Goal: Task Accomplishment & Management: Manage account settings

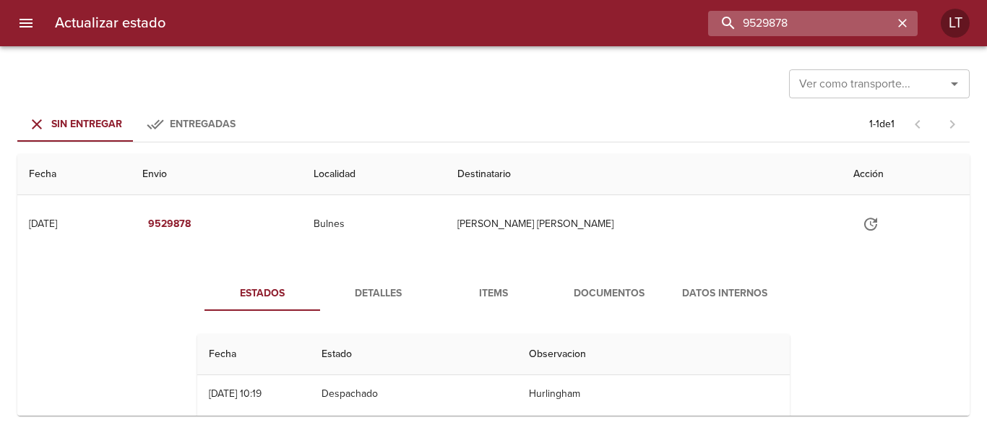
click at [827, 34] on input "9529878" at bounding box center [800, 23] width 185 height 25
paste input "[PERSON_NAME] [PERSON_NAME] [PERSON_NAME]"
drag, startPoint x: 767, startPoint y: 25, endPoint x: 548, endPoint y: 12, distance: 219.2
click at [548, 12] on div "[PERSON_NAME] [PERSON_NAME]" at bounding box center [547, 23] width 741 height 25
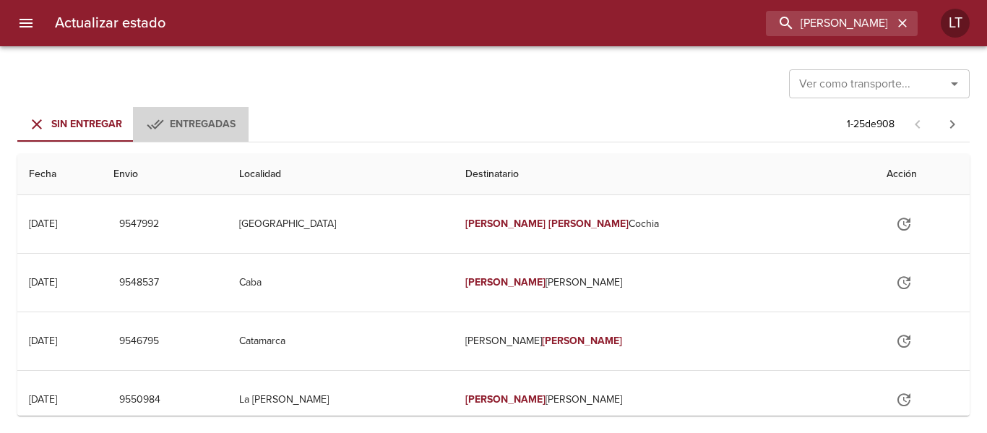
click at [192, 113] on button "Entregadas" at bounding box center [191, 124] width 116 height 35
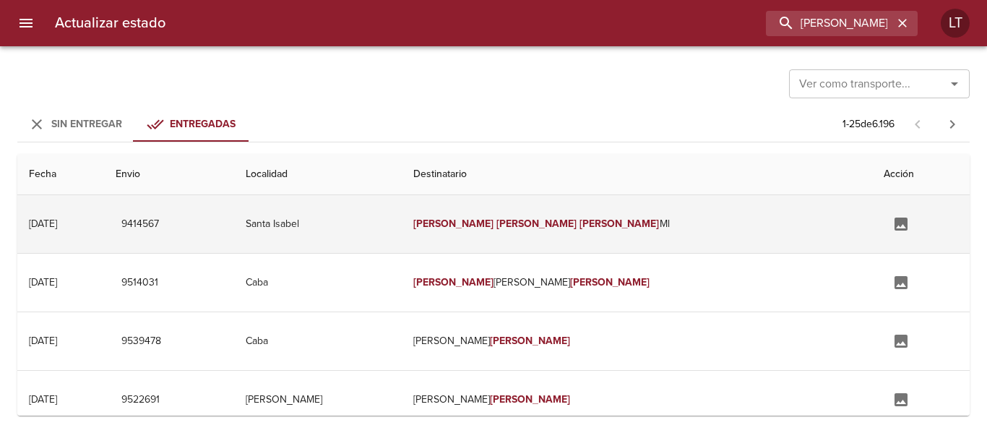
click at [402, 231] on td "Santa Isabel" at bounding box center [318, 224] width 168 height 58
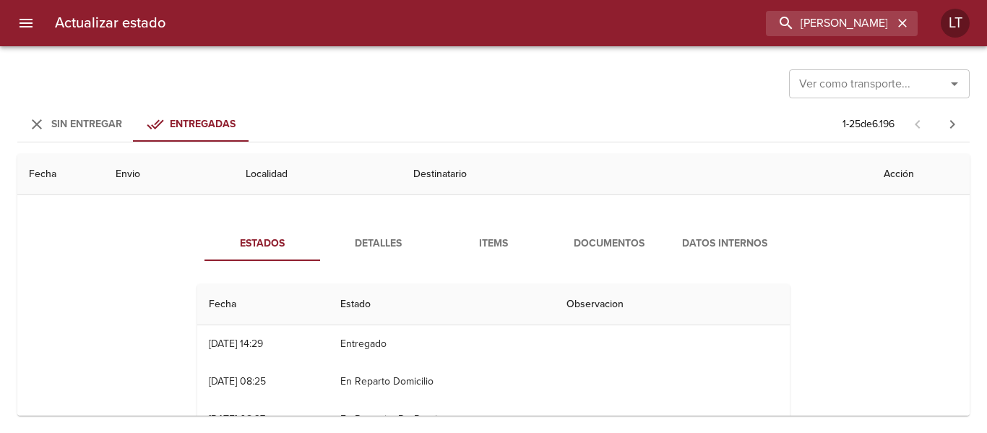
scroll to position [72, 0]
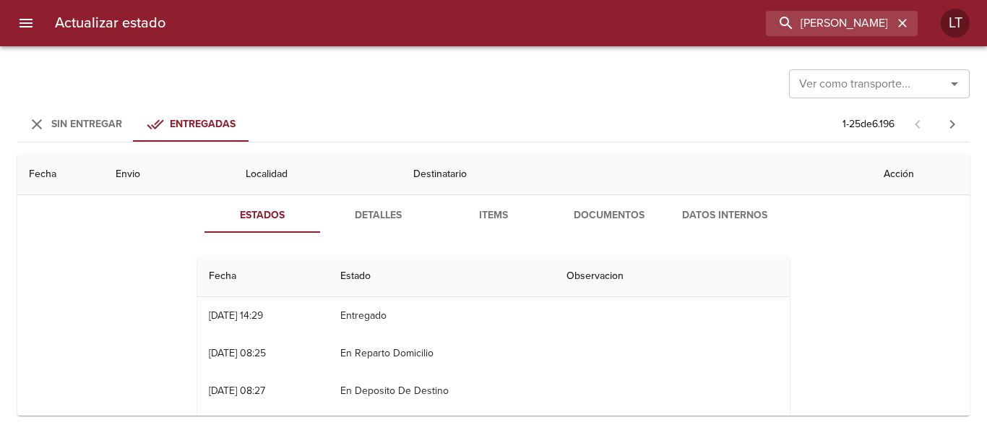
click at [590, 220] on span "Documentos" at bounding box center [609, 216] width 98 height 18
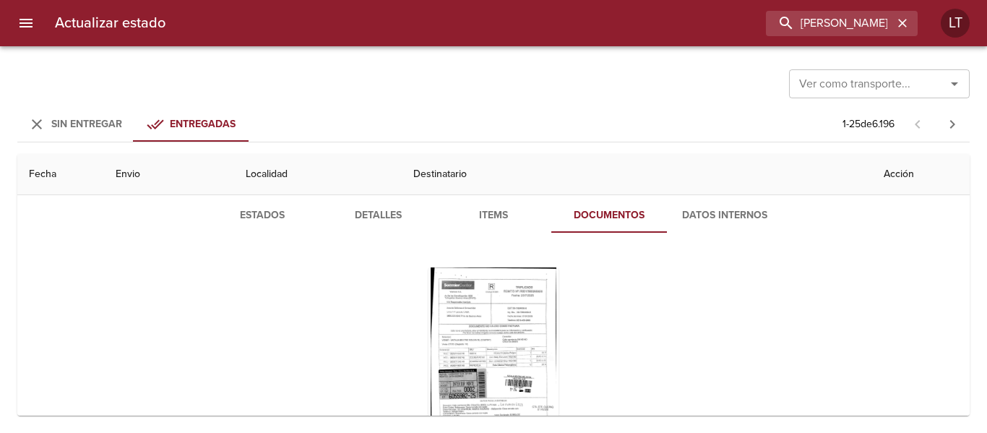
click at [259, 211] on span "Estados" at bounding box center [262, 216] width 98 height 18
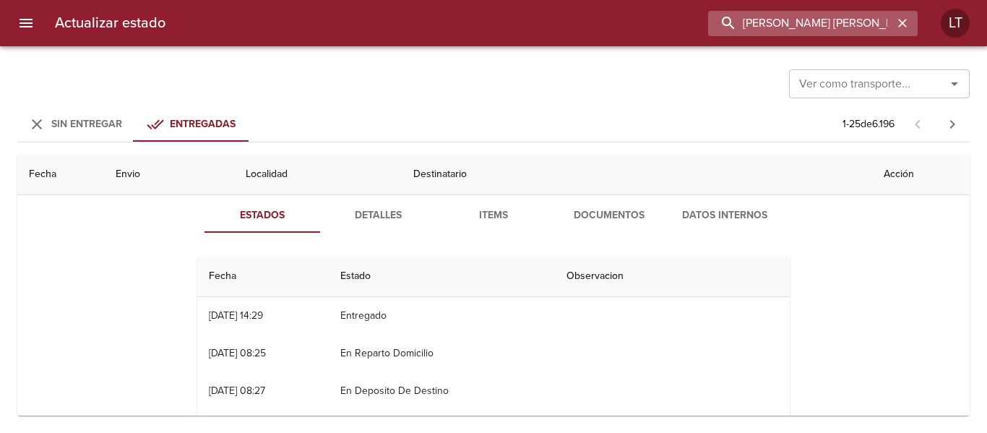
click at [855, 25] on input "Natalia Beatriz Molina" at bounding box center [800, 23] width 185 height 25
paste input "Ema Del Carmen Paredes"
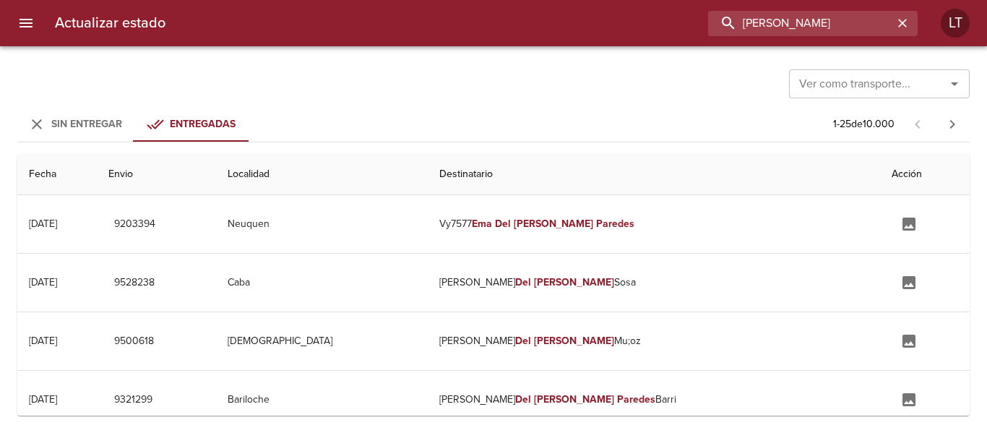
scroll to position [0, 0]
drag, startPoint x: 758, startPoint y: 25, endPoint x: 663, endPoint y: 20, distance: 94.8
click at [663, 20] on div "Ema Del Carmen Paredes" at bounding box center [547, 23] width 741 height 25
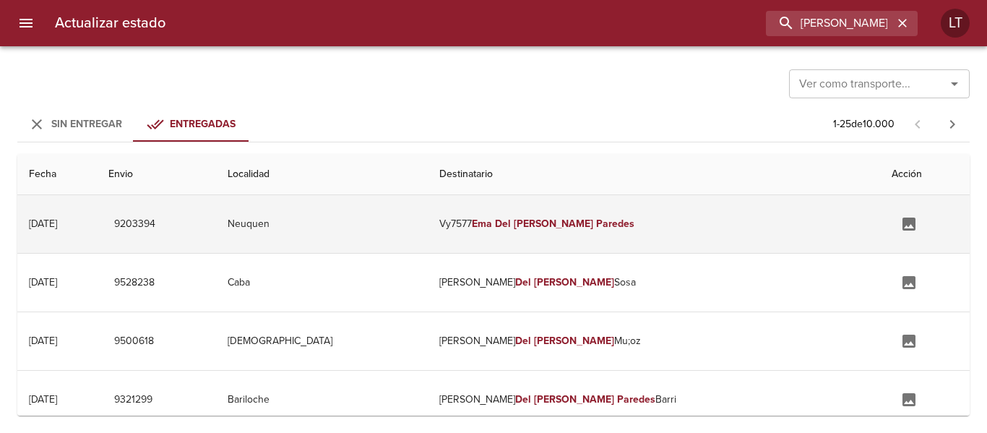
click at [427, 225] on td "Neuquen" at bounding box center [321, 224] width 211 height 58
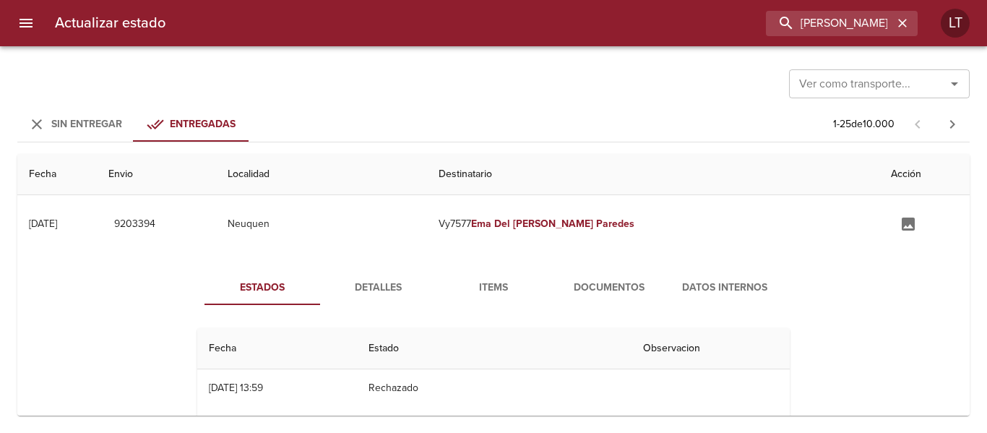
scroll to position [72, 0]
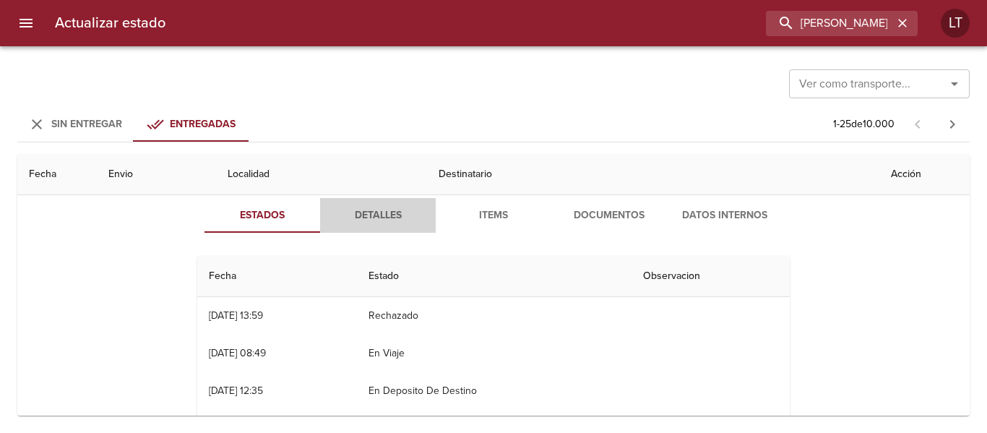
click at [360, 217] on span "Detalles" at bounding box center [378, 216] width 98 height 18
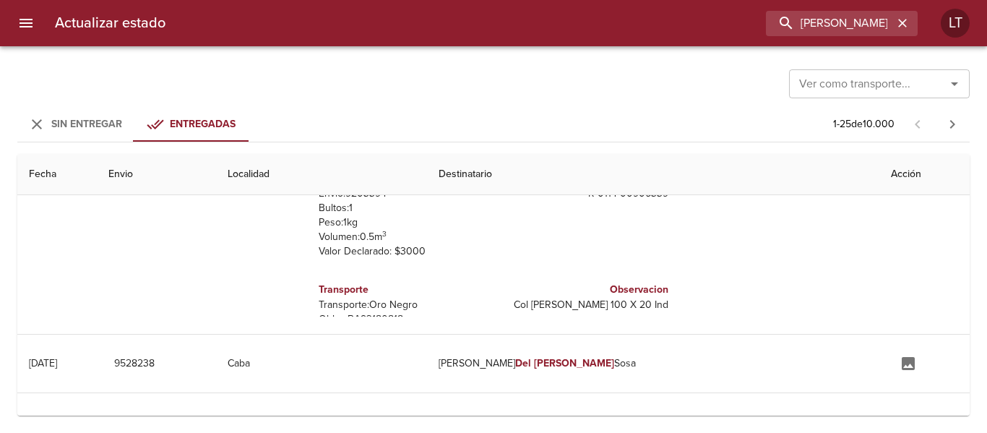
scroll to position [0, 0]
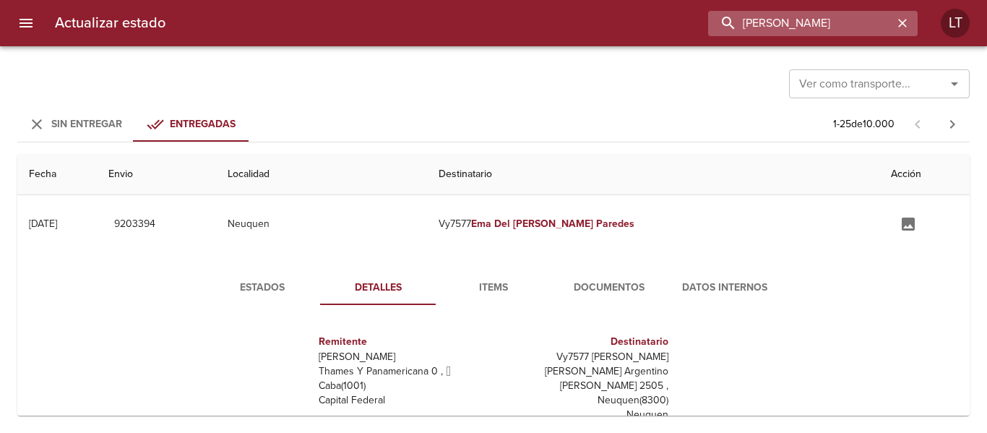
click at [825, 27] on input "Ema Del Carmen Paredes" at bounding box center [800, 23] width 185 height 25
paste input "9327055"
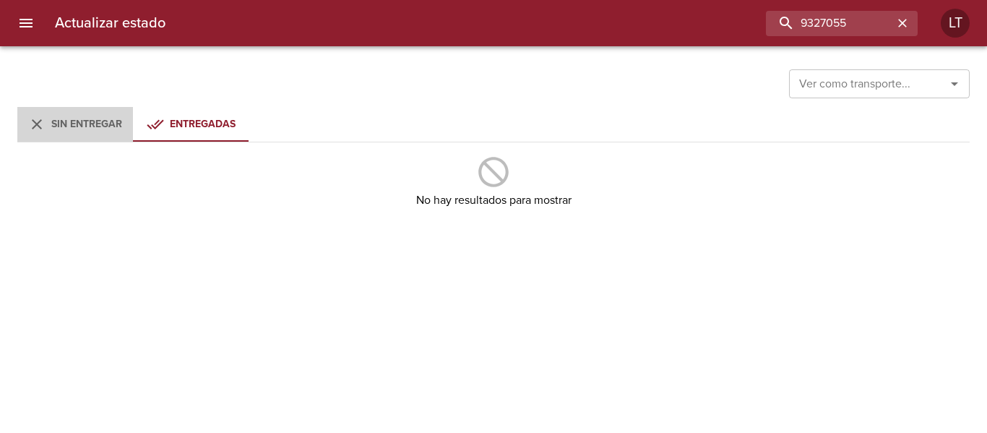
click at [53, 125] on span "Sin Entregar" at bounding box center [86, 124] width 71 height 12
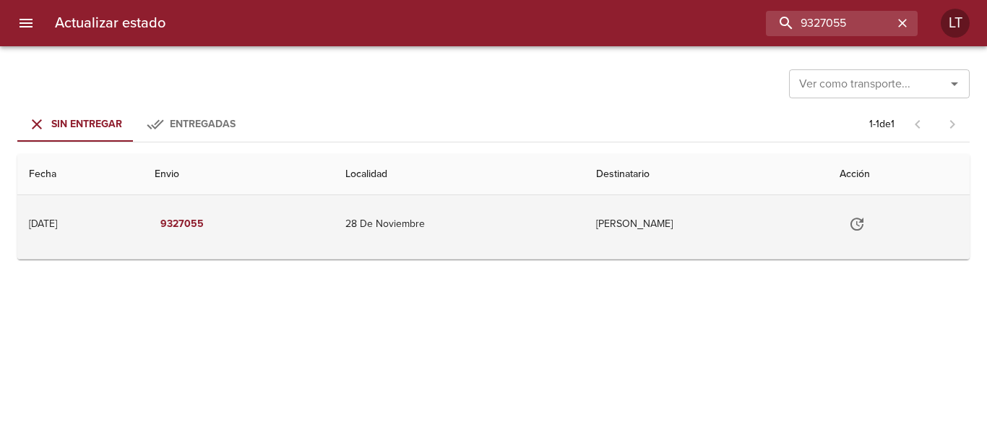
click at [467, 233] on td "28 De Noviembre" at bounding box center [459, 224] width 251 height 58
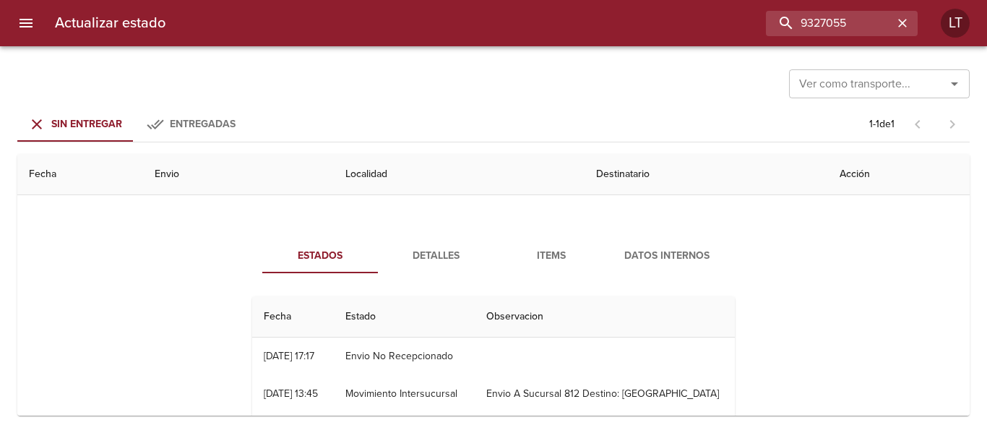
scroll to position [72, 0]
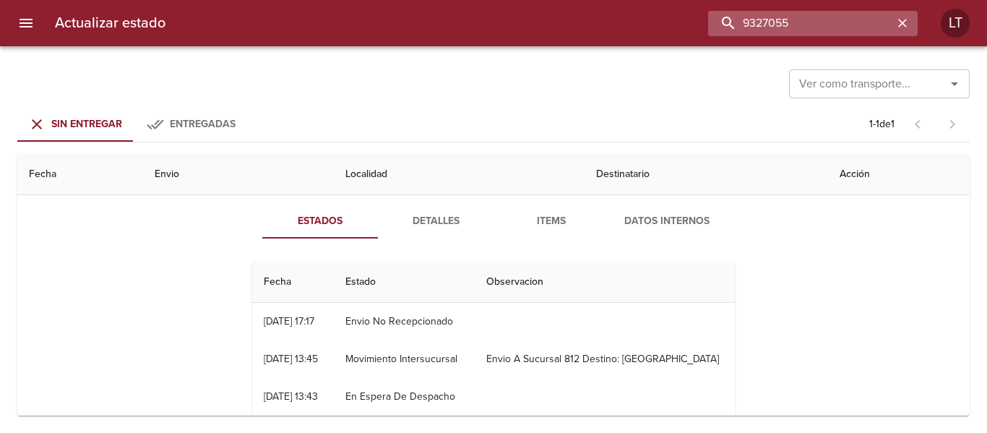
click at [839, 32] on input "9327055" at bounding box center [800, 23] width 185 height 25
paste input "91098"
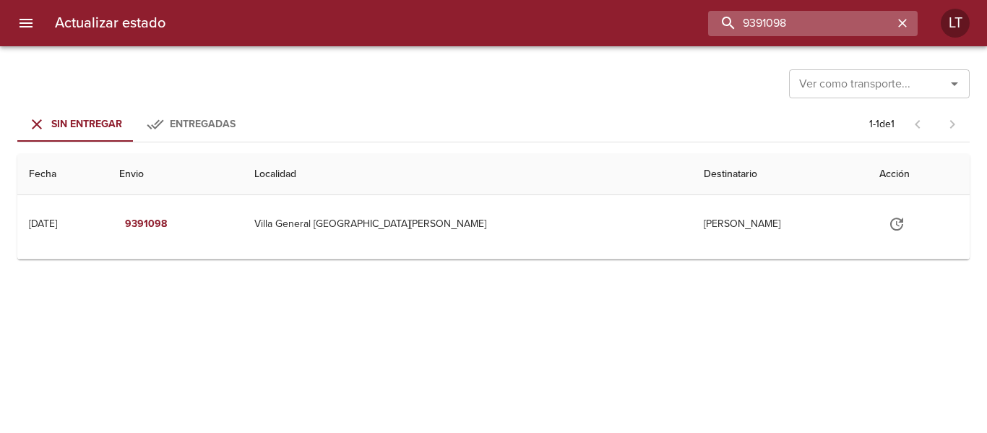
scroll to position [0, 0]
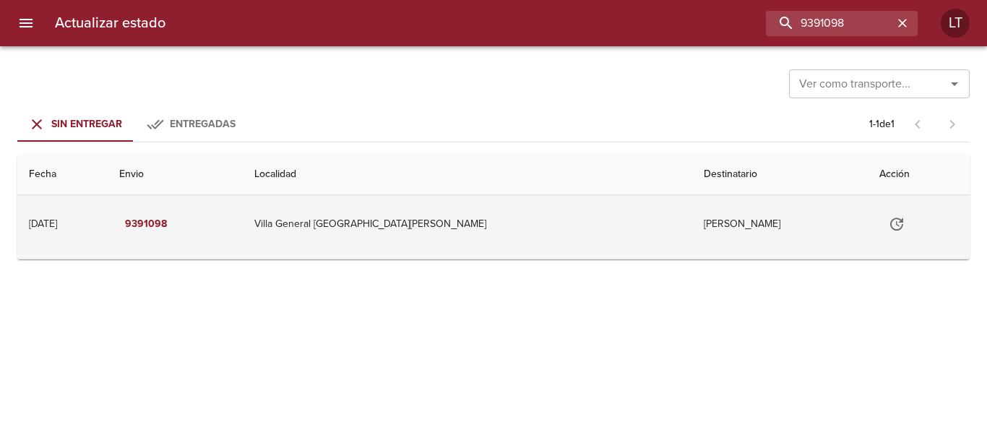
click at [551, 240] on td "Villa General San Martin" at bounding box center [468, 224] width 450 height 58
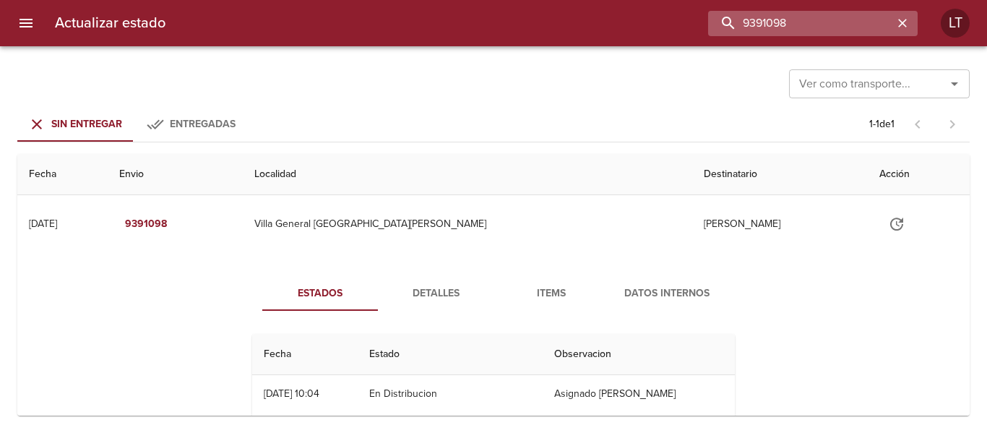
click at [832, 35] on input "9391098" at bounding box center [800, 23] width 185 height 25
paste input "540969"
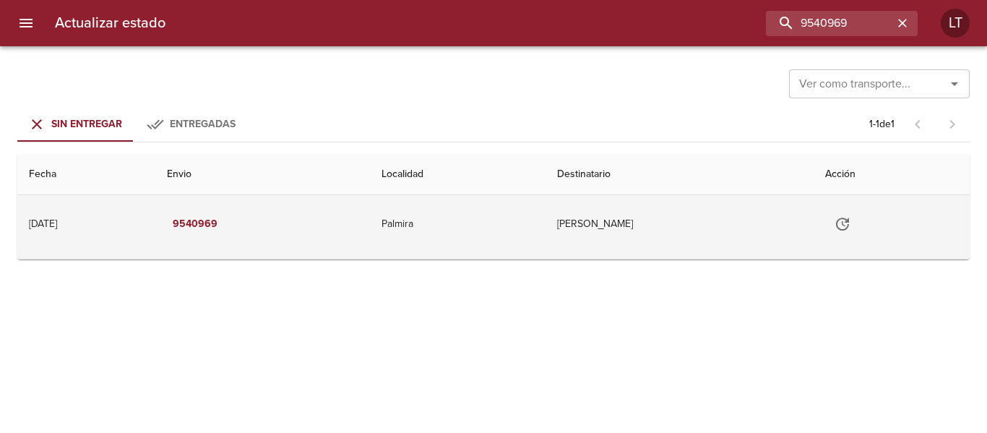
click at [600, 234] on td "Chiaramonte Maximiliano" at bounding box center [679, 224] width 269 height 58
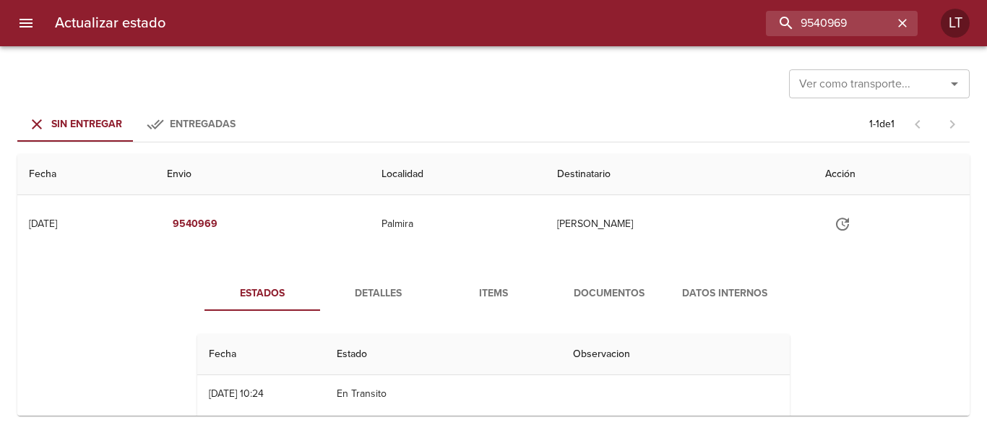
click at [26, 30] on icon "menu" at bounding box center [25, 22] width 17 height 17
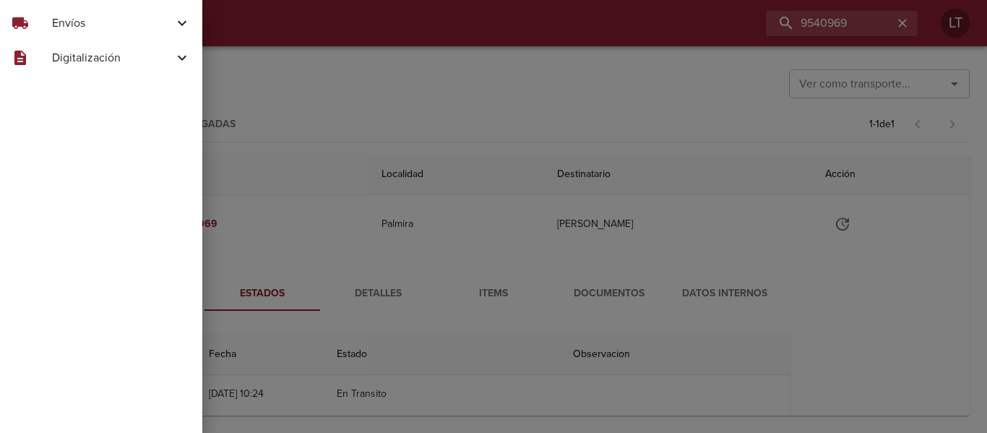
click at [676, 230] on div at bounding box center [493, 216] width 987 height 433
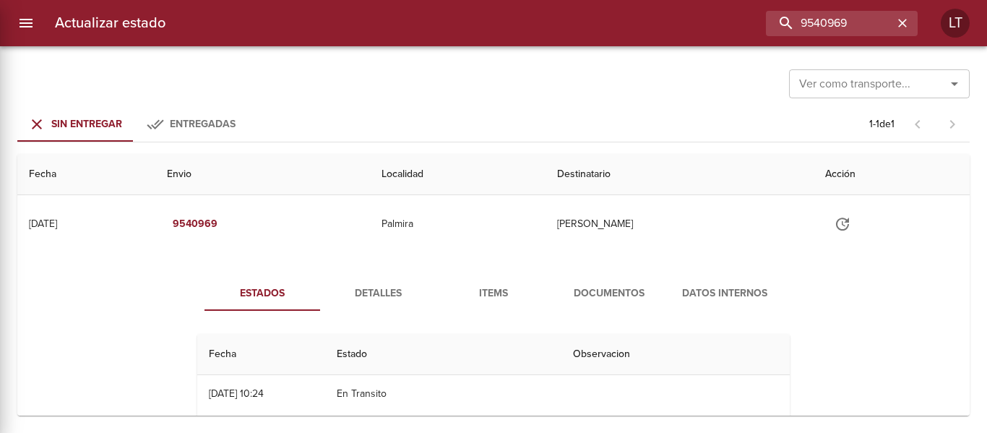
click at [621, 290] on span "Documentos" at bounding box center [609, 294] width 98 height 18
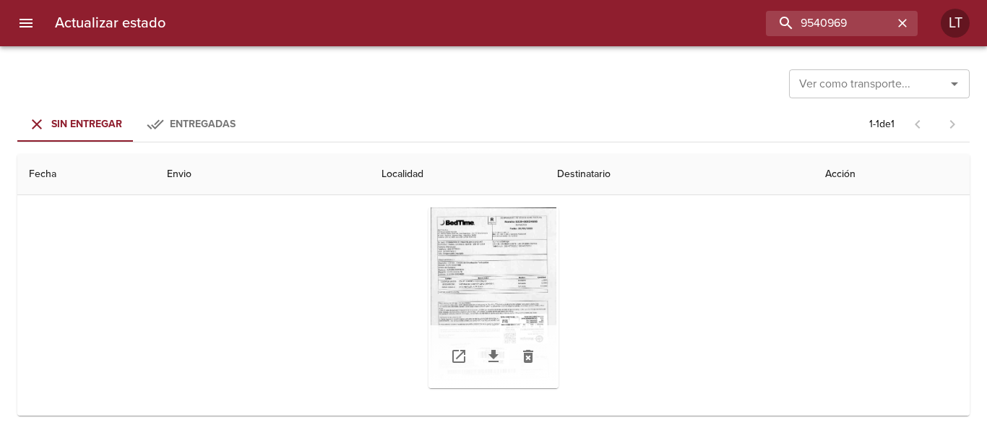
scroll to position [144, 0]
click at [534, 271] on div "Tabla de envíos del cliente" at bounding box center [493, 291] width 130 height 181
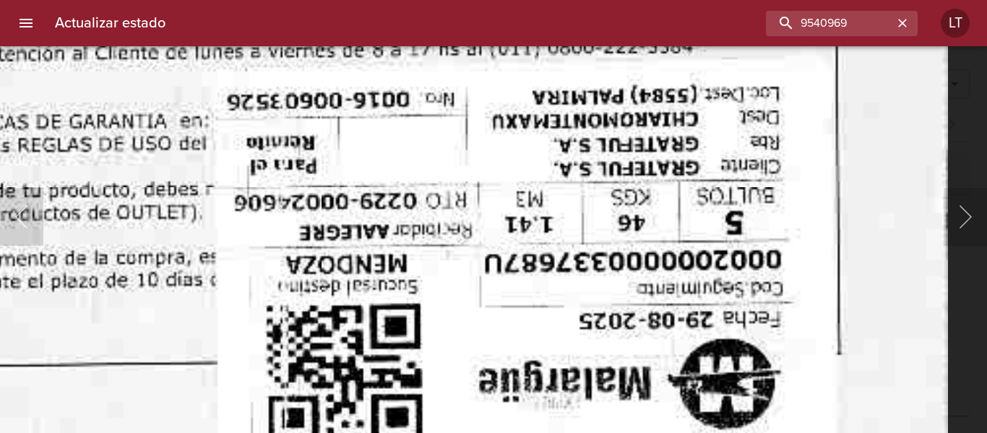
click at [839, 27] on input "9540969" at bounding box center [800, 23] width 185 height 25
paste input "97"
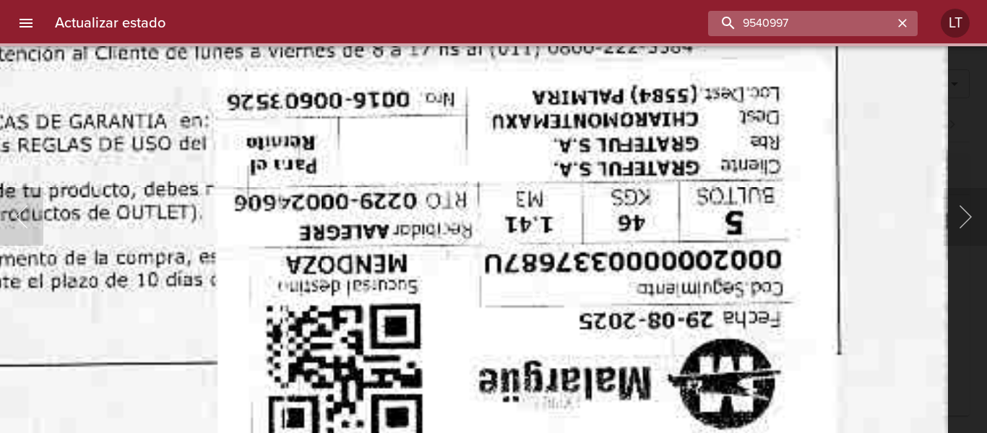
scroll to position [0, 0]
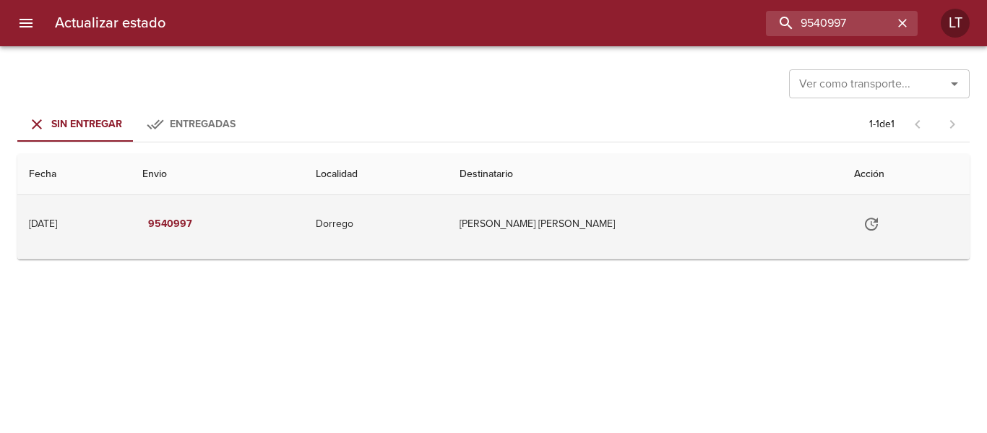
click at [639, 230] on td "Sanchez Enzo Daniel" at bounding box center [645, 224] width 394 height 58
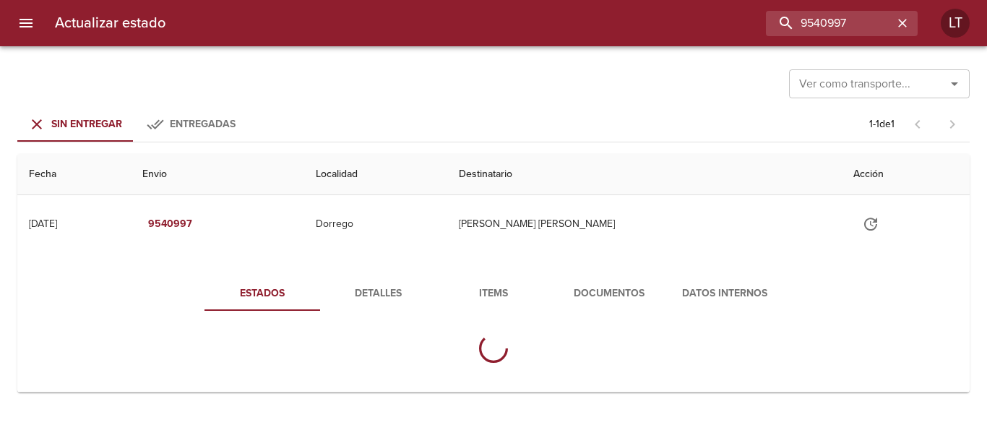
click at [602, 292] on span "Documentos" at bounding box center [609, 294] width 98 height 18
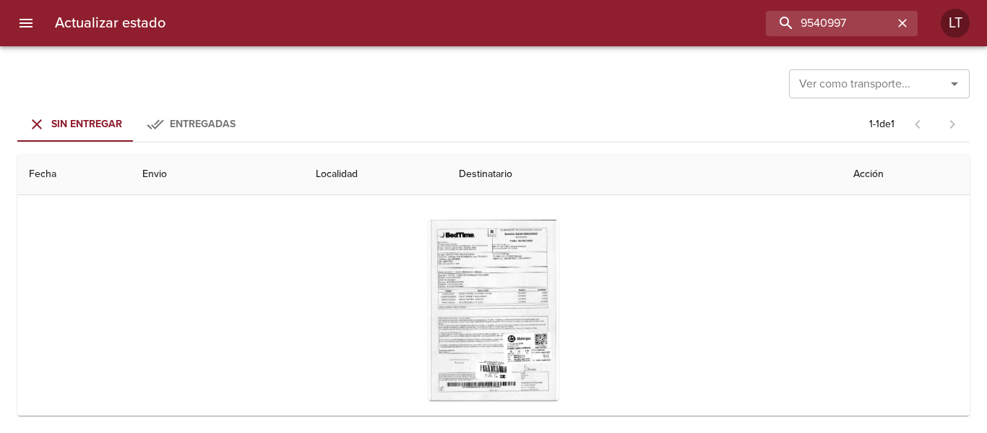
scroll to position [152, 0]
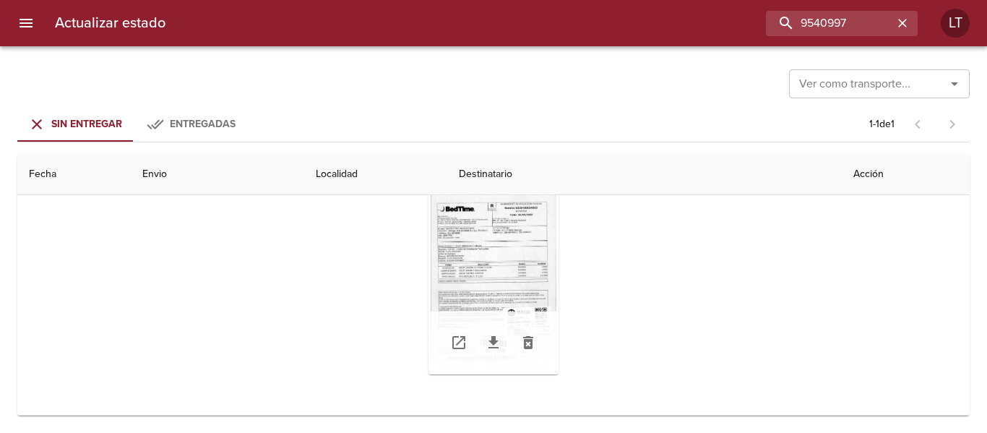
click at [498, 274] on div "Tabla de envíos del cliente" at bounding box center [493, 284] width 130 height 181
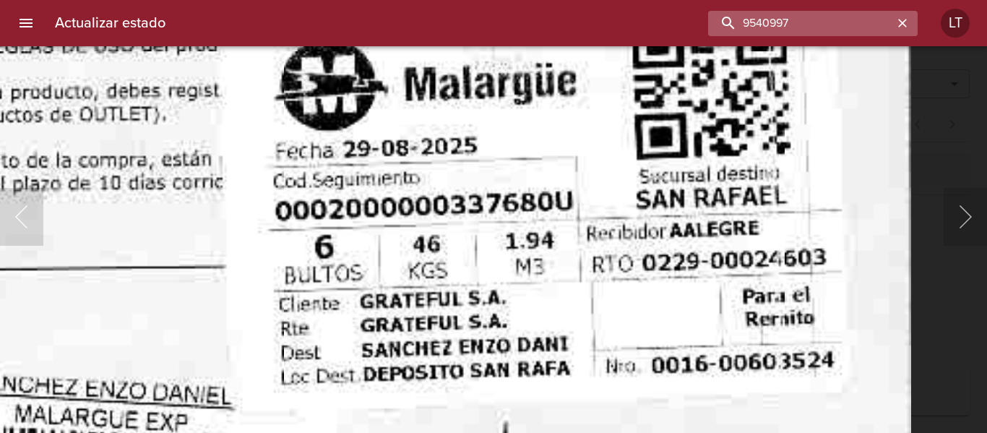
click at [829, 17] on input "9540997" at bounding box center [800, 23] width 185 height 25
paste input "69"
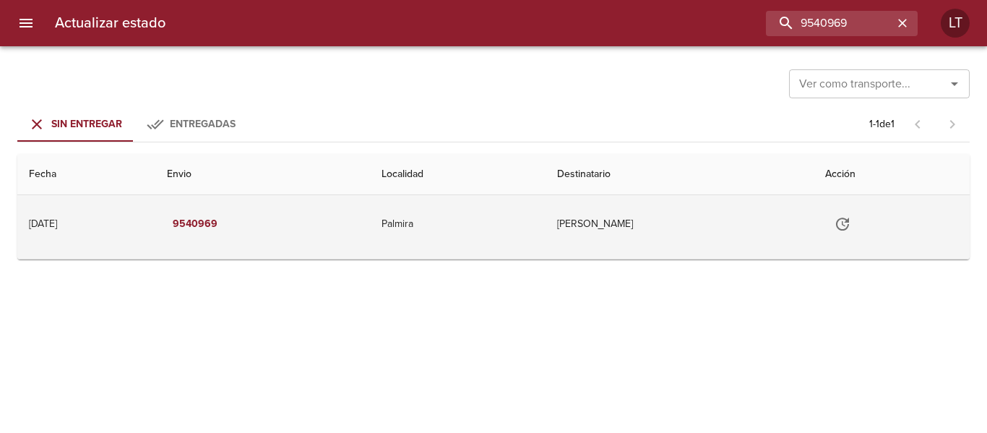
click at [619, 244] on td "Chiaramonte Maximiliano" at bounding box center [679, 224] width 269 height 58
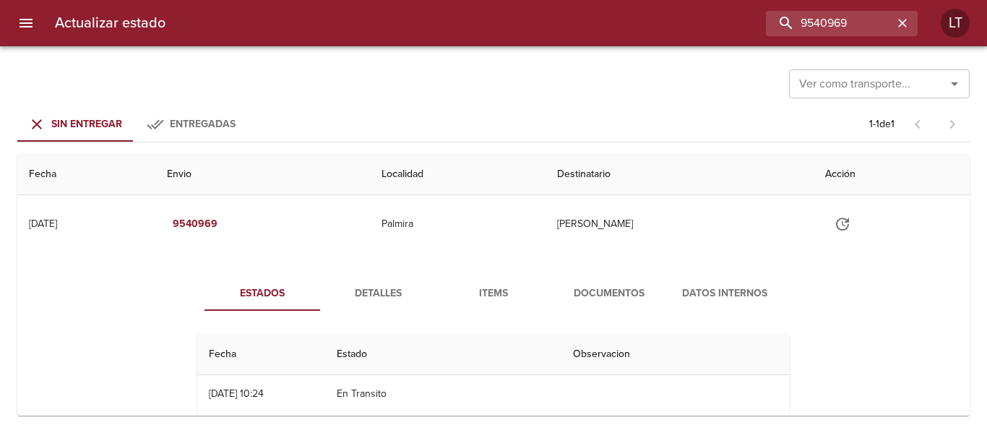
click at [634, 296] on span "Documentos" at bounding box center [609, 294] width 98 height 18
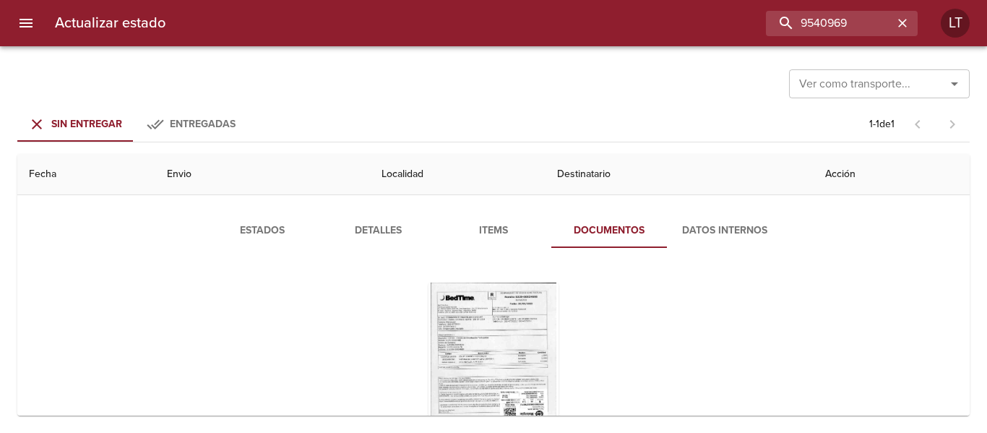
scroll to position [144, 0]
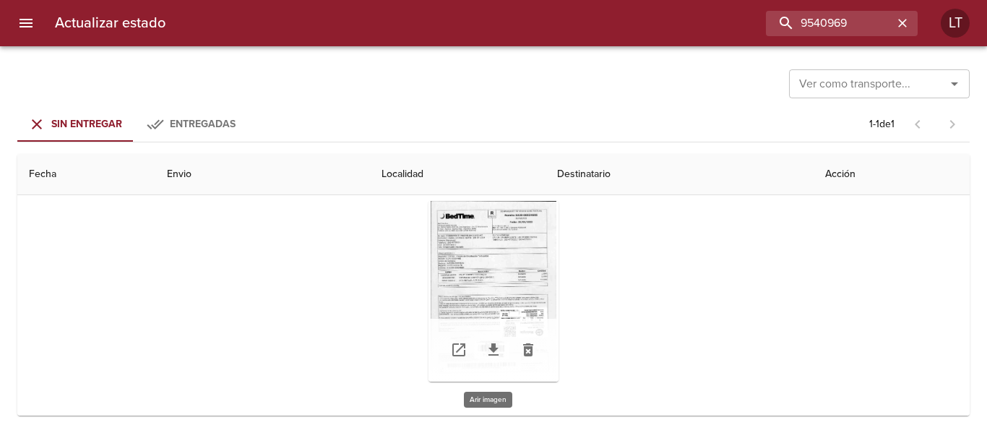
click at [545, 296] on div "Tabla de envíos del cliente" at bounding box center [493, 291] width 130 height 181
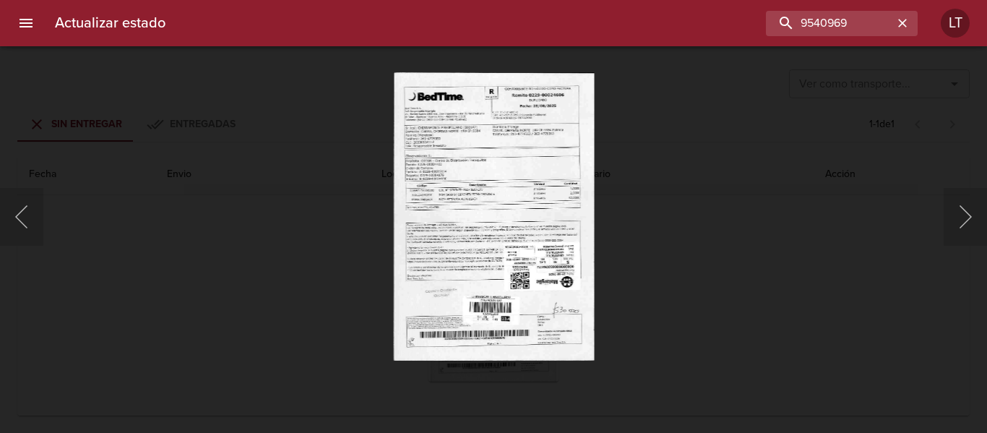
click at [761, 264] on div "Lightbox" at bounding box center [493, 216] width 987 height 433
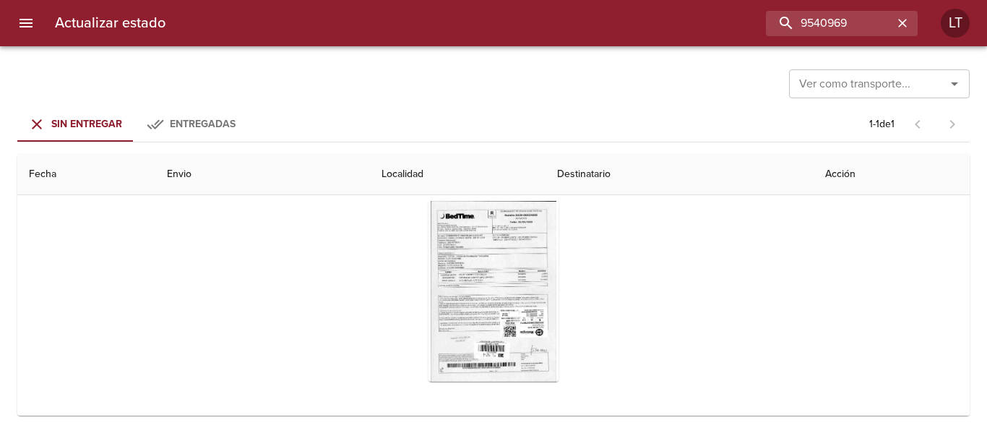
click at [808, 9] on div "Actualizar estado 9540969 LT" at bounding box center [493, 23] width 987 height 46
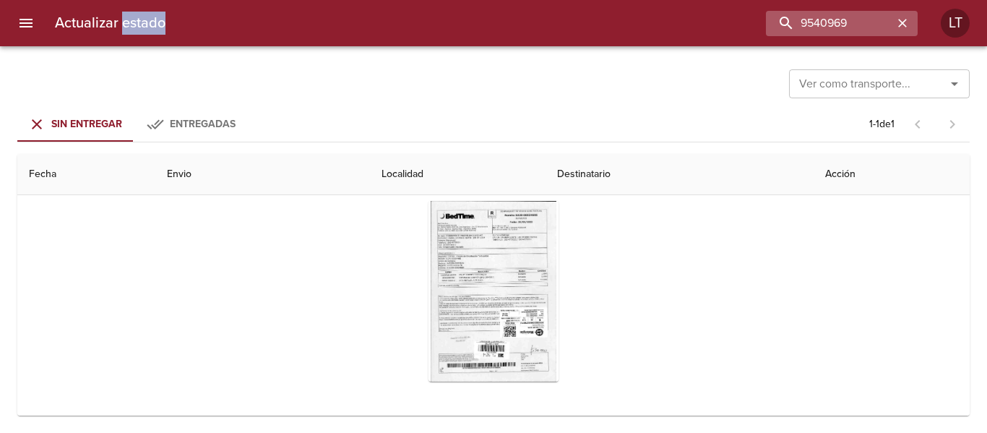
click at [808, 10] on div "Actualizar estado 9540969 LT" at bounding box center [493, 23] width 987 height 46
click at [818, 30] on input "9540969" at bounding box center [800, 23] width 185 height 25
paste input "1803"
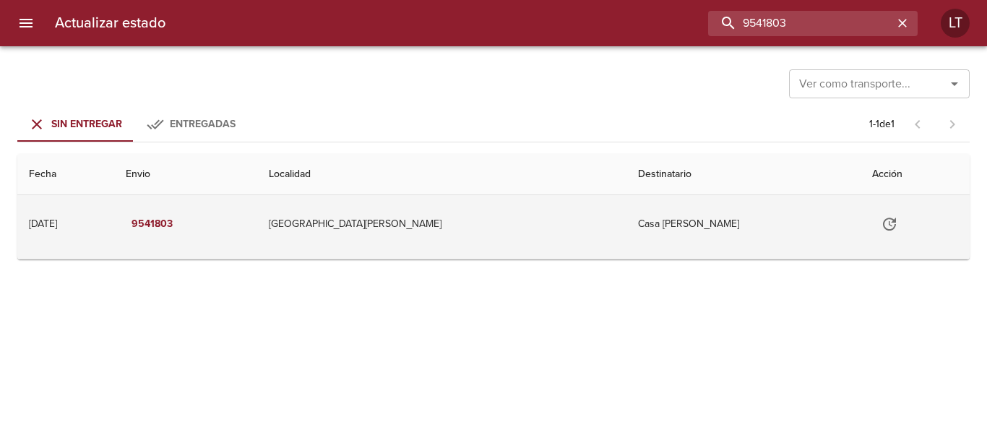
scroll to position [0, 0]
click at [527, 208] on td "San Rafael" at bounding box center [442, 224] width 370 height 58
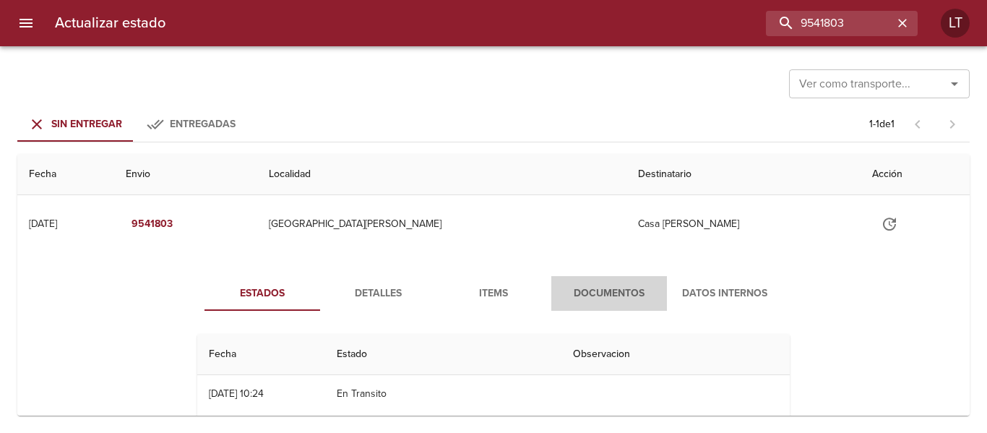
click at [578, 282] on button "Documentos" at bounding box center [609, 293] width 116 height 35
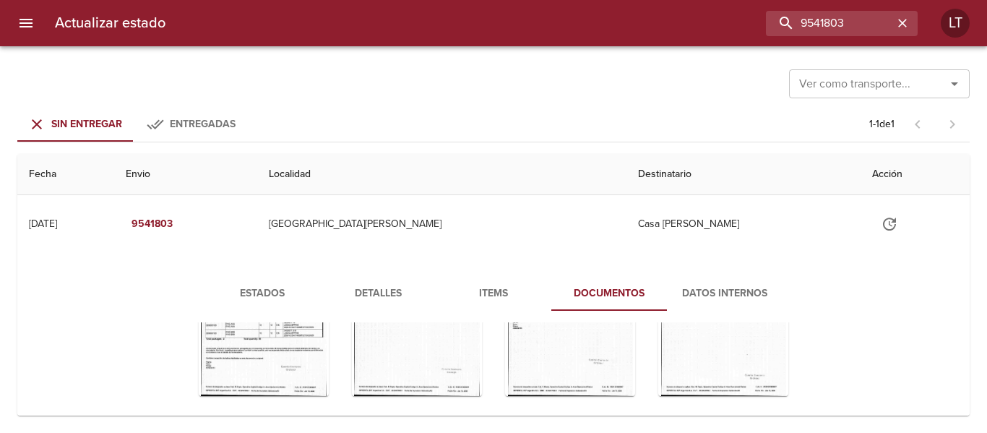
scroll to position [214, 0]
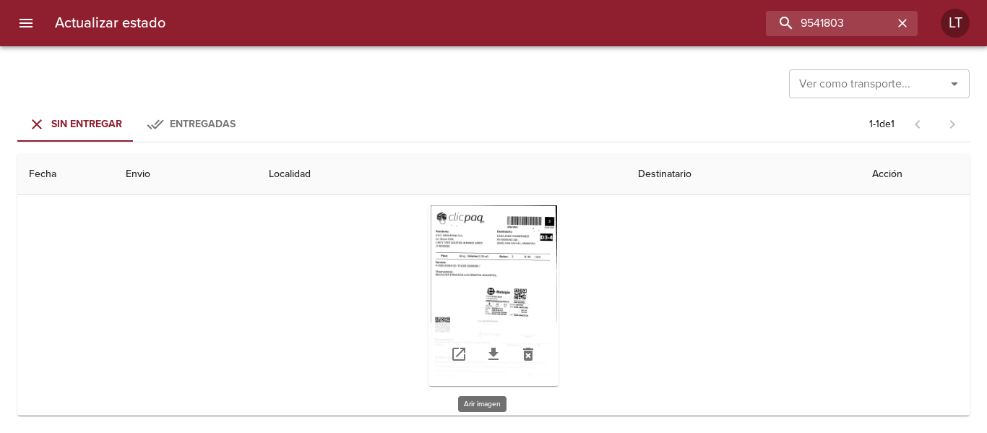
click at [509, 275] on div "Tabla de envíos del cliente" at bounding box center [493, 295] width 130 height 181
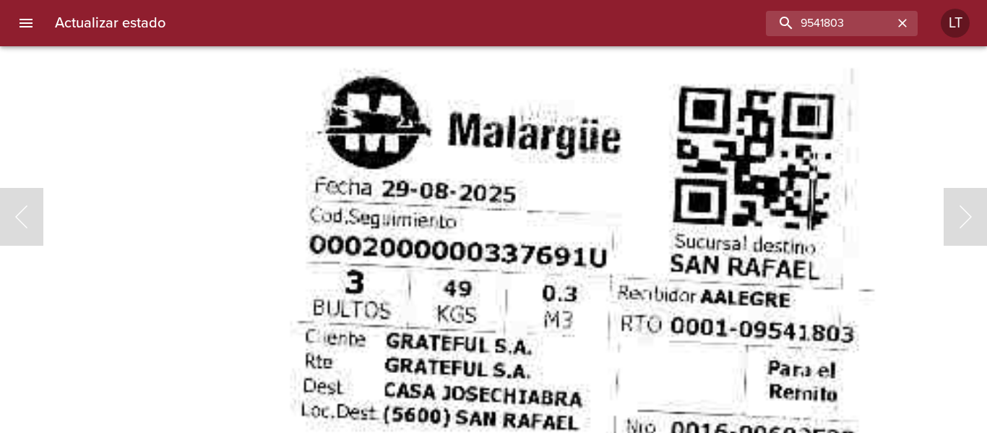
click at [480, 246] on img "Lightbox" at bounding box center [412, 178] width 1634 height 2337
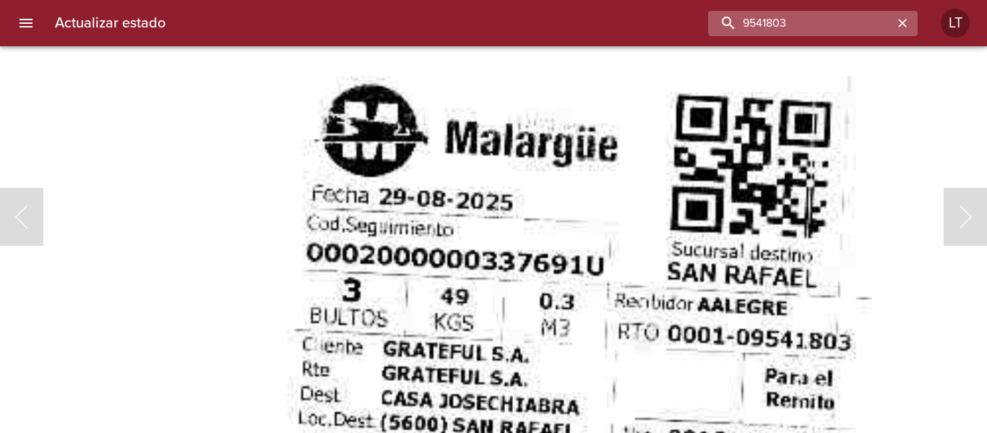
click at [841, 27] on input "9541803" at bounding box center [800, 23] width 185 height 25
type input "V"
paste input "9532712"
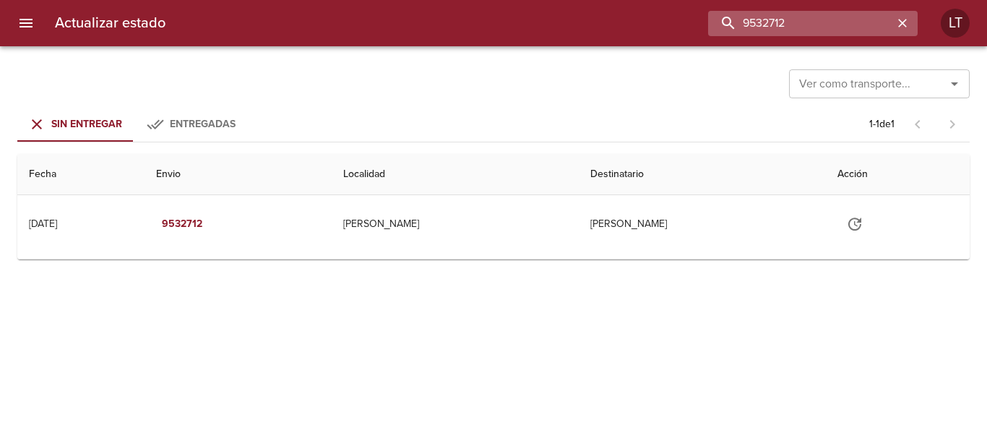
scroll to position [0, 0]
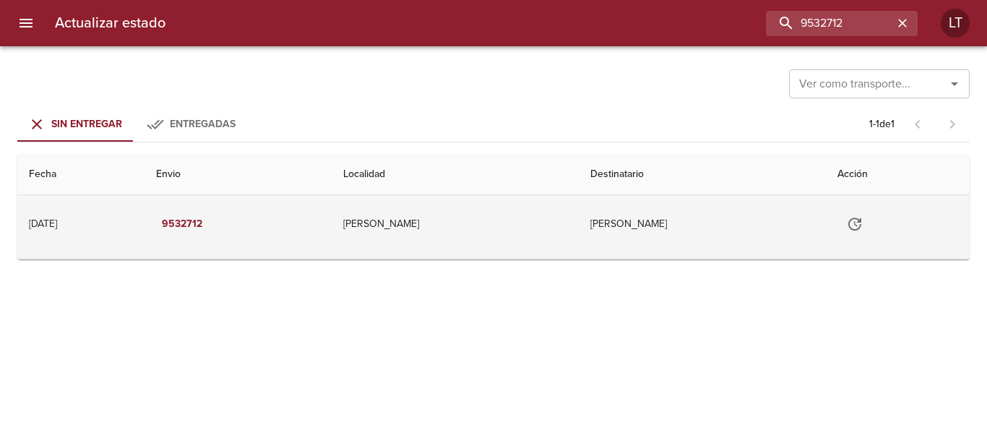
click at [678, 211] on td "Sosa Lucas" at bounding box center [702, 224] width 247 height 58
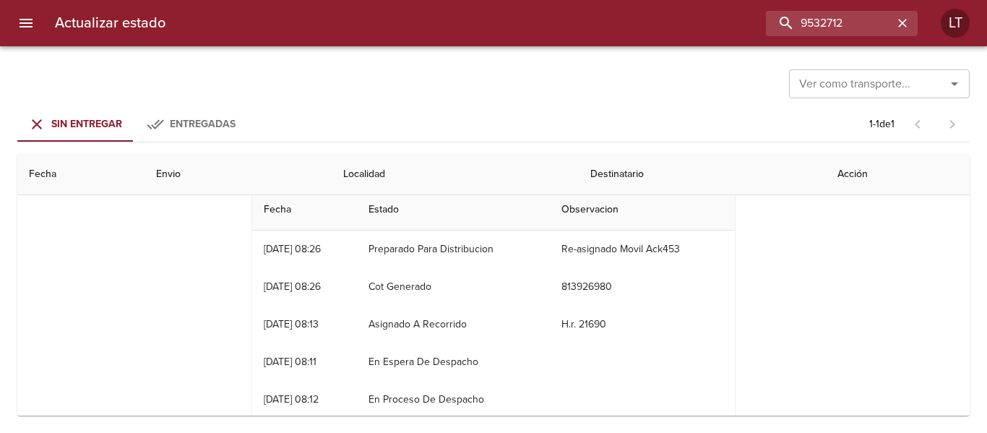
scroll to position [177, 0]
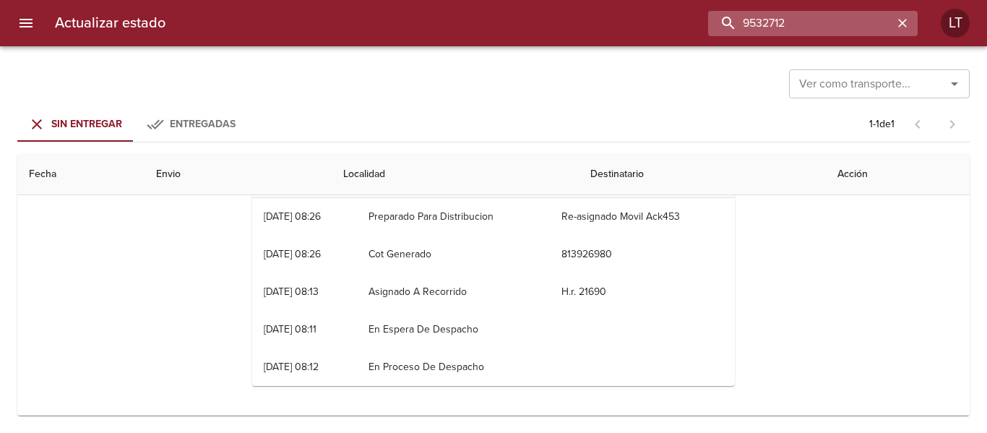
click at [809, 23] on input "9532712" at bounding box center [800, 23] width 185 height 25
paste input "27226"
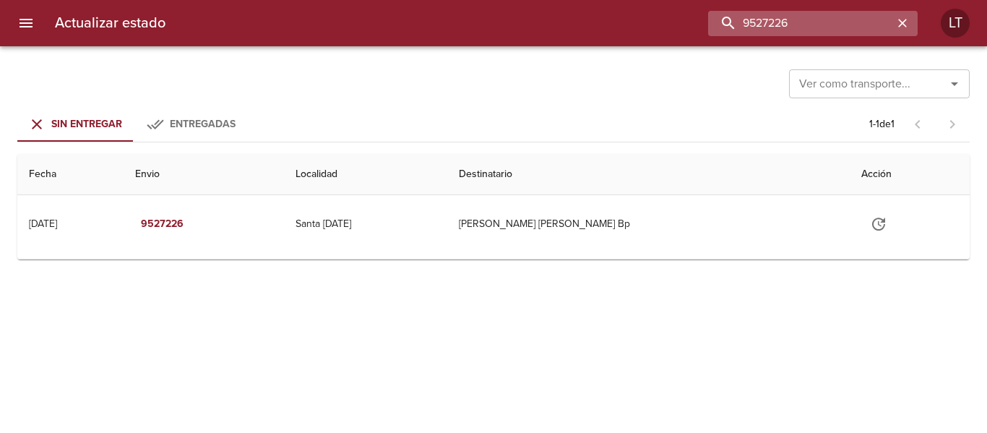
scroll to position [0, 0]
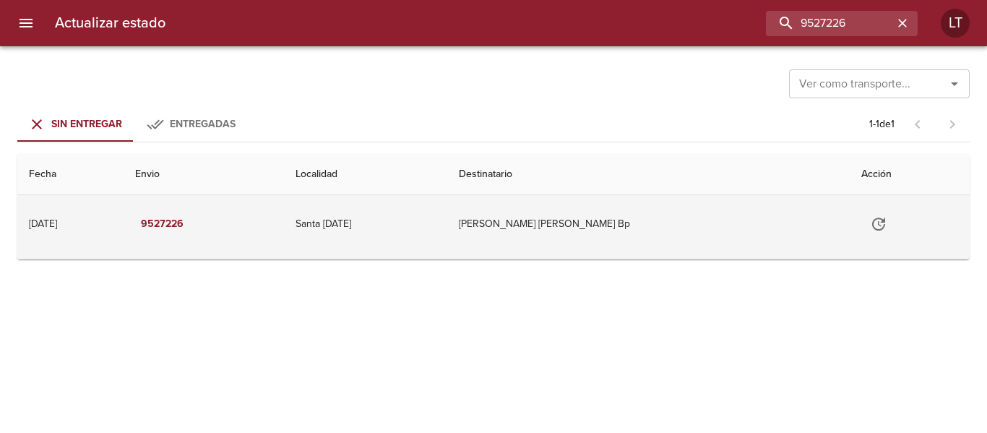
click at [447, 238] on td "Santa Lucia" at bounding box center [365, 224] width 163 height 58
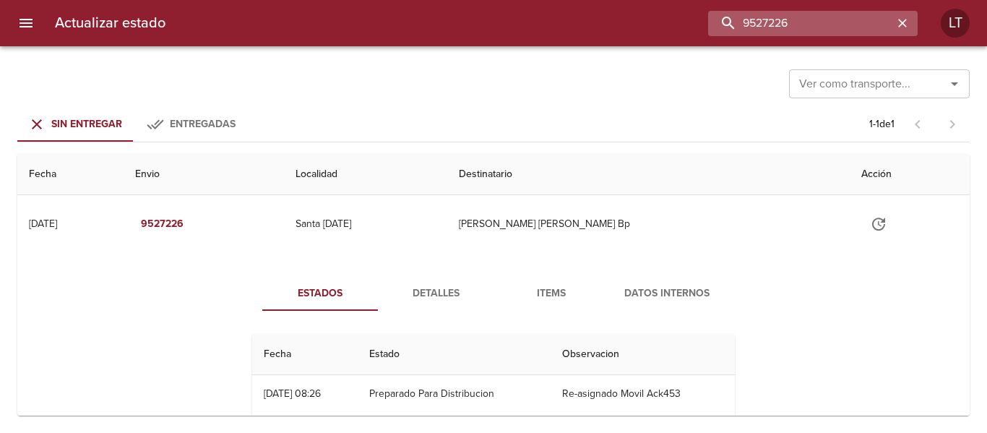
click at [842, 35] on input "9527226" at bounding box center [800, 23] width 185 height 25
paste input "35901"
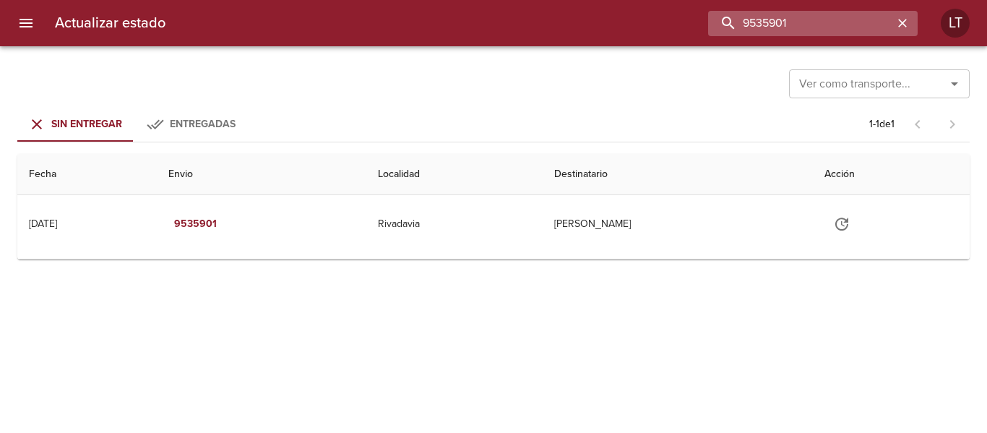
click at [837, 22] on input "9535901" at bounding box center [800, 23] width 185 height 25
paste input "2260"
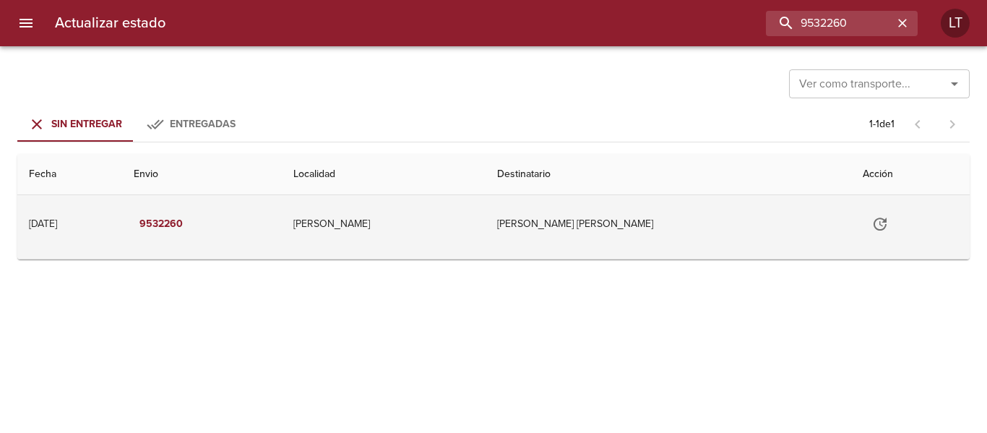
click at [660, 227] on td "Simonetti Maria Florencia" at bounding box center [668, 224] width 366 height 58
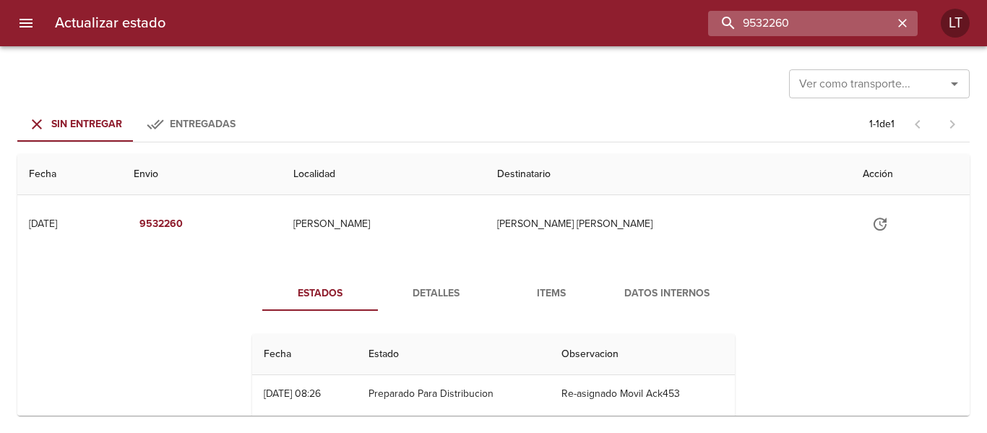
click at [859, 20] on input "9532260" at bounding box center [800, 23] width 185 height 25
paste input "301"
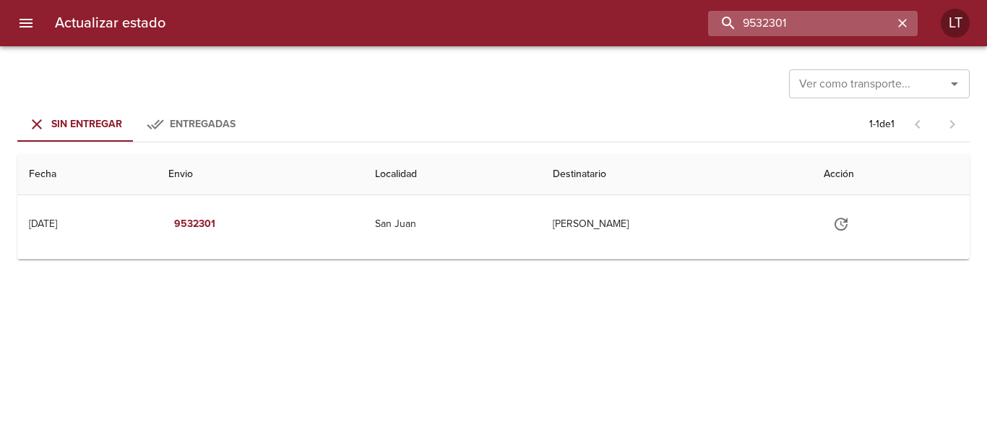
click at [793, 33] on input "9532301" at bounding box center [800, 23] width 185 height 25
paste input "42660"
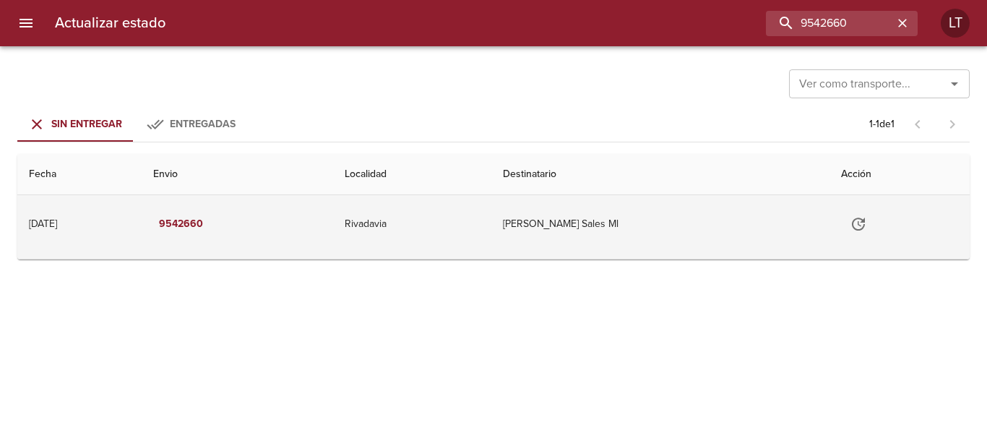
drag, startPoint x: 691, startPoint y: 204, endPoint x: 689, endPoint y: 213, distance: 9.5
click at [689, 213] on td "Joaquin Cokljat Sales Ml" at bounding box center [660, 224] width 338 height 58
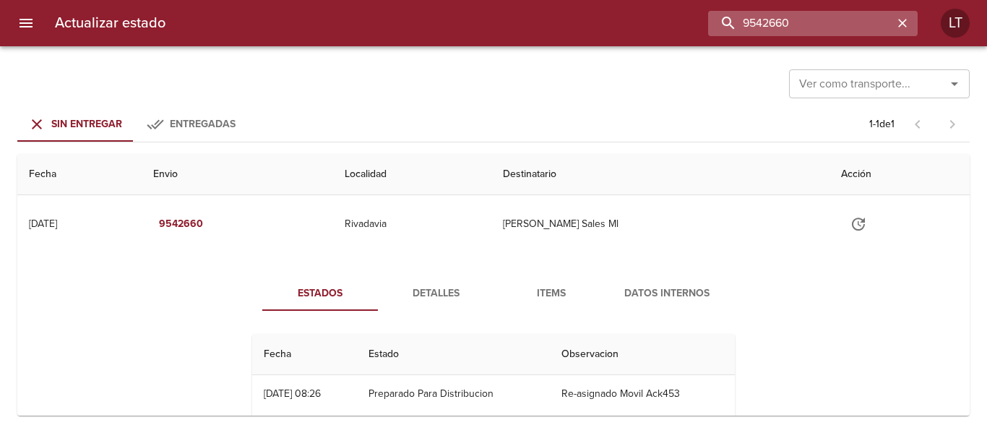
click at [847, 25] on input "9542660" at bounding box center [800, 23] width 185 height 25
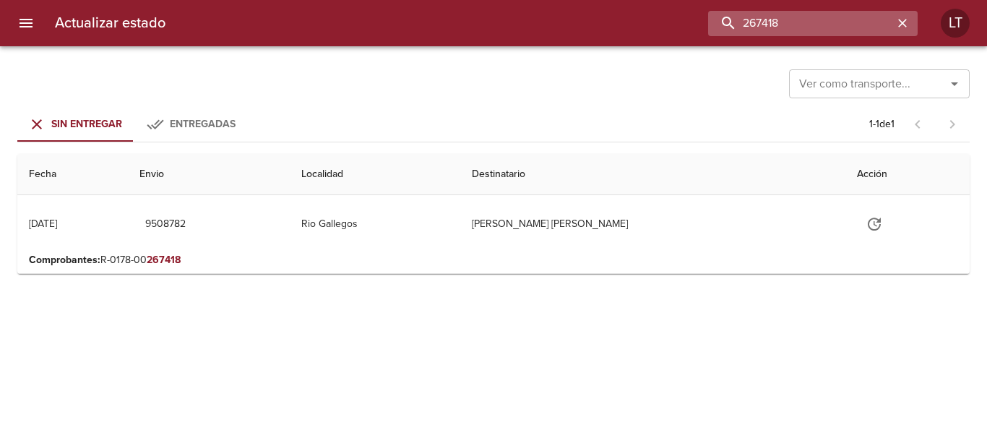
click at [880, 28] on input "267418" at bounding box center [800, 23] width 185 height 25
paste input "9537633"
type input "9537633"
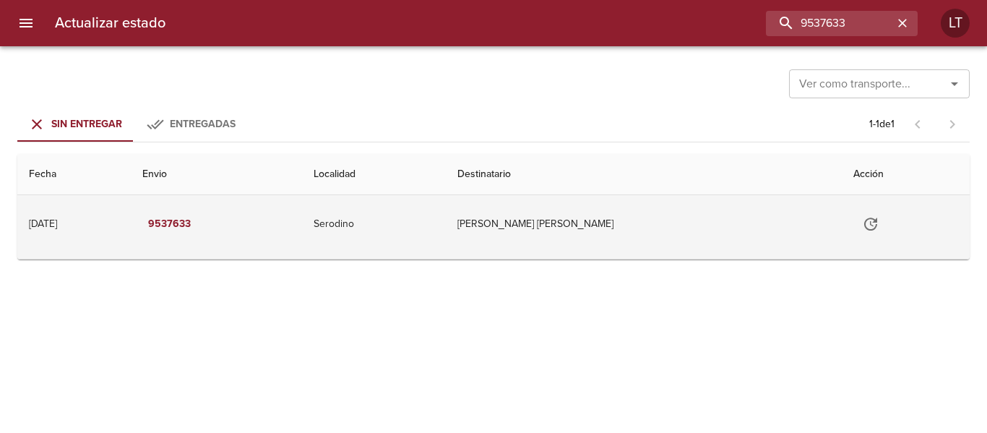
click at [864, 225] on icon "Tabla de envíos del cliente" at bounding box center [870, 223] width 13 height 13
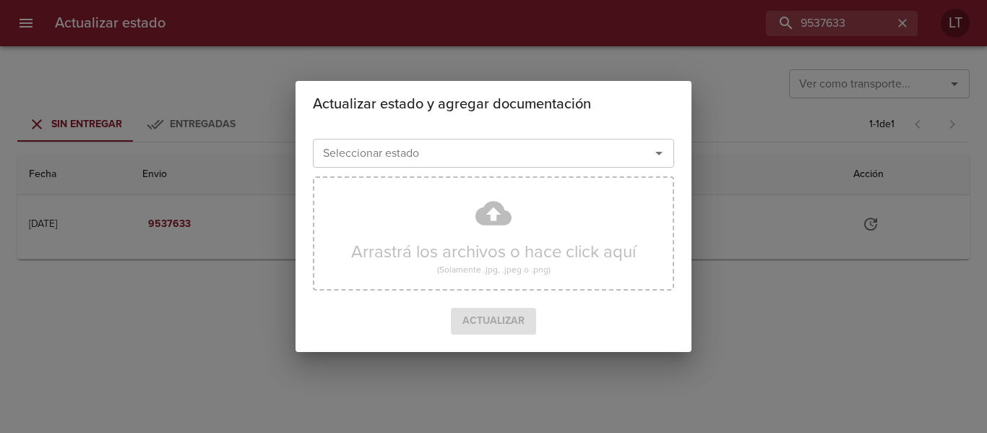
click at [464, 144] on input "Seleccionar estado" at bounding box center [472, 153] width 310 height 20
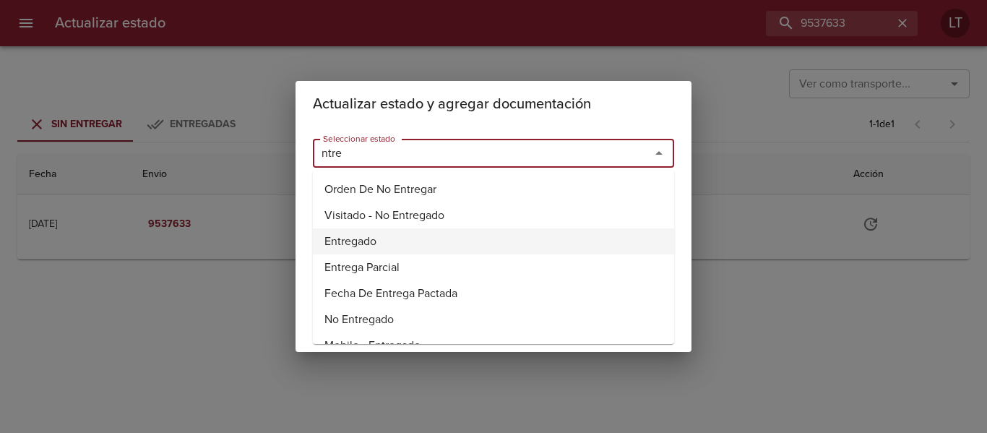
click at [363, 242] on li "Entregado" at bounding box center [493, 241] width 361 height 26
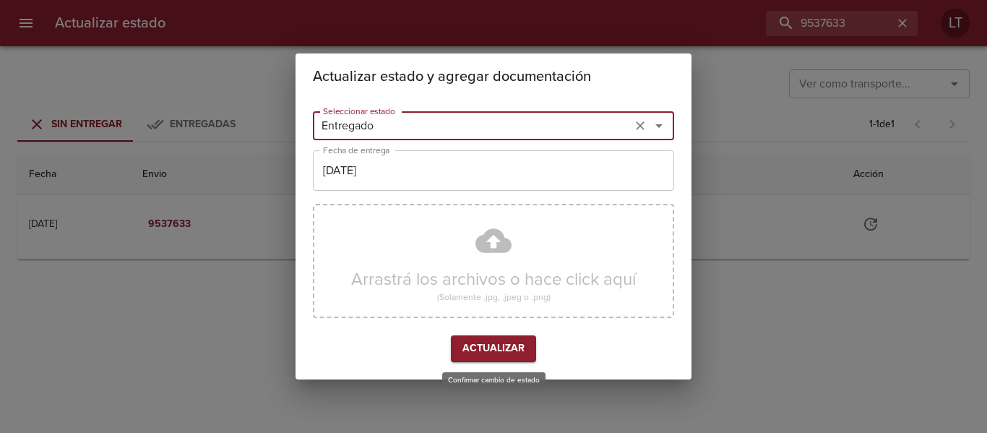
type input "Entregado"
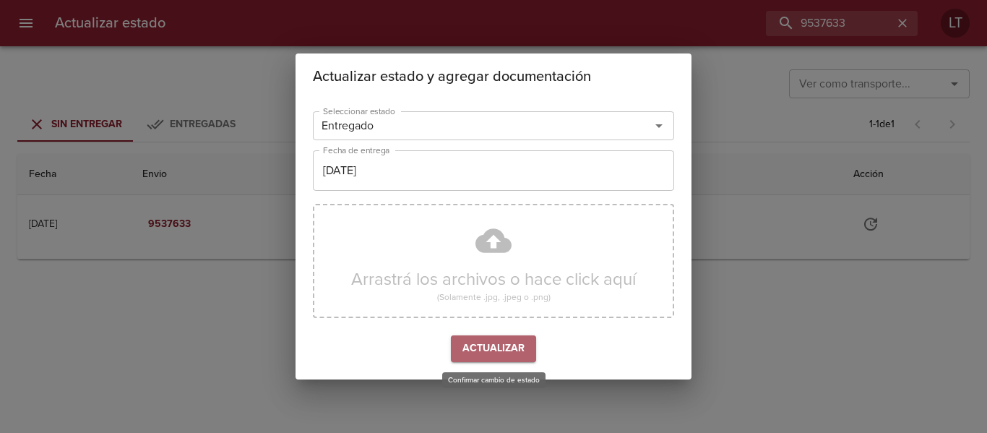
click at [504, 340] on span "Actualizar" at bounding box center [493, 349] width 62 height 18
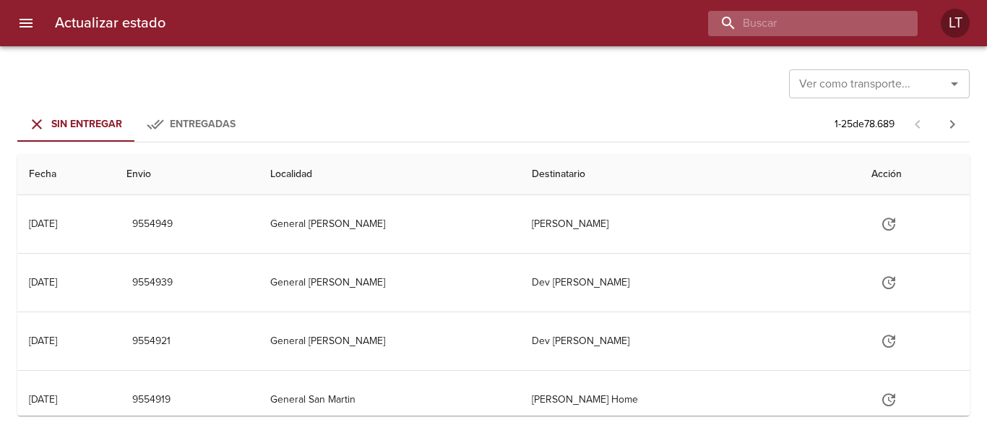
click at [847, 29] on input "buscar" at bounding box center [800, 23] width 185 height 25
paste input "9500222"
type input "9500222"
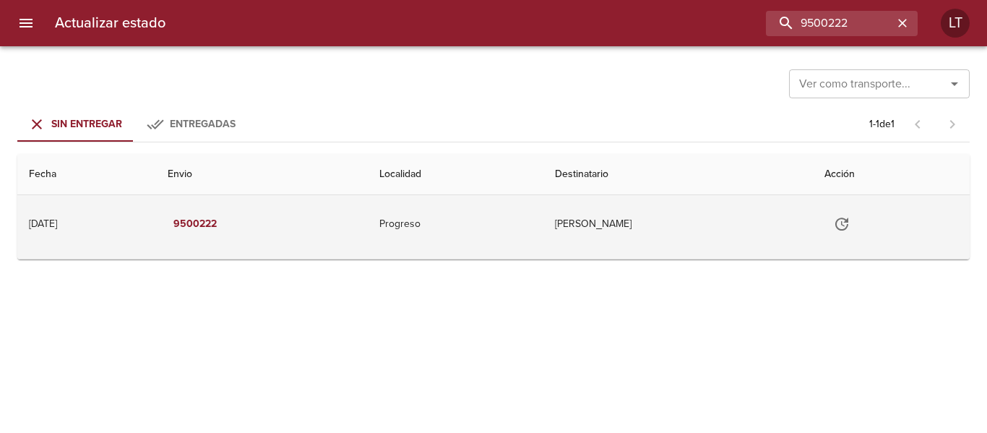
click at [837, 219] on button "Tabla de envíos del cliente" at bounding box center [841, 224] width 35 height 35
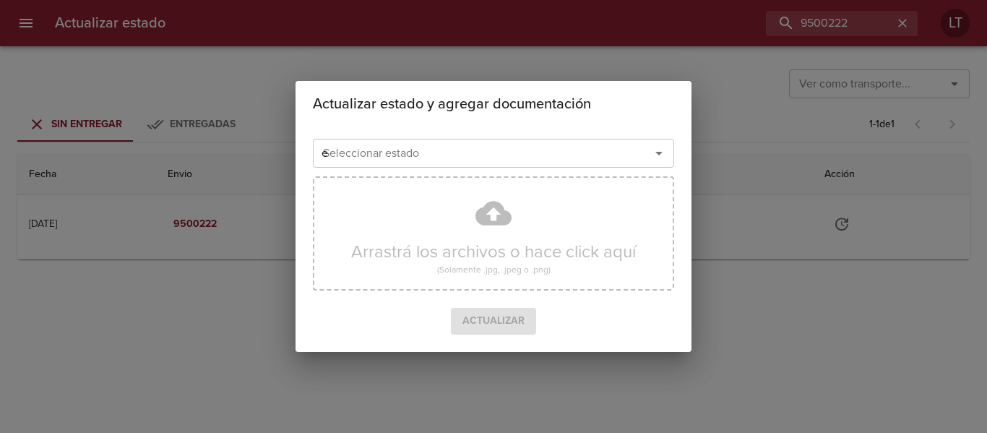
click at [506, 155] on input "e" at bounding box center [472, 153] width 310 height 20
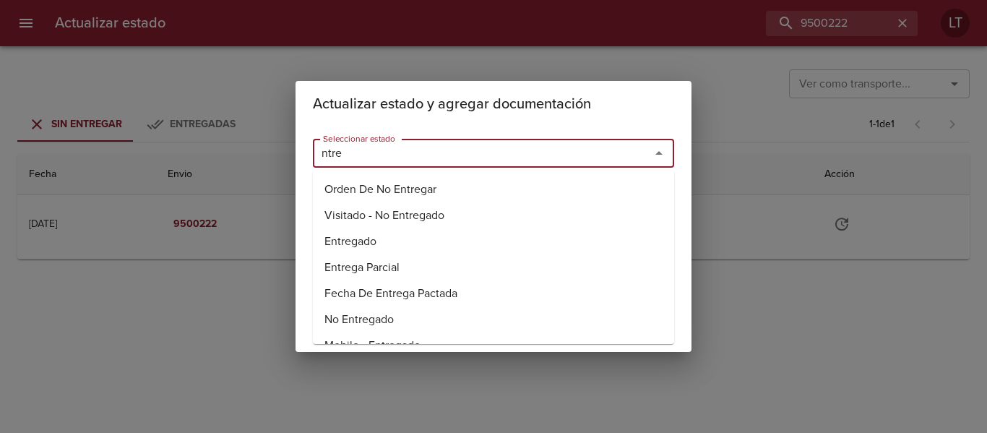
click at [348, 240] on li "Entregado" at bounding box center [493, 241] width 361 height 26
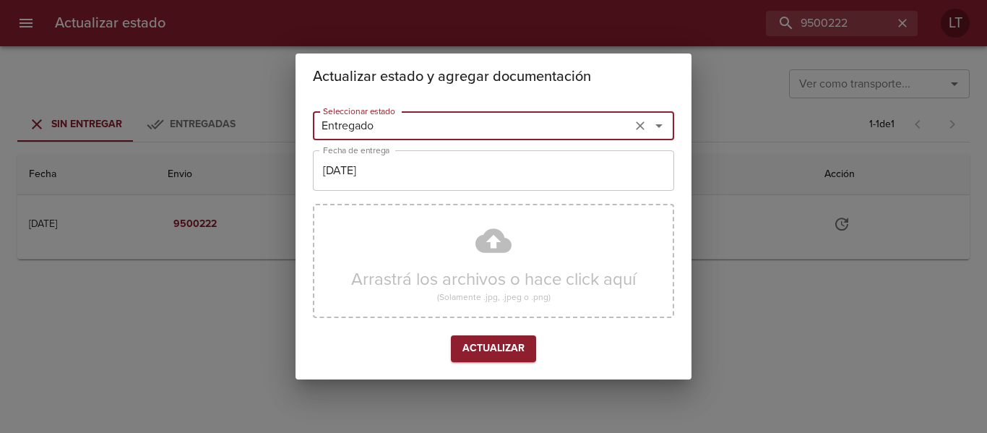
type input "Entregado"
click at [360, 163] on input "[DATE]" at bounding box center [493, 170] width 361 height 40
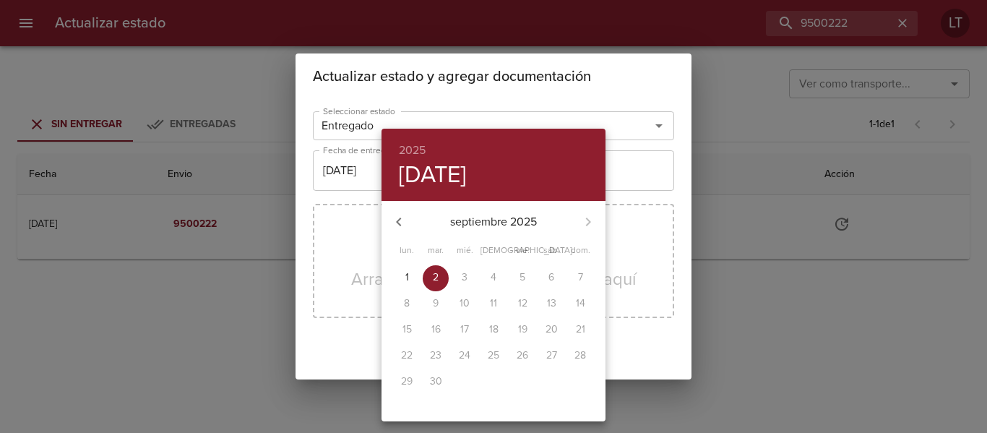
click at [392, 223] on icon "button" at bounding box center [398, 221] width 17 height 17
click at [465, 348] on p "20" at bounding box center [465, 355] width 12 height 14
type input "[DATE]"
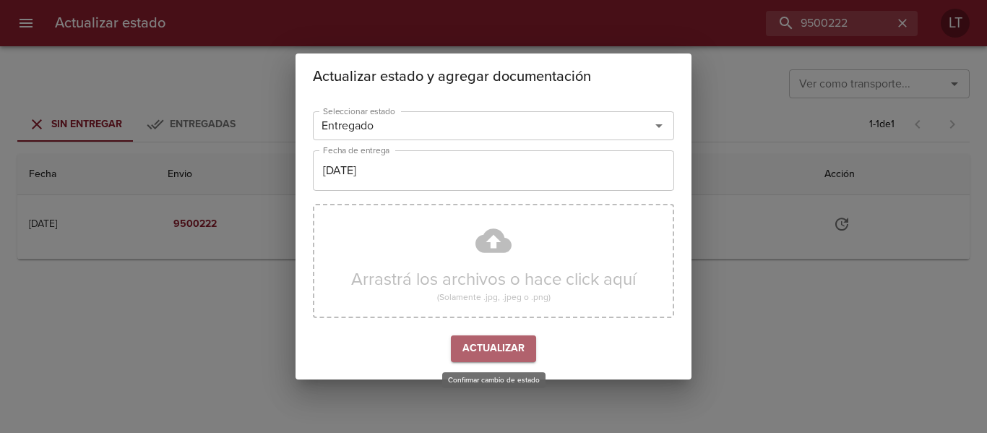
click at [499, 335] on button "Actualizar" at bounding box center [493, 348] width 85 height 27
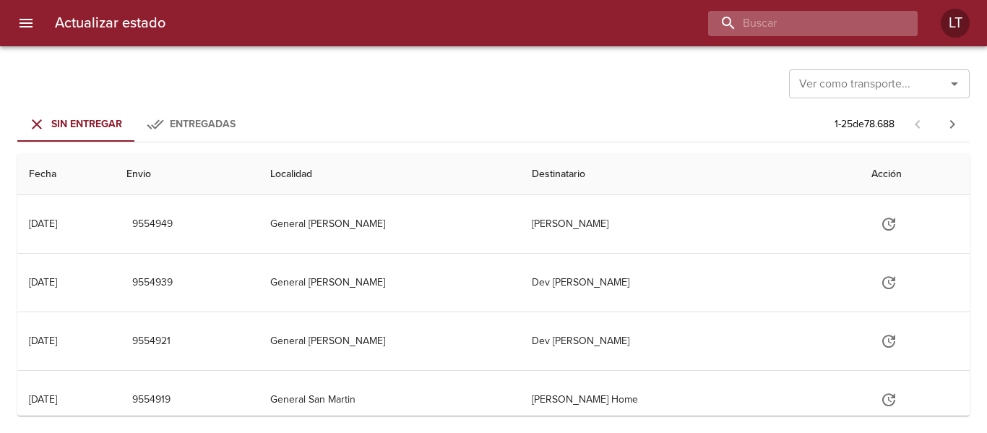
click at [860, 27] on input "buscar" at bounding box center [800, 23] width 185 height 25
paste input "9492689"
type input "9492689"
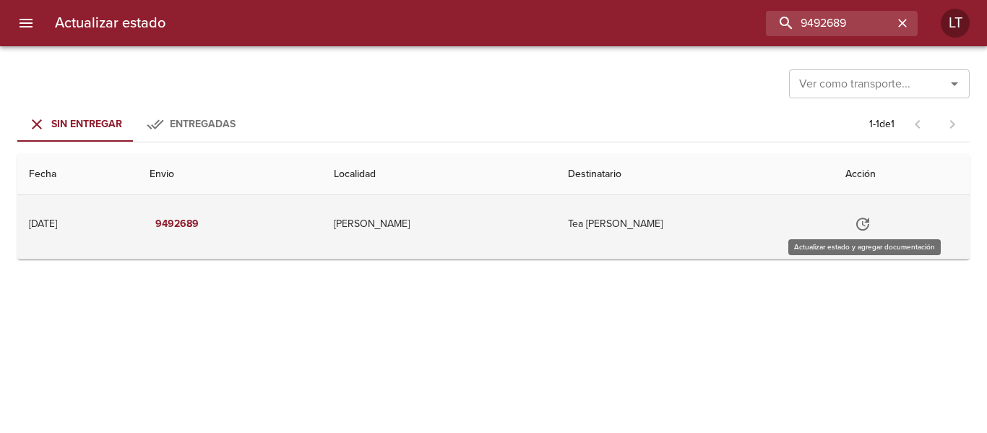
click at [849, 223] on button "Tabla de envíos del cliente" at bounding box center [862, 224] width 35 height 35
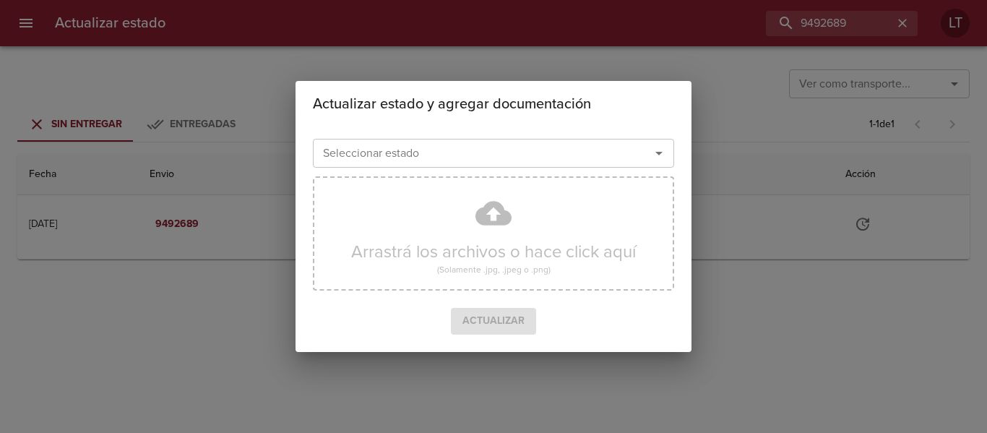
click at [445, 150] on input "Seleccionar estado" at bounding box center [472, 153] width 310 height 20
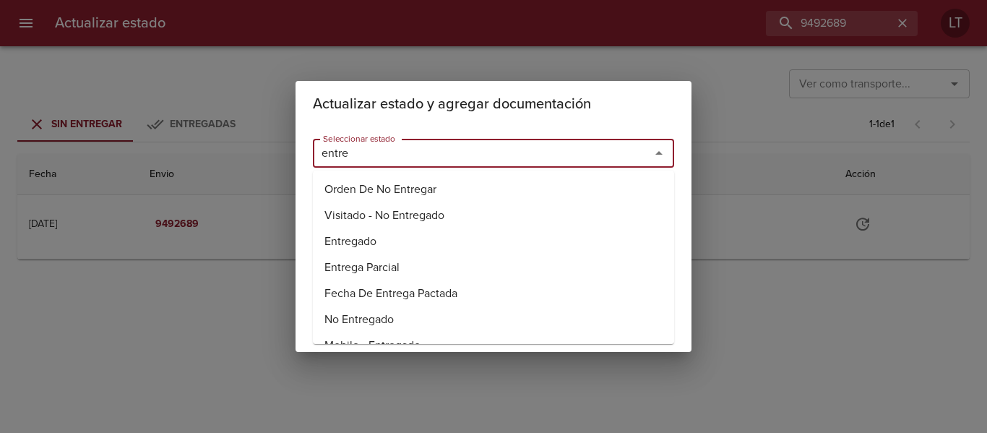
click at [366, 246] on li "Entregado" at bounding box center [493, 241] width 361 height 26
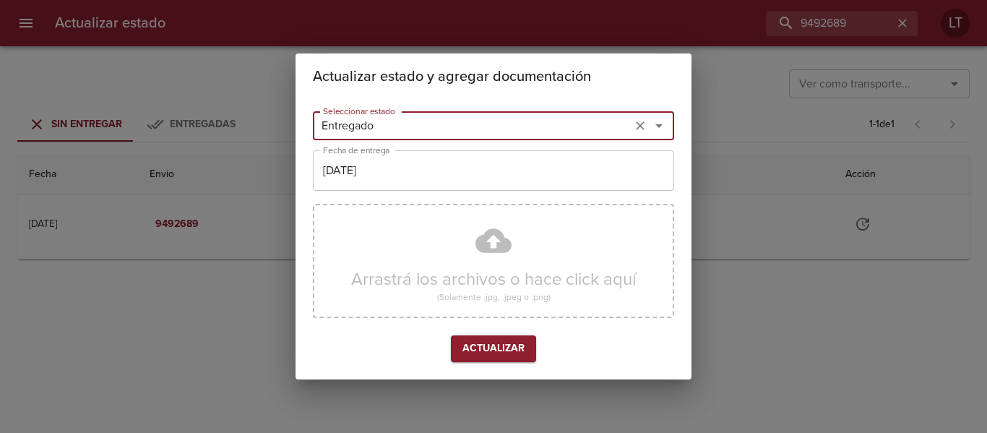
type input "Entregado"
click at [384, 150] on div "Seleccionar estado Entregado Seleccionar estado Fecha de entrega 02/09/2025 Fec…" at bounding box center [493, 239] width 361 height 268
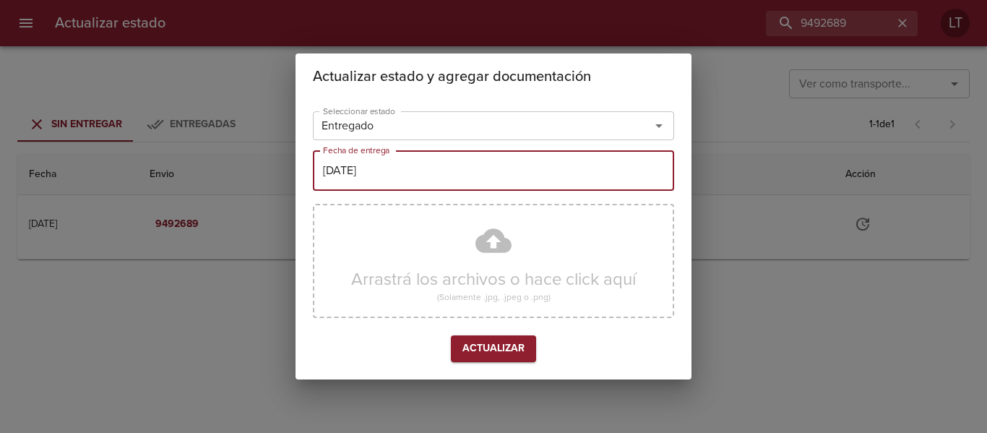
click at [423, 188] on input "[DATE]" at bounding box center [493, 170] width 361 height 40
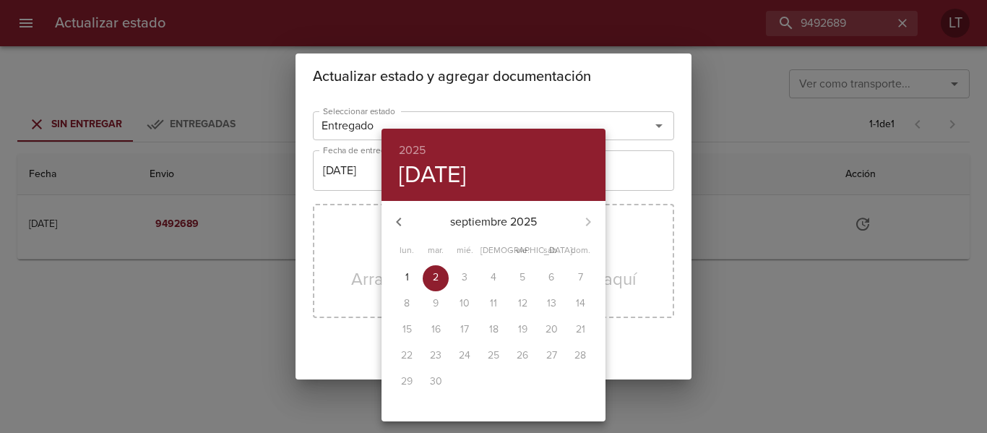
click at [401, 218] on icon "button" at bounding box center [398, 221] width 5 height 9
click at [470, 351] on p "20" at bounding box center [465, 355] width 12 height 14
type input "[DATE]"
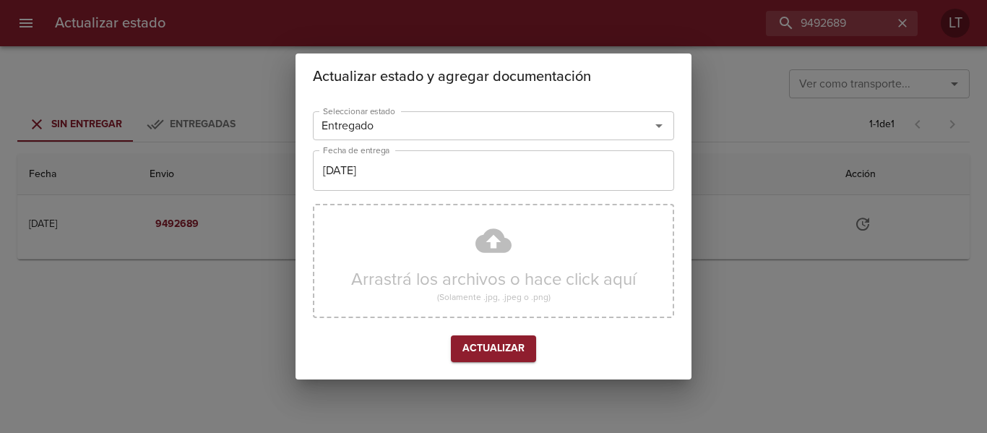
click at [497, 238] on div "Arrastrá los archivos o hace click aquí (Solamente .jpg, .jpeg o .png)" at bounding box center [493, 261] width 361 height 114
click at [480, 358] on button "Actualizar" at bounding box center [493, 348] width 85 height 27
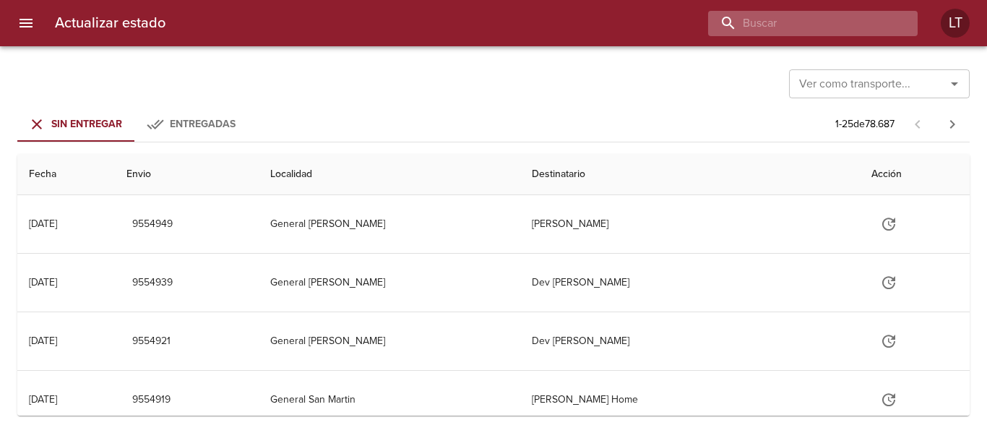
click at [881, 26] on input "buscar" at bounding box center [800, 23] width 185 height 25
paste input "9544590"
type input "9544590"
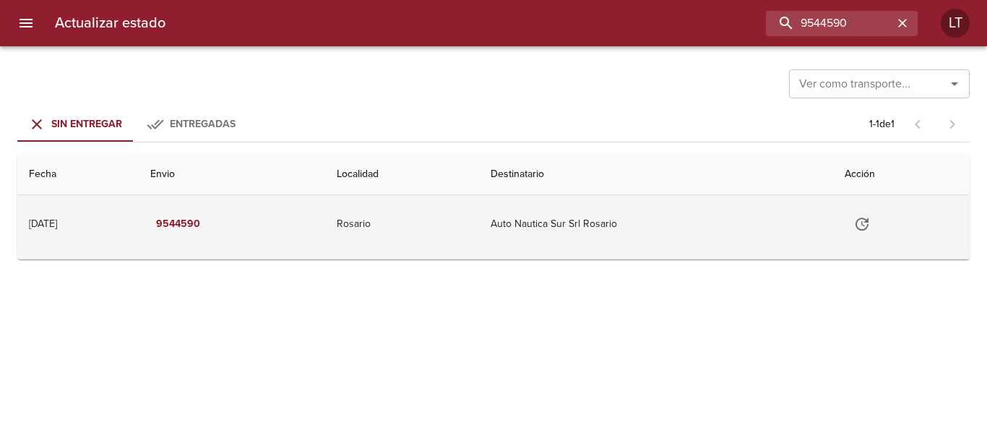
click at [870, 215] on button "Tabla de envíos del cliente" at bounding box center [862, 224] width 35 height 35
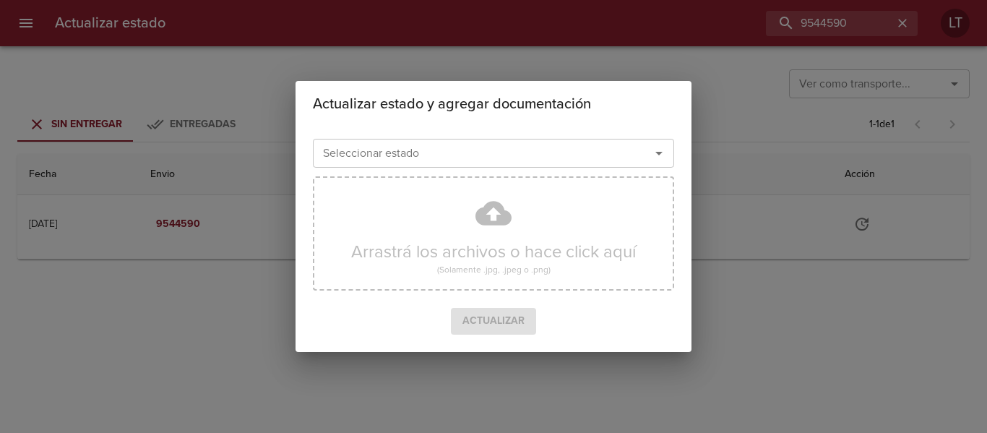
click at [510, 155] on input "Seleccionar estado" at bounding box center [472, 153] width 310 height 20
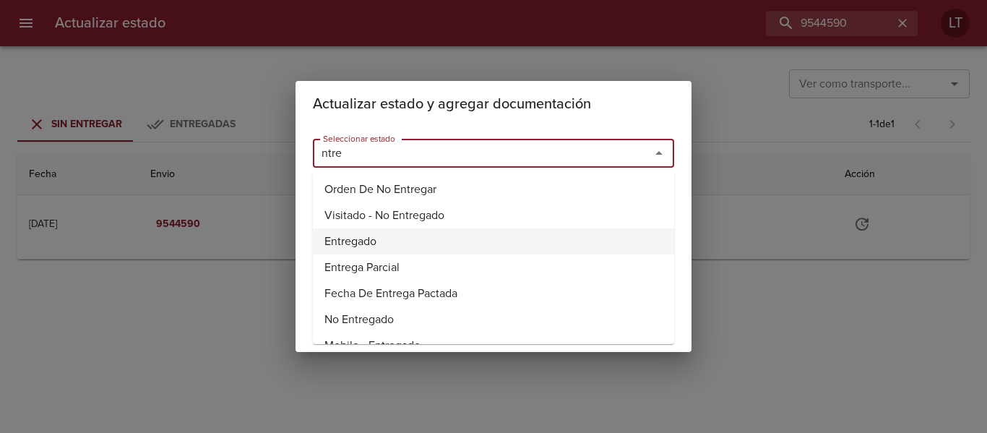
drag, startPoint x: 363, startPoint y: 236, endPoint x: 366, endPoint y: 195, distance: 41.3
click at [363, 233] on li "Entregado" at bounding box center [493, 241] width 361 height 26
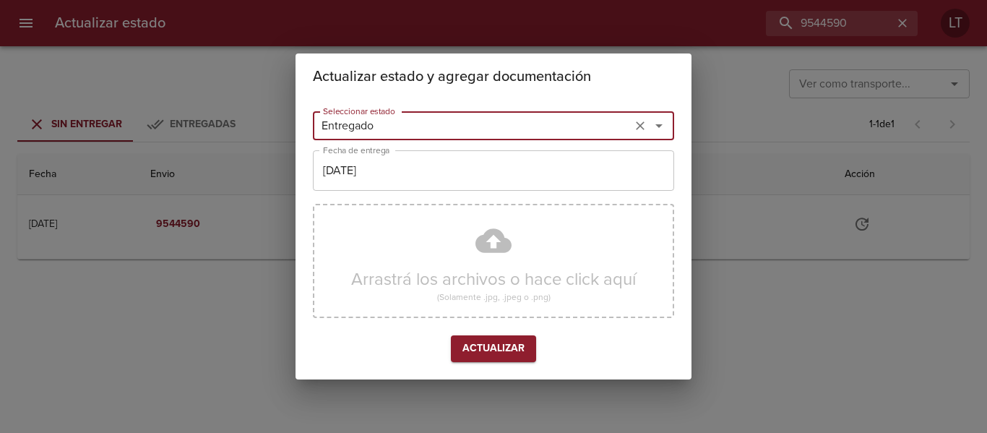
type input "Entregado"
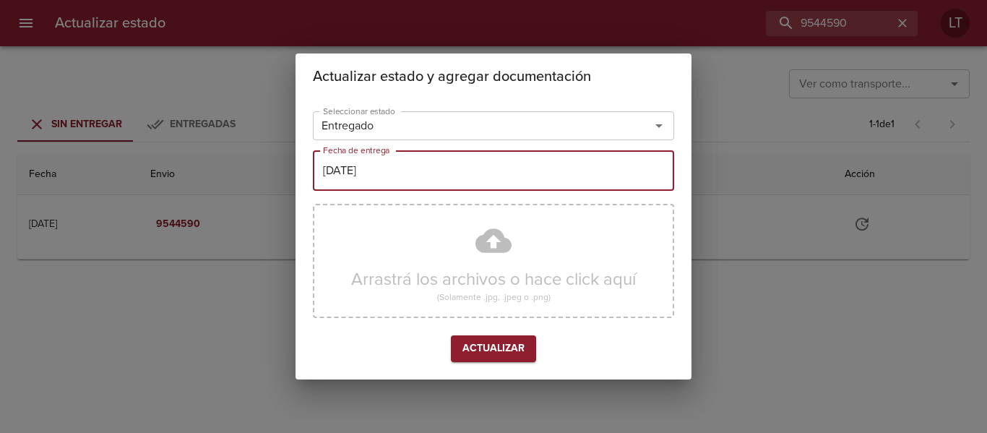
click at [370, 181] on input "[DATE]" at bounding box center [493, 170] width 361 height 40
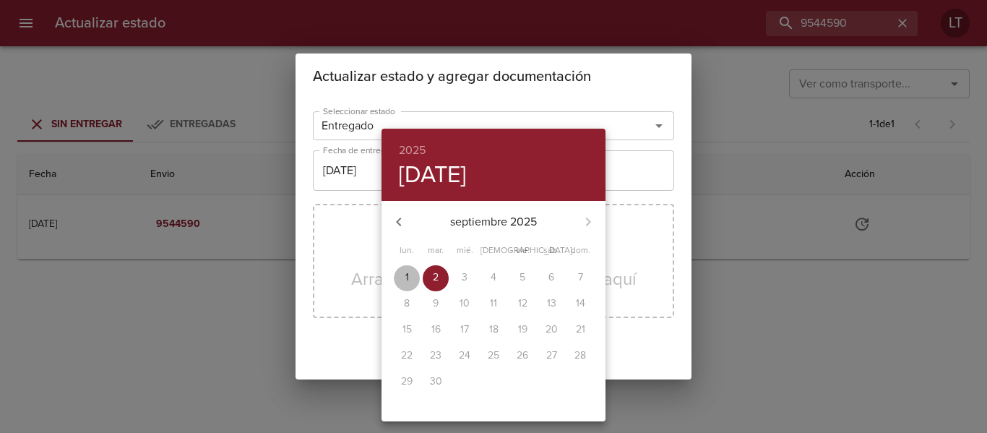
click at [394, 271] on span "1" at bounding box center [407, 277] width 26 height 14
type input "[DATE]"
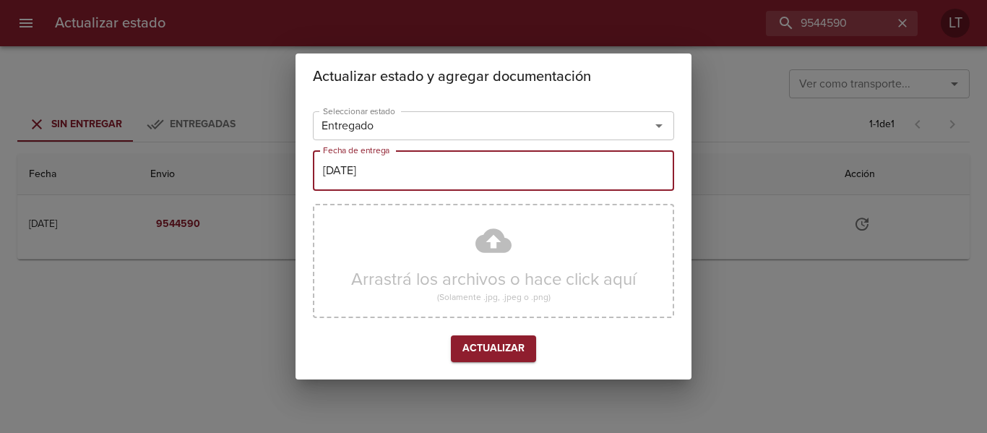
click at [495, 327] on div "Arrastrá los archivos o hace click aquí (Solamente .jpg, .jpeg o .png)" at bounding box center [493, 266] width 361 height 137
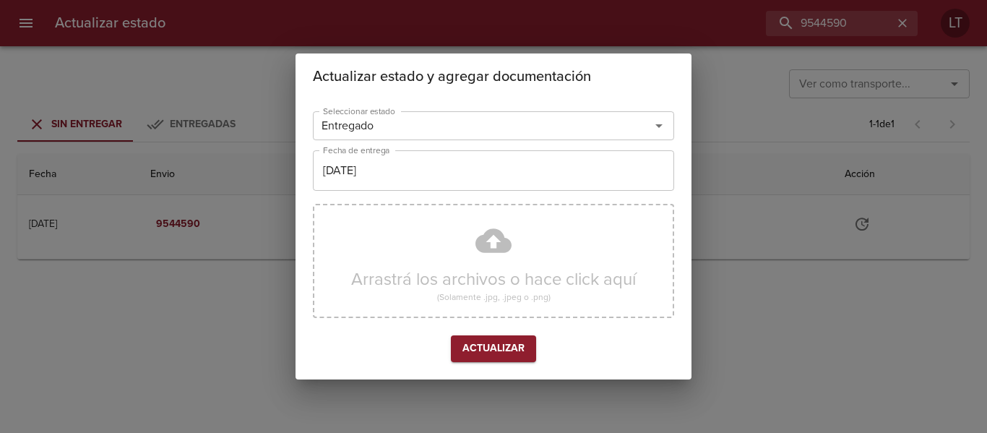
click at [502, 346] on span "Actualizar" at bounding box center [493, 349] width 62 height 18
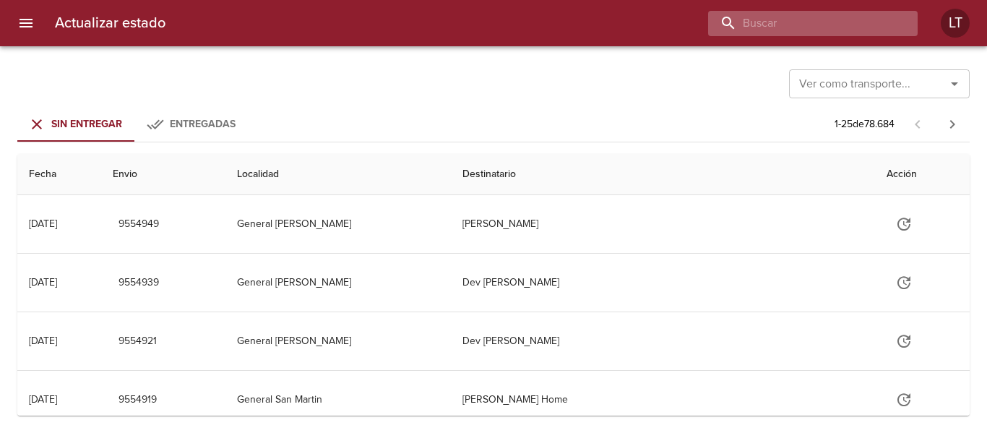
click at [890, 24] on input "buscar" at bounding box center [800, 23] width 185 height 25
paste input "9544607"
type input "9544607"
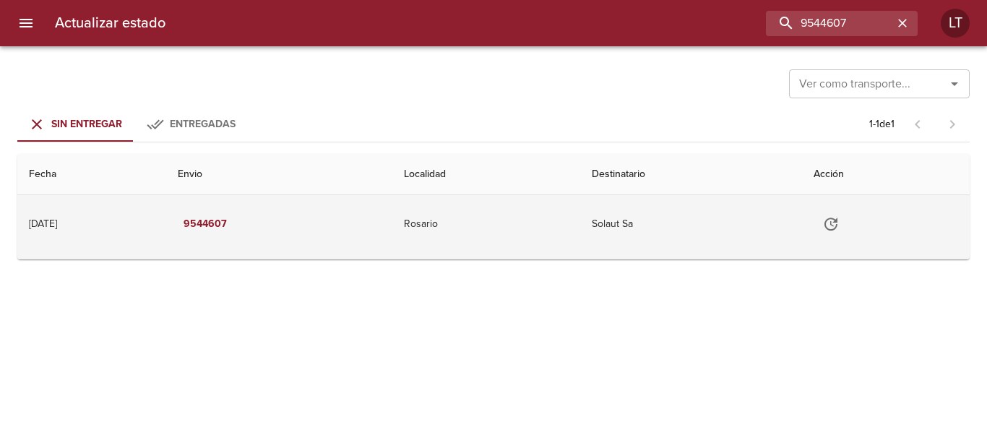
click at [839, 221] on icon "Tabla de envíos del cliente" at bounding box center [830, 223] width 17 height 17
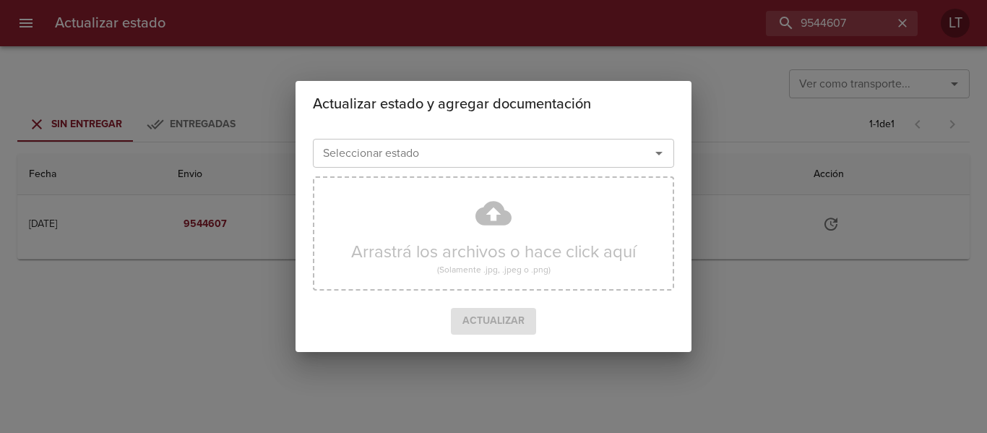
click at [511, 152] on input "Seleccionar estado" at bounding box center [472, 153] width 310 height 20
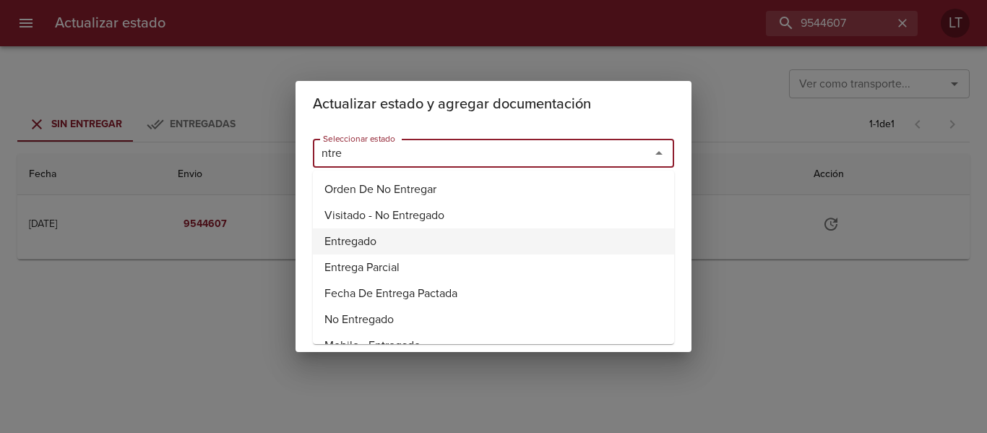
click at [353, 235] on li "Entregado" at bounding box center [493, 241] width 361 height 26
type input "Entregado"
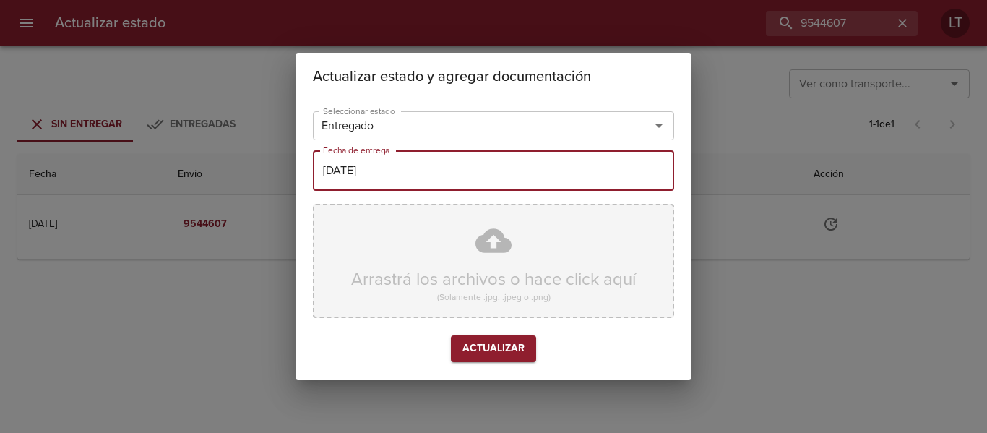
click at [358, 165] on input "[DATE]" at bounding box center [493, 170] width 361 height 40
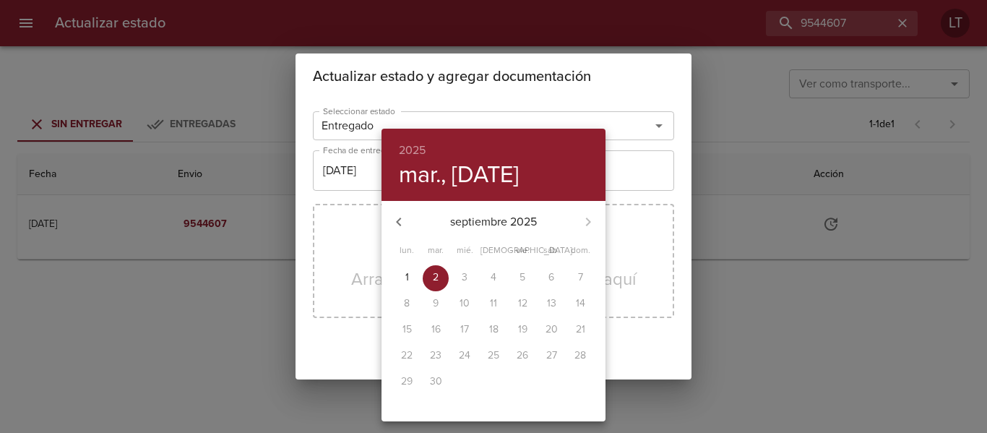
click at [405, 275] on p "1" at bounding box center [407, 277] width 4 height 14
type input "01/09/2025"
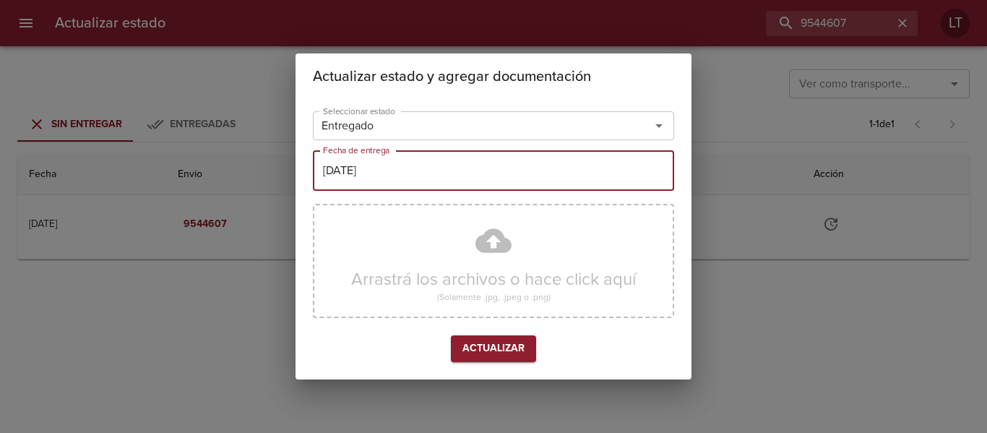
click at [508, 344] on span "Actualizar" at bounding box center [493, 349] width 62 height 18
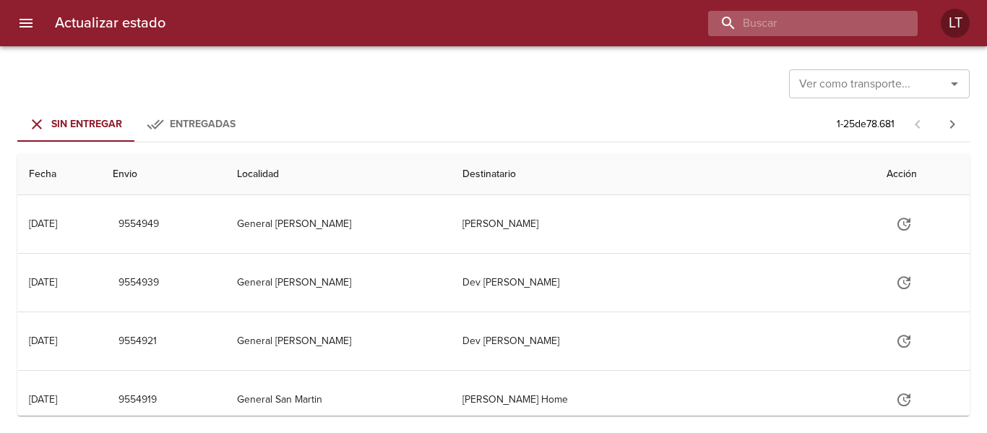
click at [858, 31] on input "buscar" at bounding box center [800, 23] width 185 height 25
paste input "9523526"
type input "9523526"
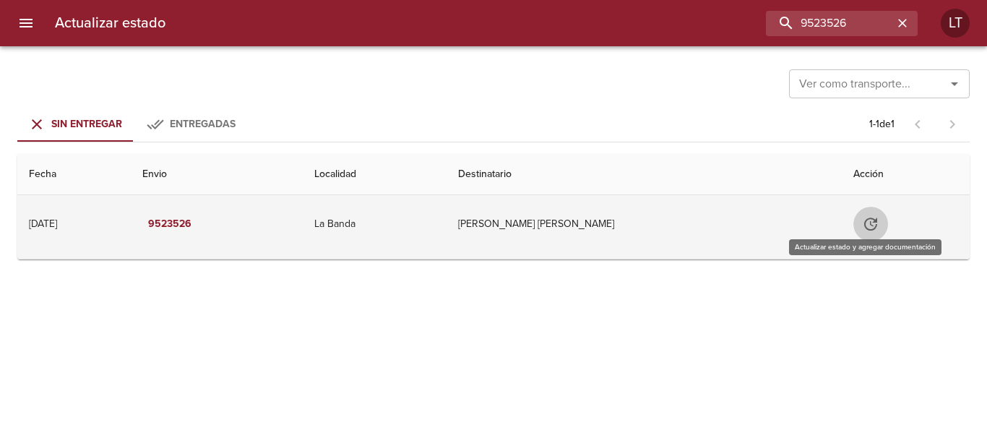
click at [869, 220] on icon "Tabla de envíos del cliente" at bounding box center [870, 223] width 13 height 13
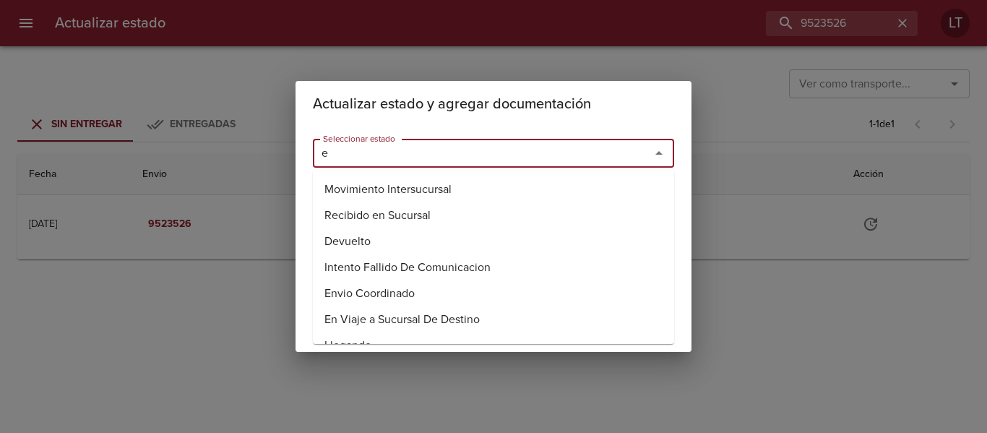
click at [600, 159] on input "e" at bounding box center [472, 153] width 310 height 20
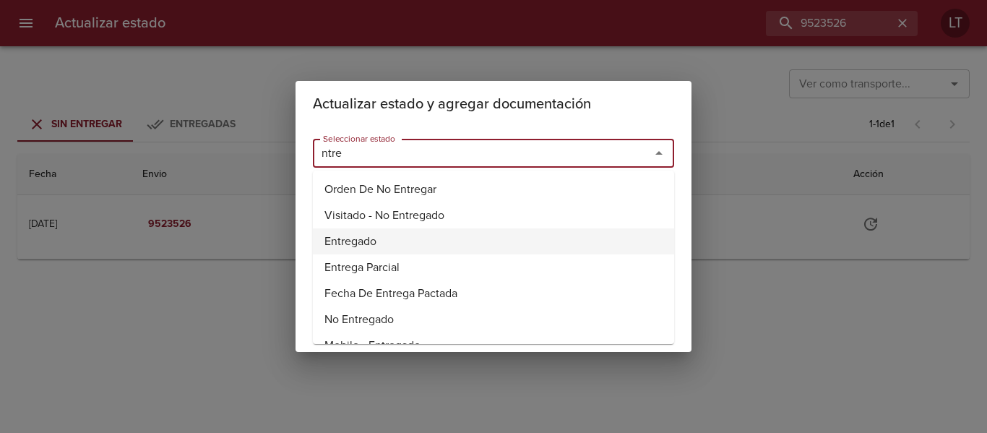
click at [355, 234] on li "Entregado" at bounding box center [493, 241] width 361 height 26
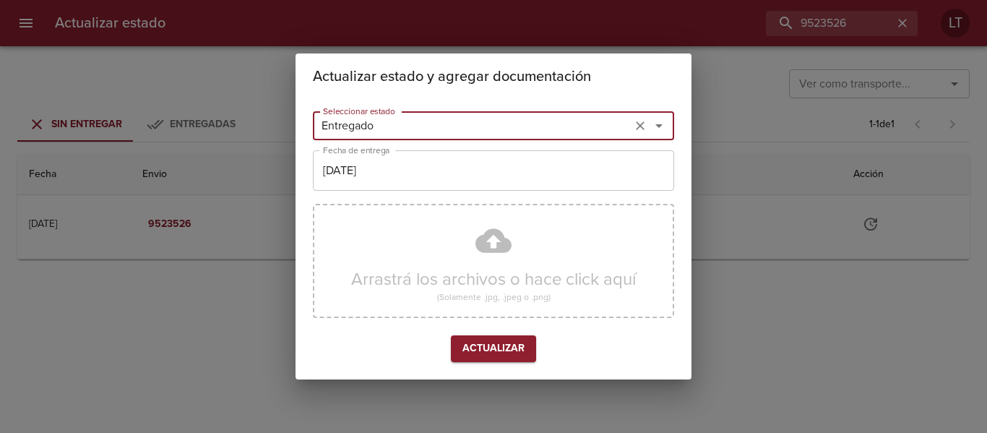
type input "Entregado"
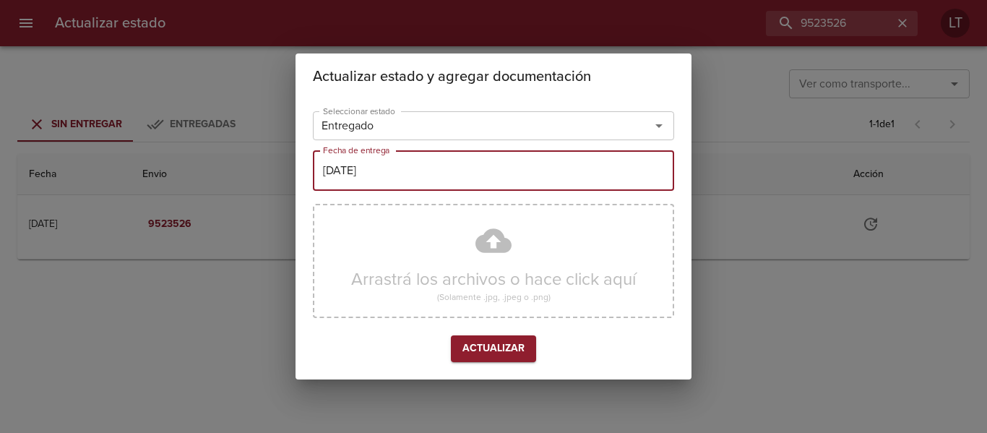
click at [354, 162] on input "[DATE]" at bounding box center [493, 170] width 361 height 40
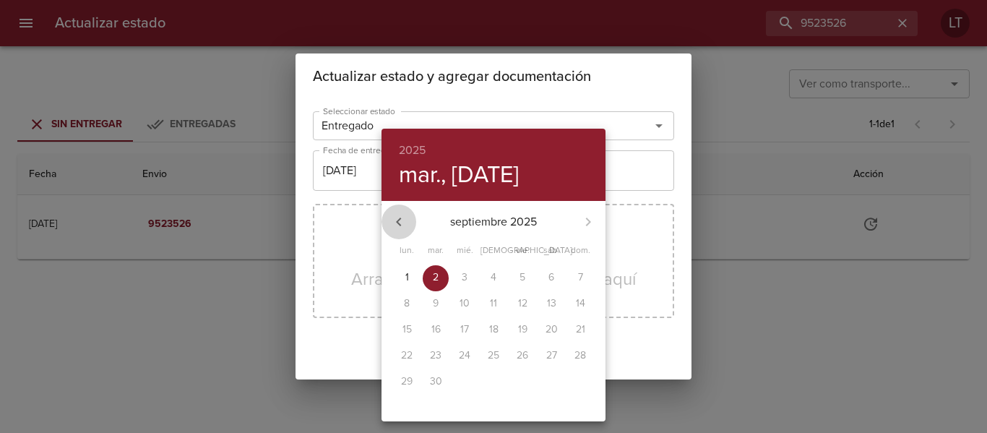
click at [397, 217] on icon "button" at bounding box center [398, 221] width 17 height 17
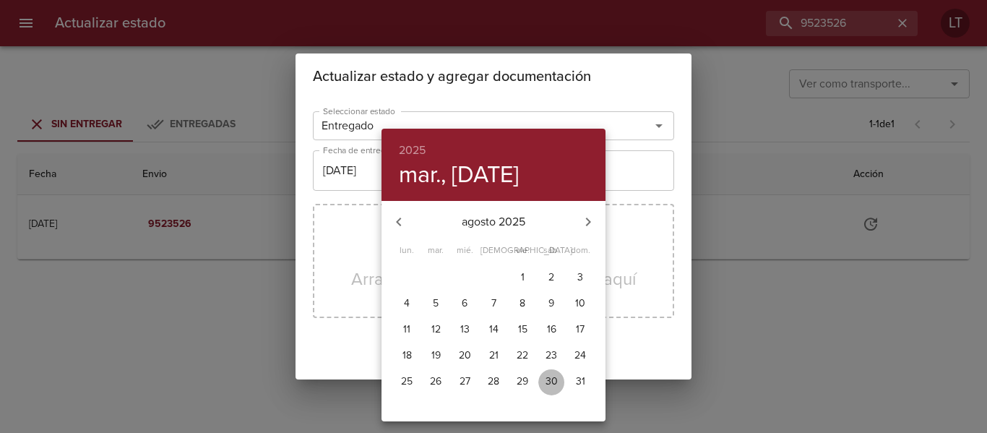
click at [544, 380] on span "30" at bounding box center [551, 381] width 26 height 14
type input "30/08/2025"
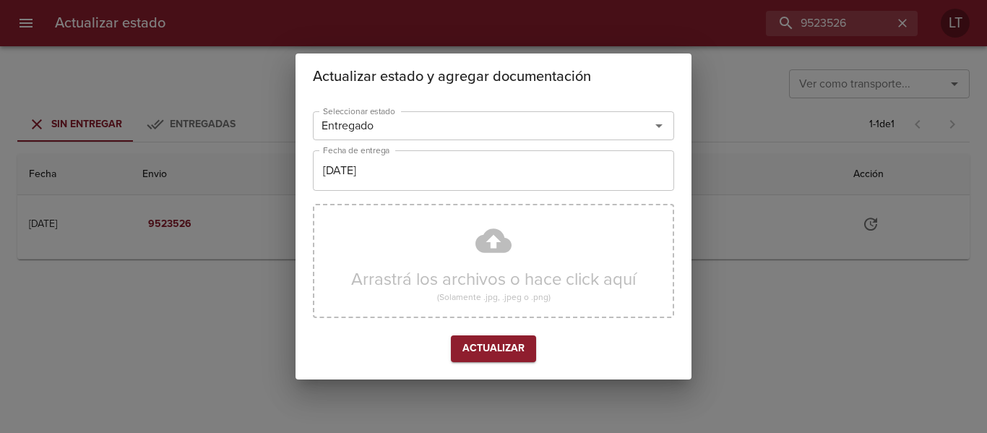
click at [515, 243] on div "Arrastrá los archivos o hace click aquí (Solamente .jpg, .jpeg o .png)" at bounding box center [493, 261] width 361 height 114
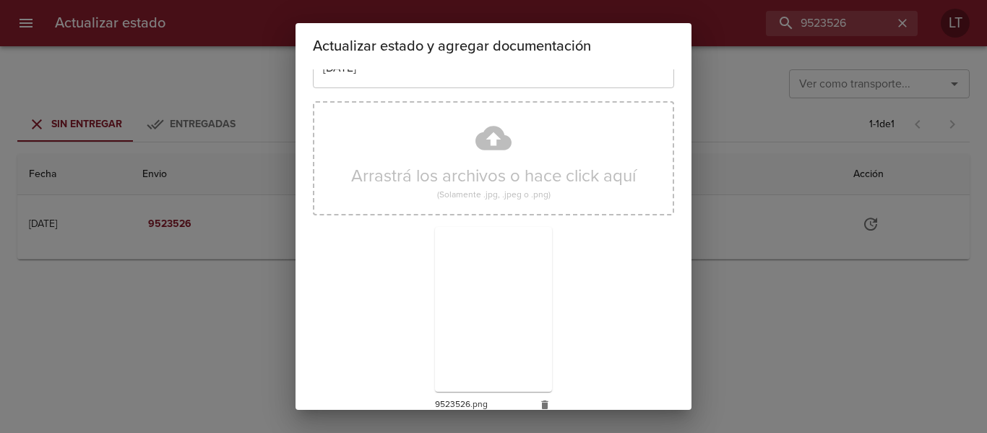
scroll to position [135, 0]
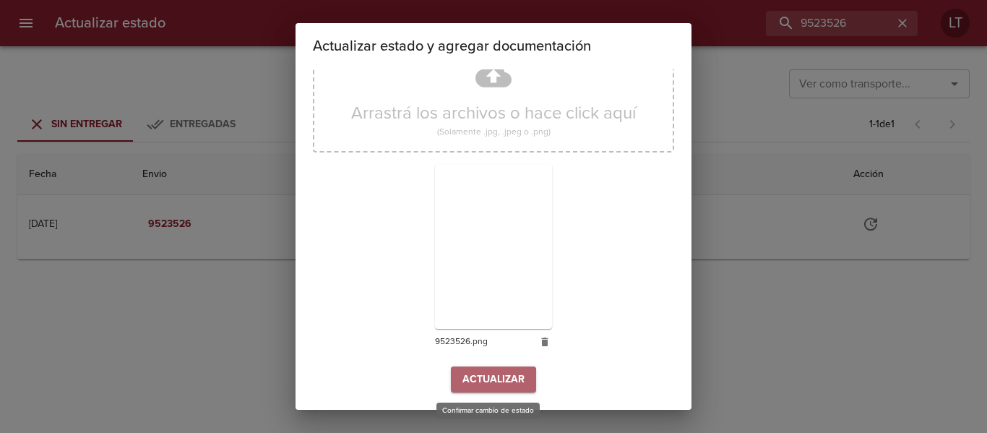
click at [498, 371] on span "Actualizar" at bounding box center [493, 380] width 62 height 18
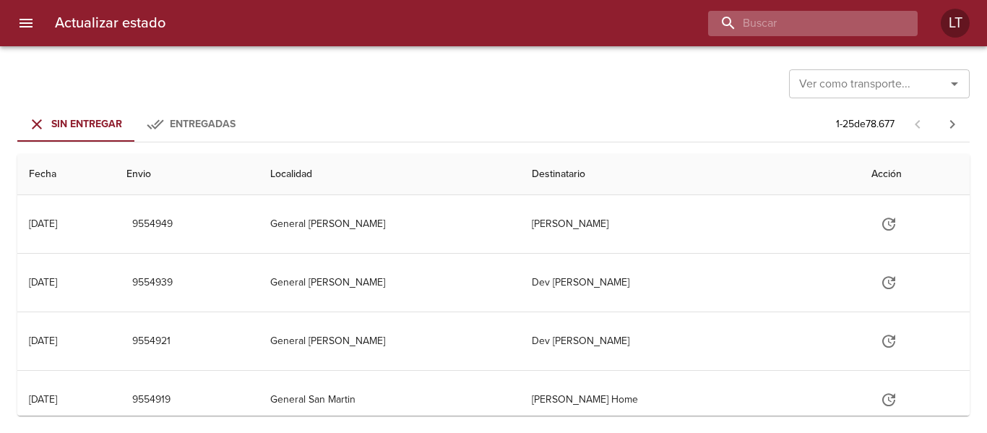
click at [826, 18] on input "buscar" at bounding box center [800, 23] width 185 height 25
paste input "9511161"
type input "9511161"
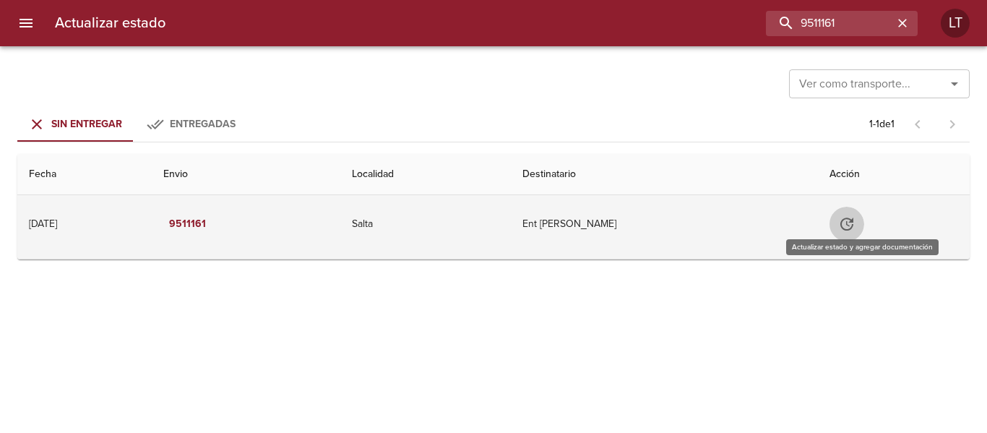
click at [855, 230] on icon "Tabla de envíos del cliente" at bounding box center [846, 223] width 17 height 17
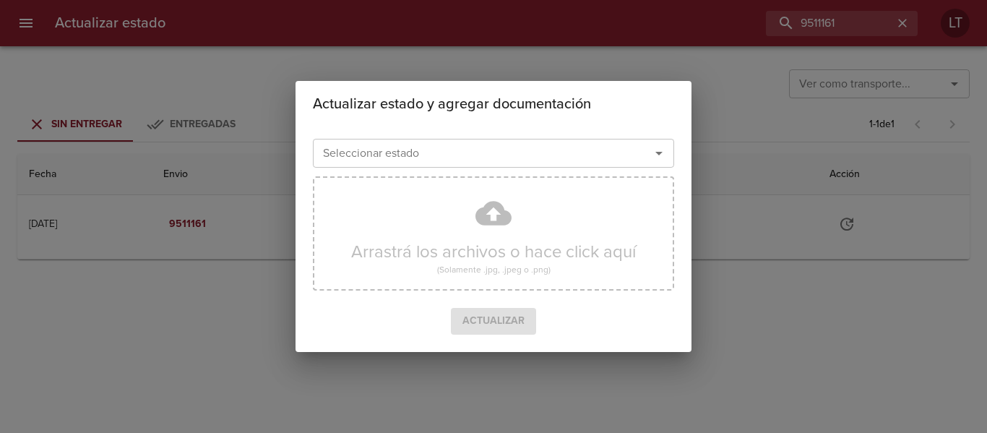
drag, startPoint x: 503, startPoint y: 179, endPoint x: 517, endPoint y: 158, distance: 25.5
click at [502, 176] on div "Arrastrá los archivos o hace click aquí (Solamente .jpg, .jpeg o .png)" at bounding box center [493, 238] width 361 height 137
click at [517, 157] on input "Seleccionar estado" at bounding box center [472, 153] width 310 height 20
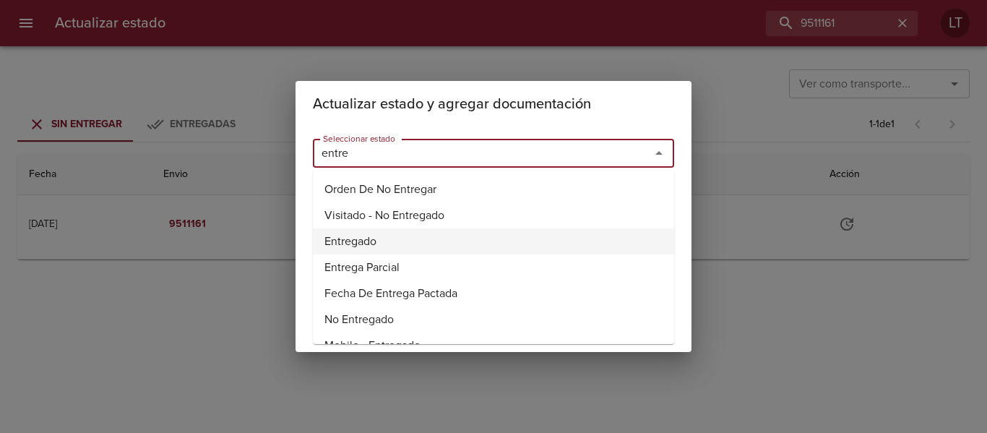
click at [325, 236] on li "Entregado" at bounding box center [493, 241] width 361 height 26
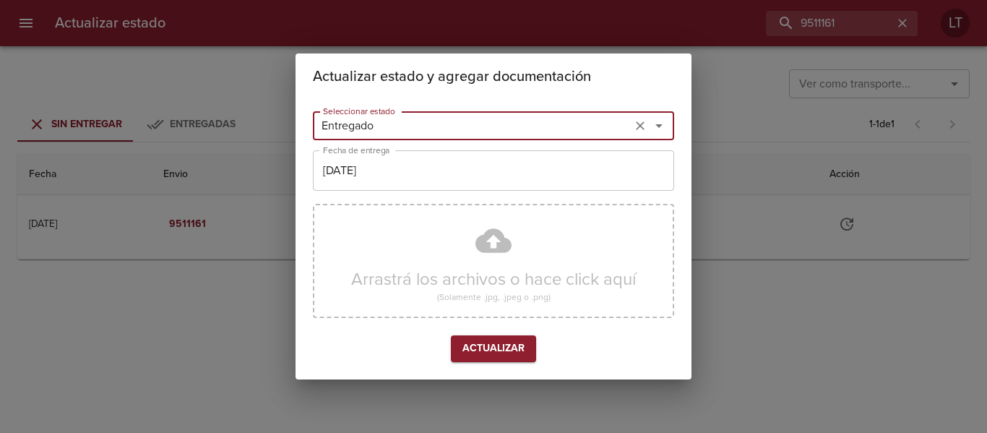
type input "Entregado"
click at [391, 157] on input "[DATE]" at bounding box center [493, 170] width 361 height 40
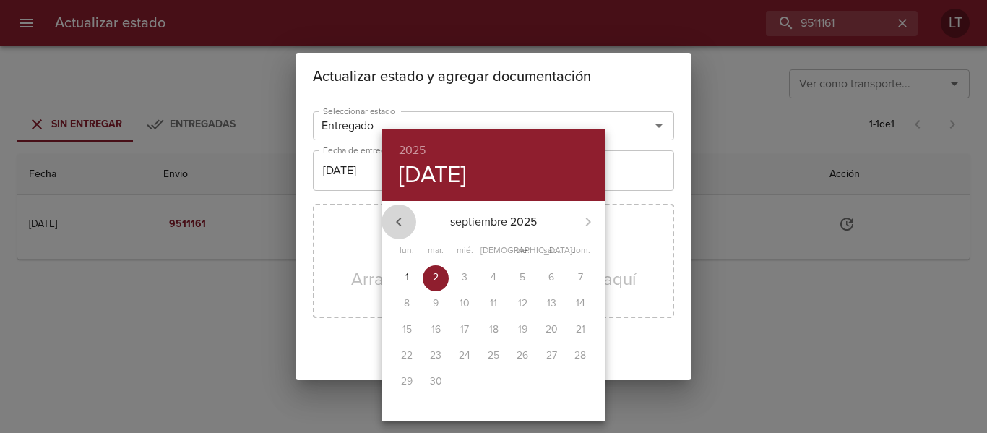
click at [397, 210] on button "button" at bounding box center [398, 221] width 35 height 35
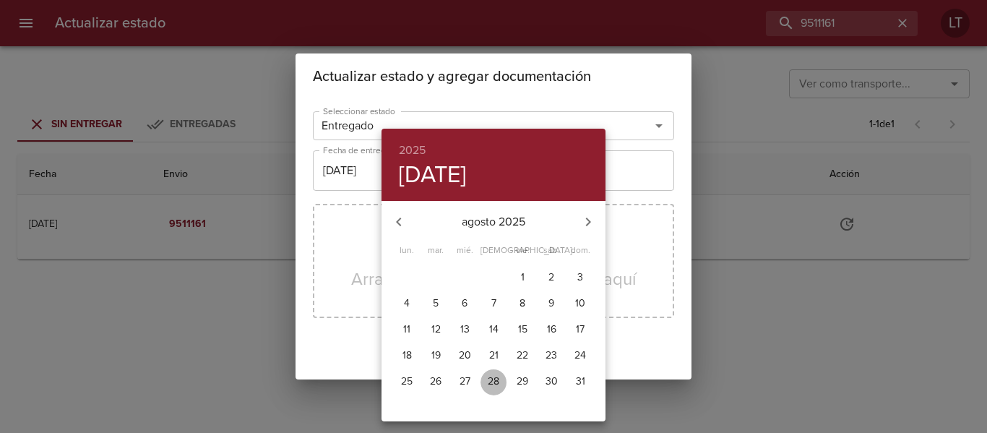
click at [494, 382] on p "28" at bounding box center [494, 381] width 12 height 14
type input "28/08/2025"
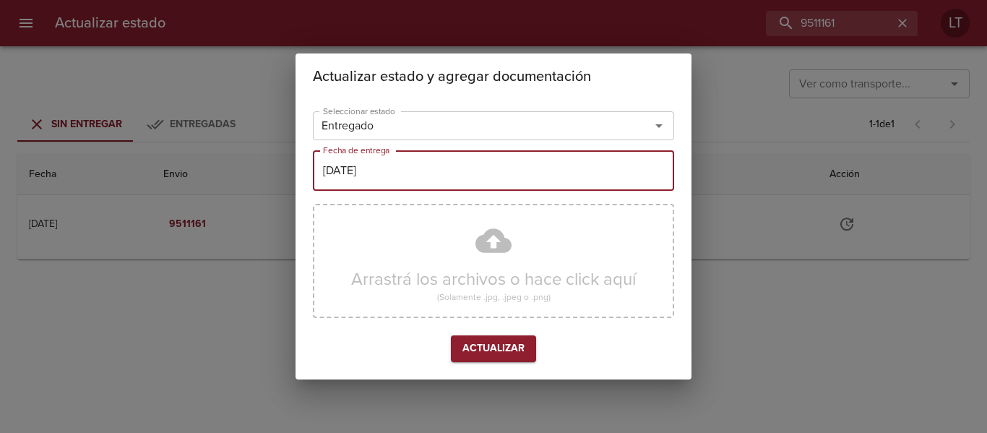
click at [496, 242] on div "Arrastrá los archivos o hace click aquí (Solamente .jpg, .jpeg o .png)" at bounding box center [493, 261] width 361 height 114
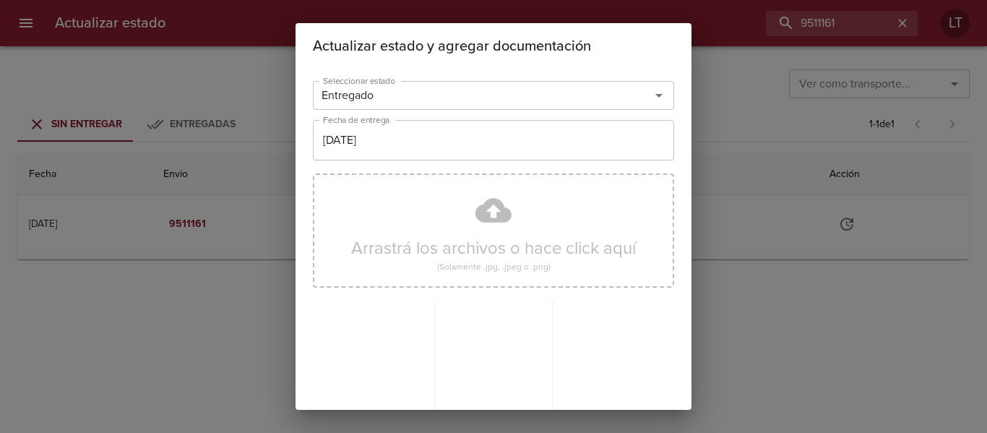
scroll to position [135, 0]
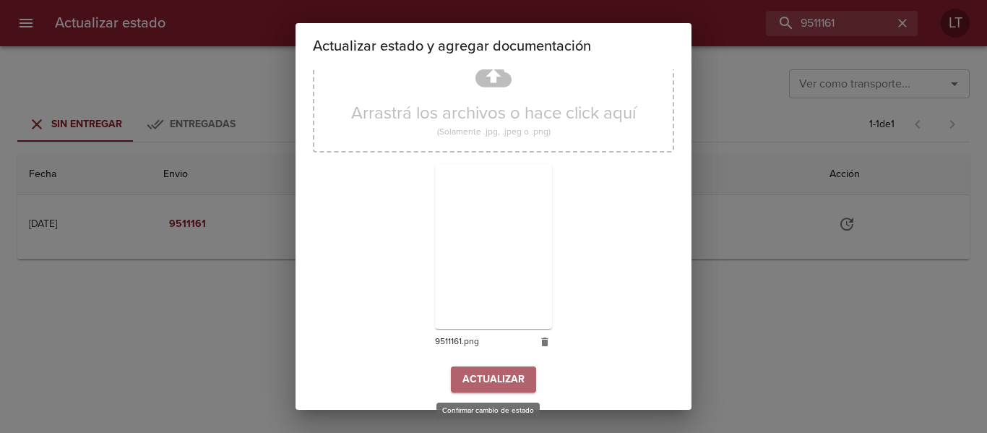
click at [487, 374] on span "Actualizar" at bounding box center [493, 380] width 62 height 18
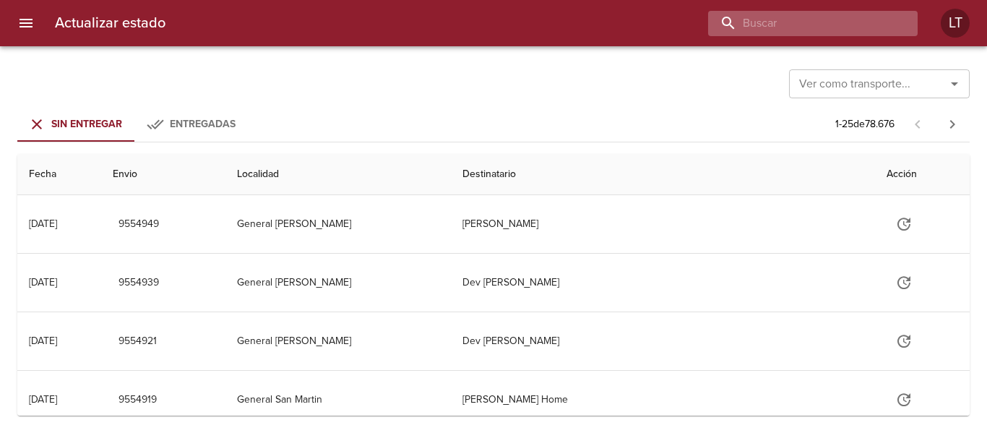
click at [850, 23] on input "buscar" at bounding box center [800, 23] width 185 height 25
paste input "9534194"
type input "9534194"
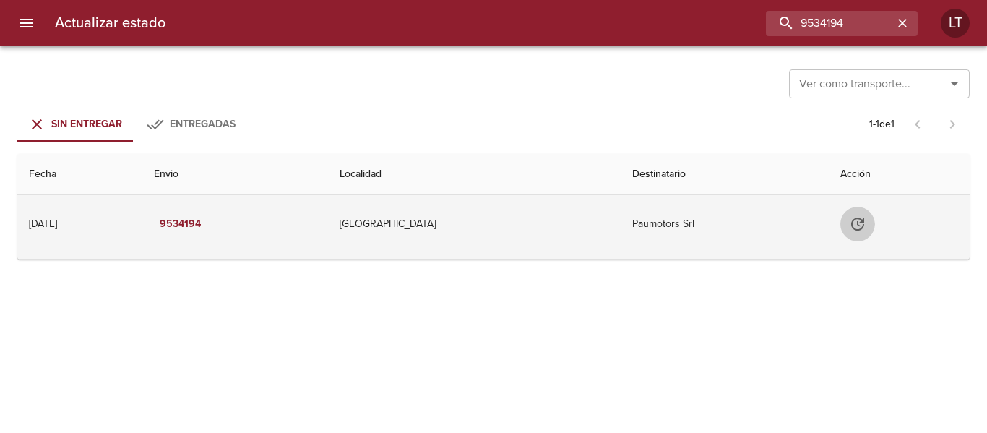
click at [860, 220] on icon "Tabla de envíos del cliente" at bounding box center [857, 223] width 17 height 17
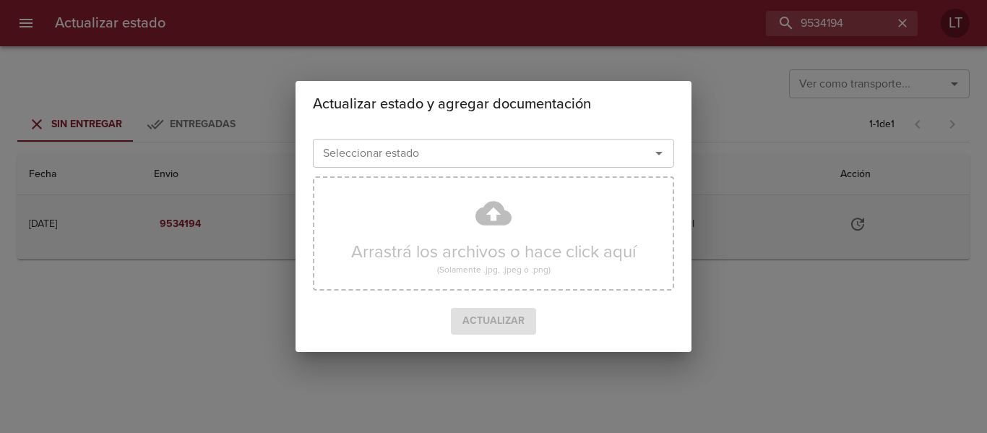
click at [617, 145] on input "Seleccionar estado" at bounding box center [472, 153] width 310 height 20
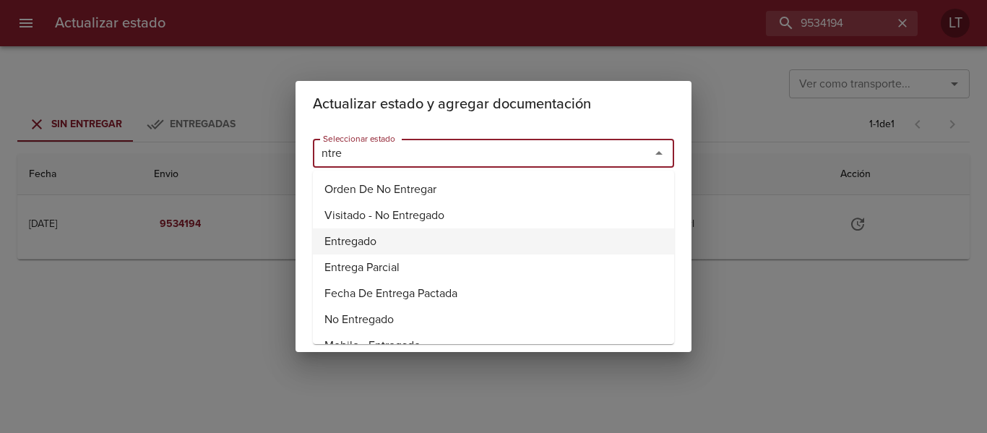
click at [379, 243] on li "Entregado" at bounding box center [493, 241] width 361 height 26
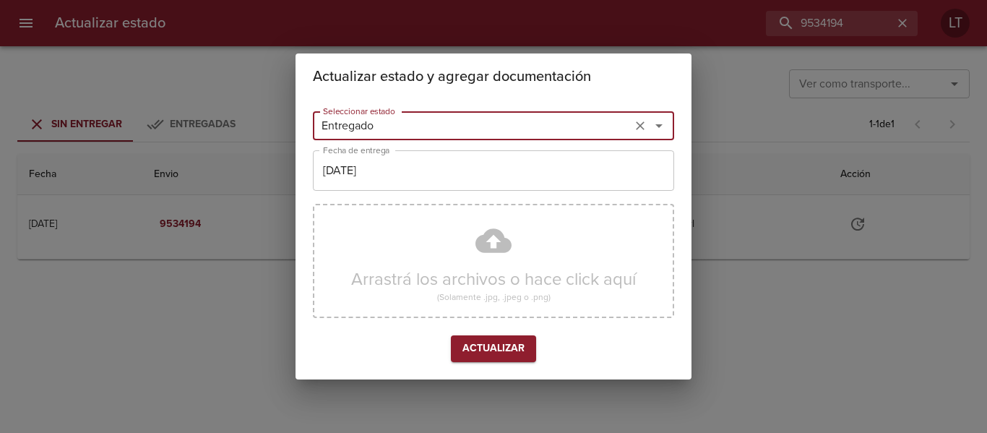
type input "Entregado"
click at [372, 175] on input "[DATE]" at bounding box center [493, 170] width 361 height 40
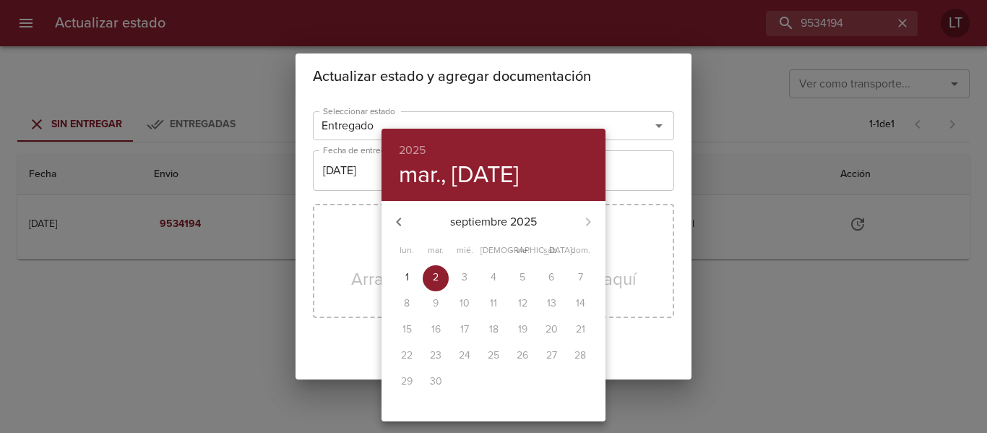
click at [408, 208] on button "button" at bounding box center [398, 221] width 35 height 35
click at [525, 379] on p "29" at bounding box center [523, 381] width 12 height 14
type input "[DATE]"
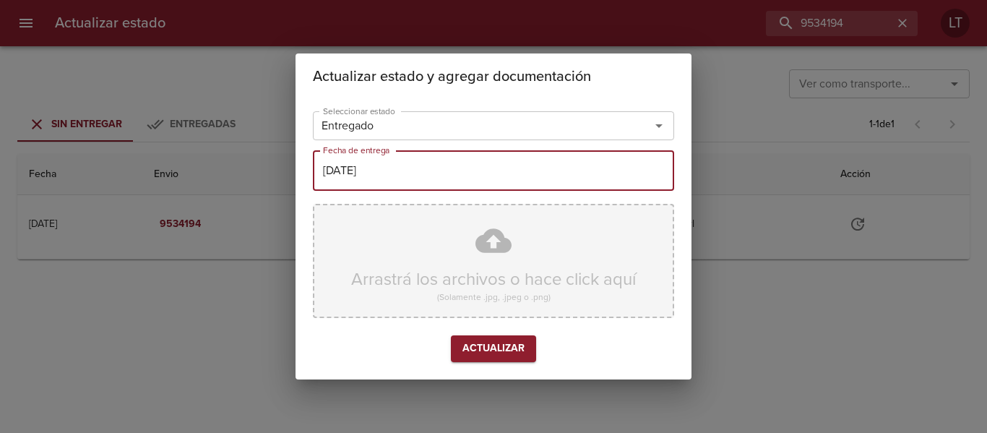
click at [482, 256] on div "Arrastrá los archivos o hace click aquí (Solamente .jpg, .jpeg o .png)" at bounding box center [493, 261] width 361 height 114
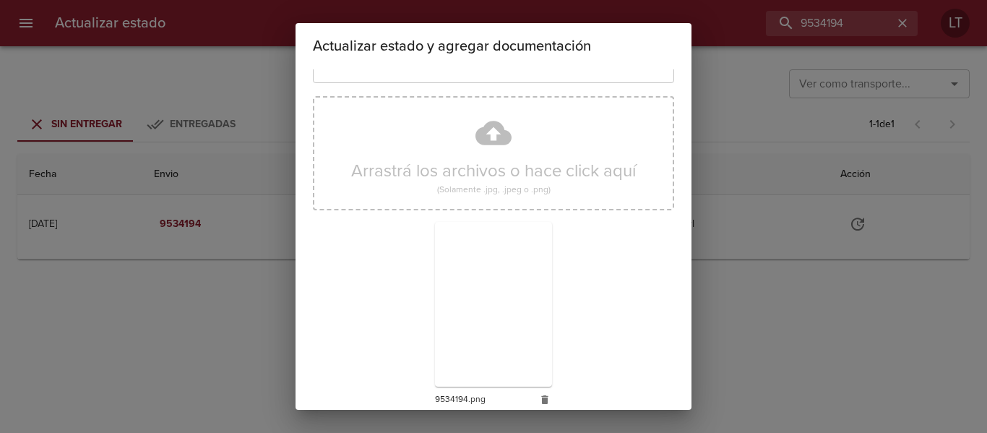
scroll to position [135, 0]
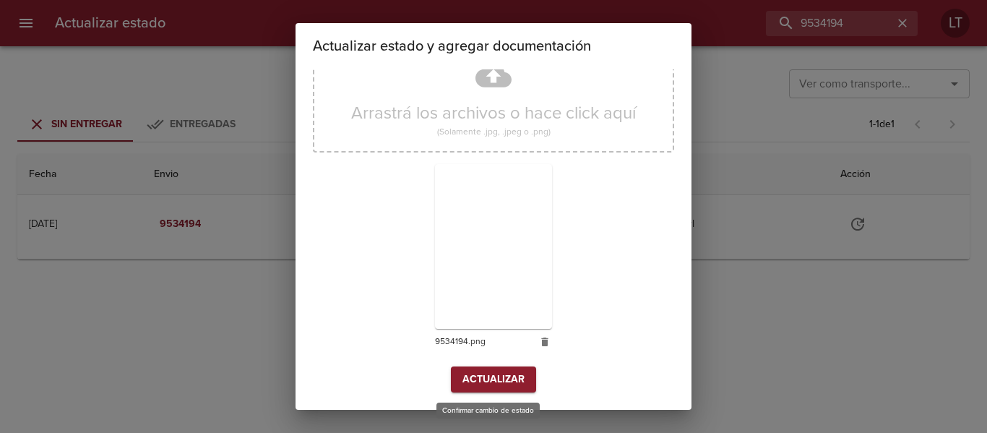
click at [492, 385] on span "Actualizar" at bounding box center [493, 380] width 62 height 18
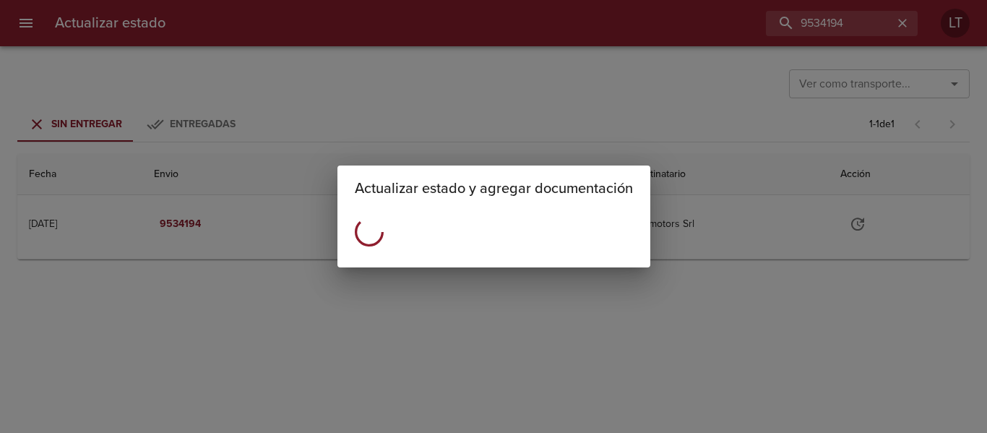
scroll to position [0, 0]
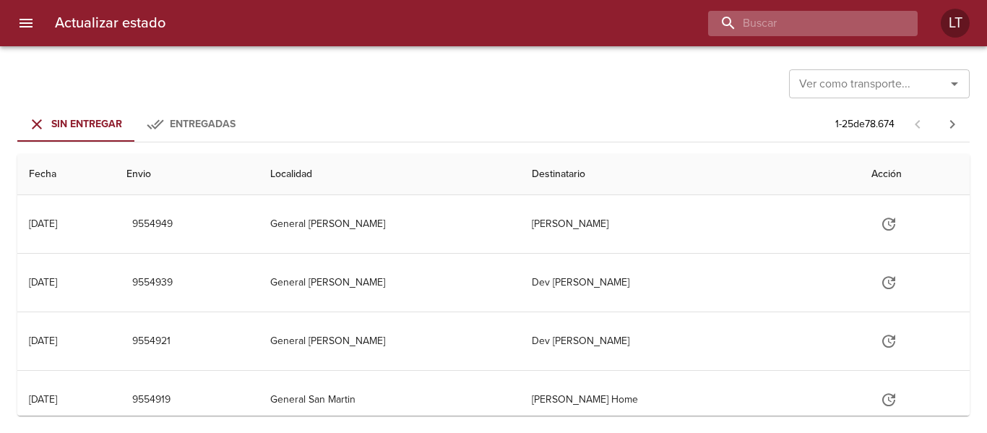
click at [830, 13] on input "buscar" at bounding box center [800, 23] width 185 height 25
paste input "9530115"
type input "9530115"
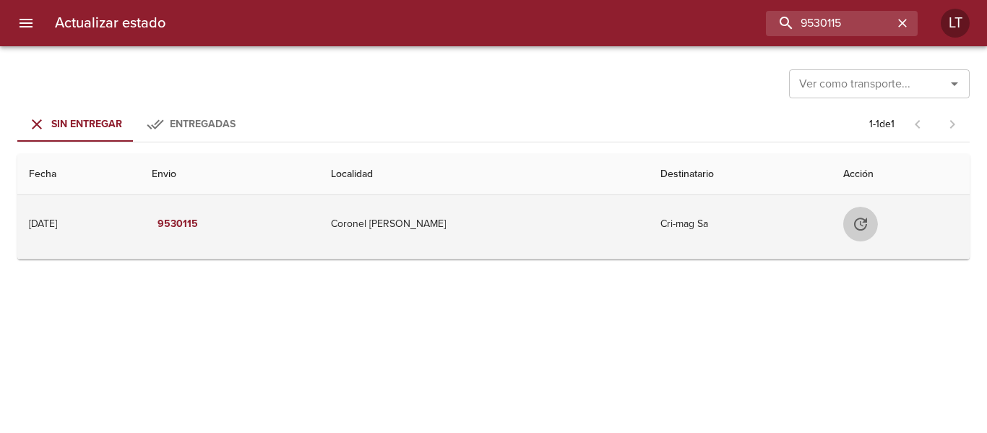
click at [858, 226] on icon "Tabla de envíos del cliente" at bounding box center [860, 223] width 13 height 13
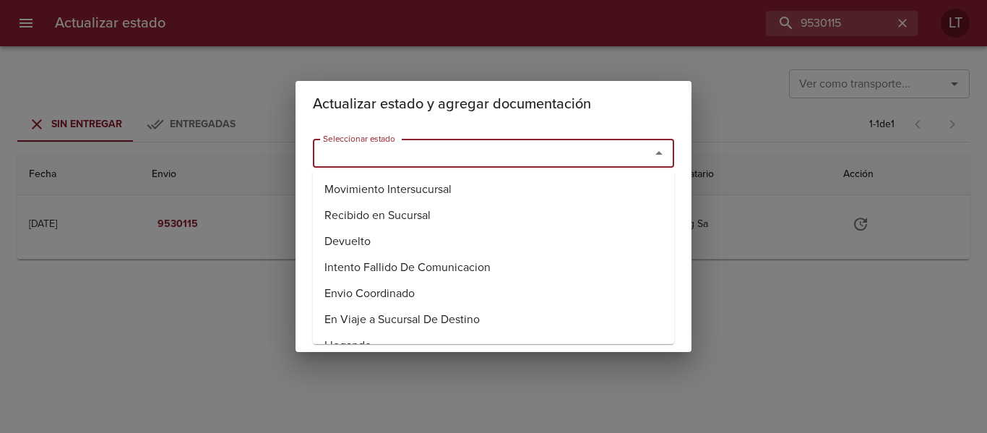
click at [600, 151] on input "Seleccionar estado" at bounding box center [472, 153] width 310 height 20
click at [373, 248] on li "Entregado" at bounding box center [493, 241] width 361 height 26
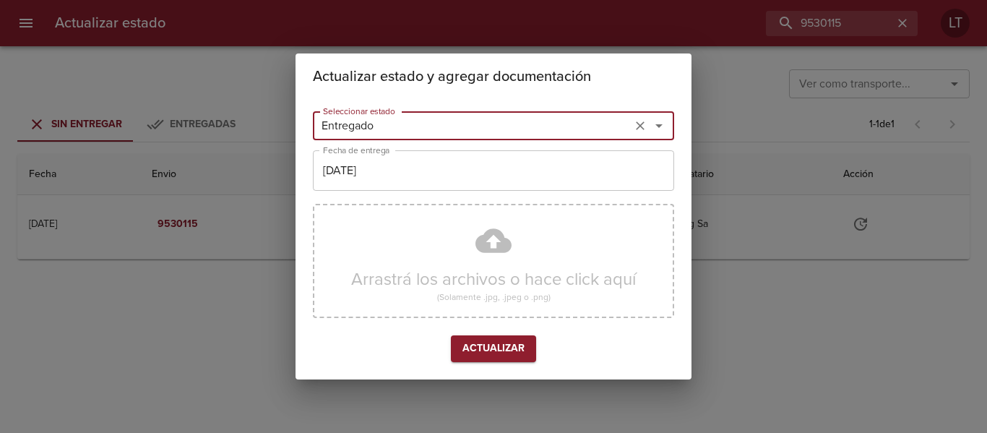
type input "Entregado"
click at [394, 176] on input "[DATE]" at bounding box center [493, 170] width 361 height 40
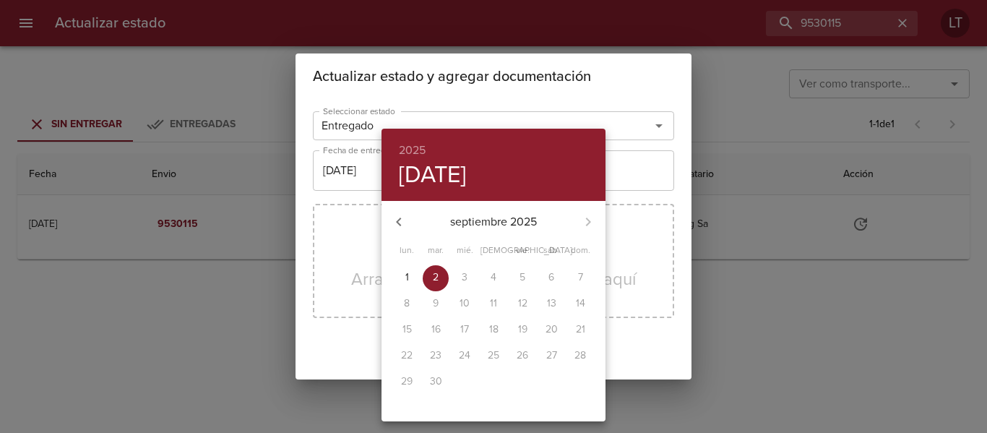
click at [400, 219] on icon "button" at bounding box center [398, 221] width 5 height 9
click at [545, 382] on p "30" at bounding box center [551, 381] width 12 height 14
type input "30/08/2025"
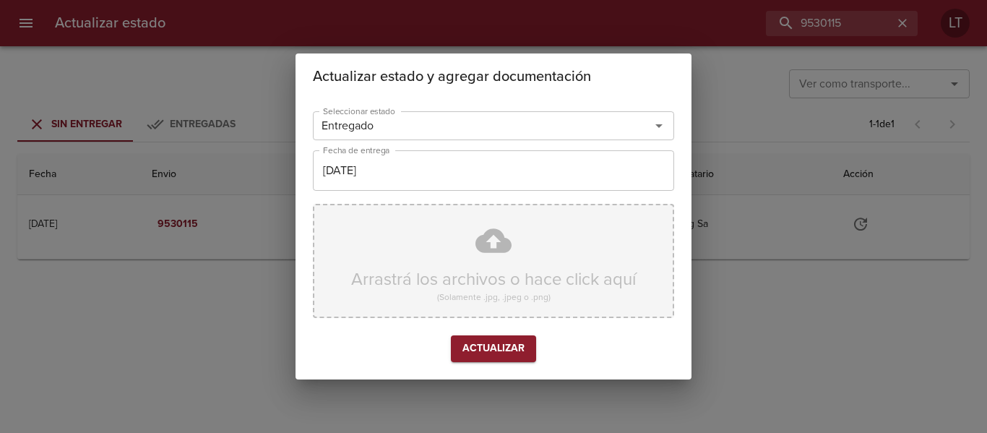
click at [497, 233] on div "Arrastrá los archivos o hace click aquí (Solamente .jpg, .jpeg o .png)" at bounding box center [493, 261] width 361 height 114
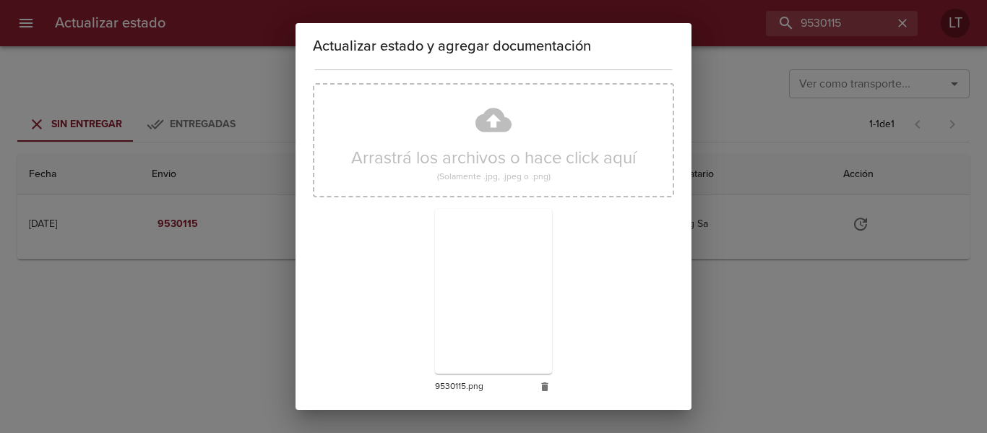
scroll to position [135, 0]
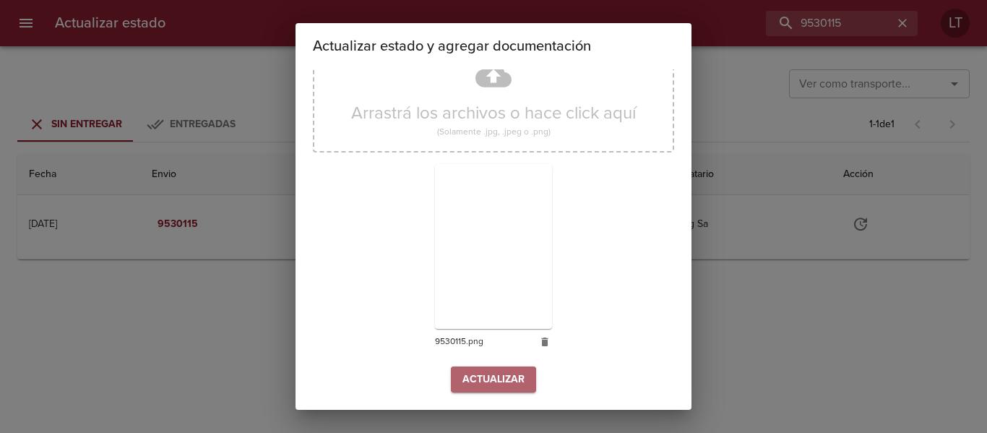
click at [491, 371] on span "Actualizar" at bounding box center [493, 380] width 62 height 18
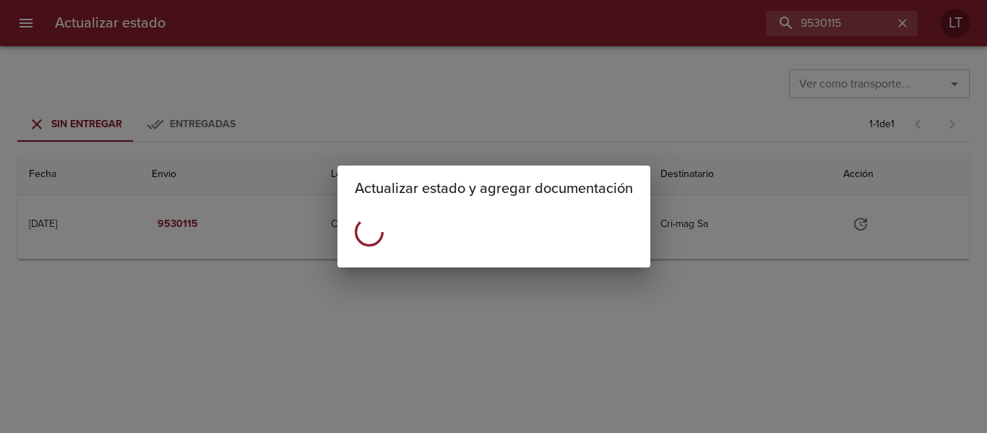
scroll to position [0, 0]
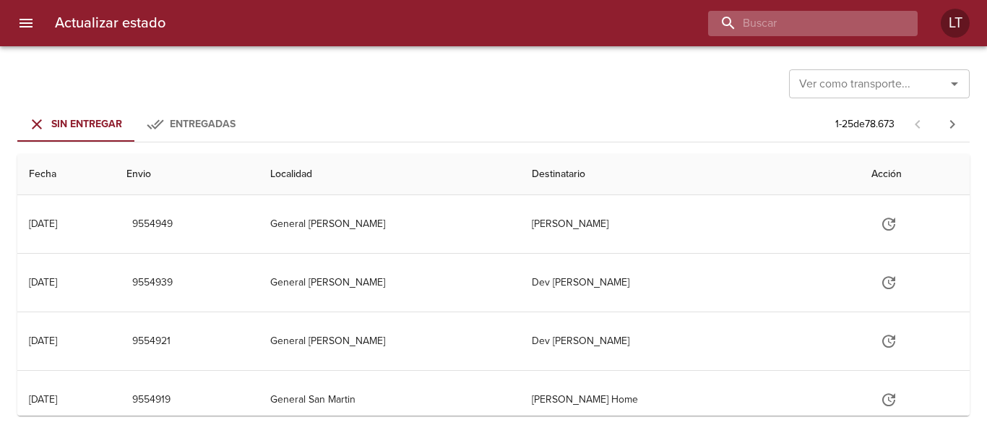
click at [850, 25] on input "buscar" at bounding box center [800, 23] width 185 height 25
paste input "9534159"
type input "9534159"
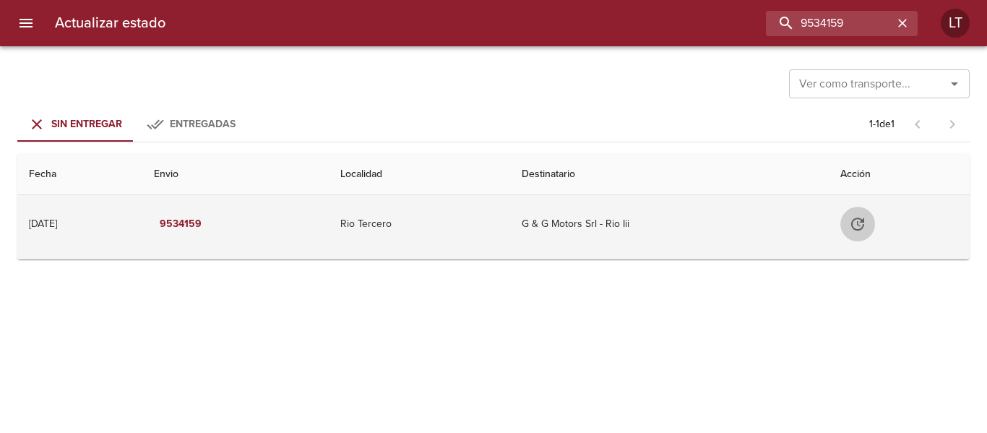
click at [860, 233] on button "Tabla de envíos del cliente" at bounding box center [857, 224] width 35 height 35
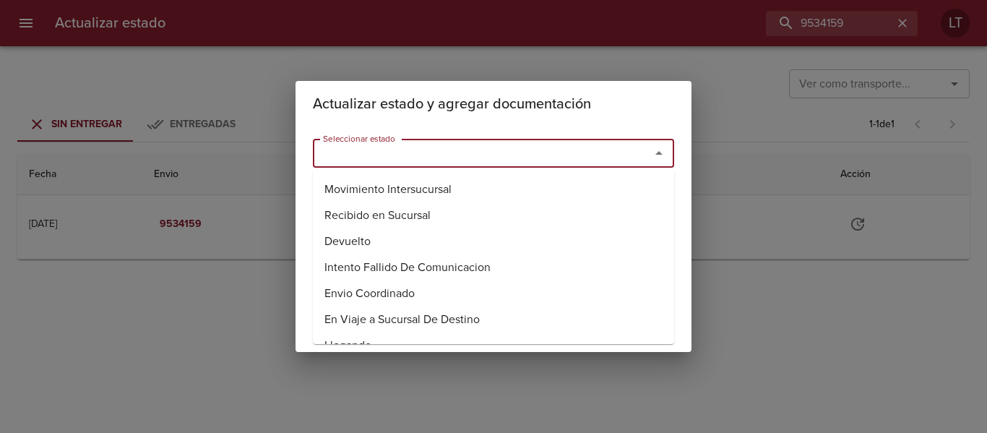
click at [548, 151] on input "Seleccionar estado" at bounding box center [472, 153] width 310 height 20
click at [368, 241] on li "Entregado" at bounding box center [493, 241] width 361 height 26
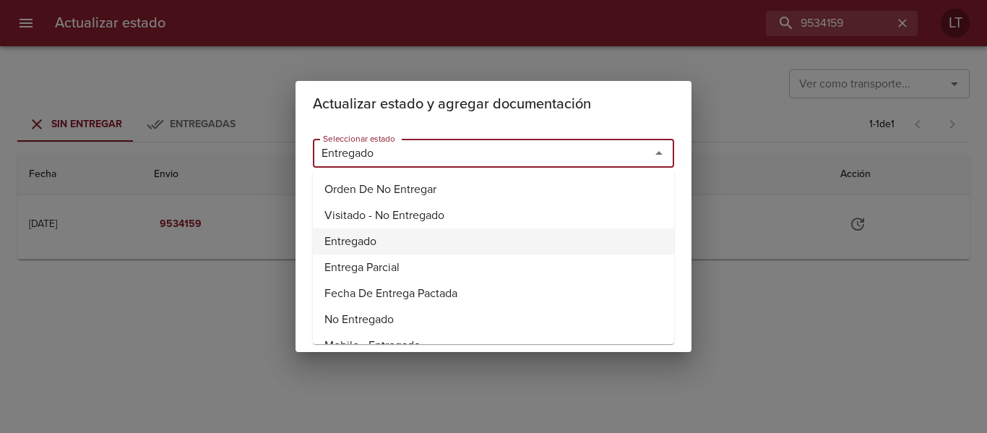
type input "Entregado"
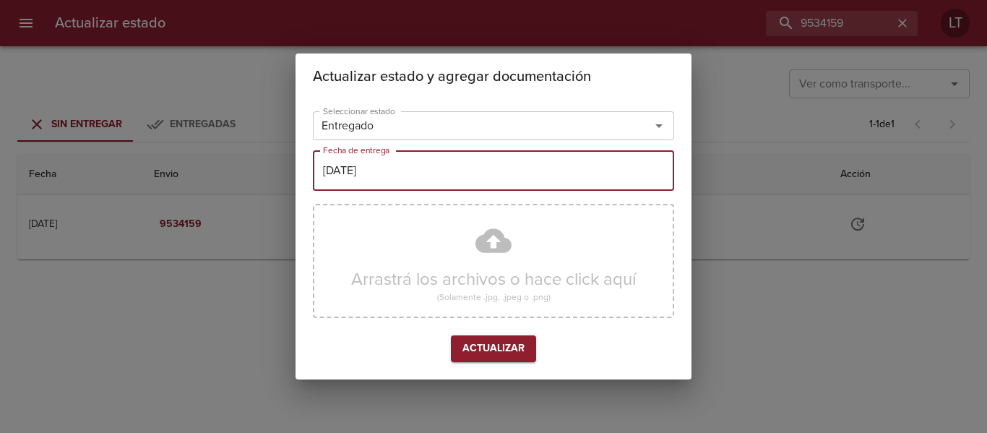
click at [374, 160] on input "[DATE]" at bounding box center [493, 170] width 361 height 40
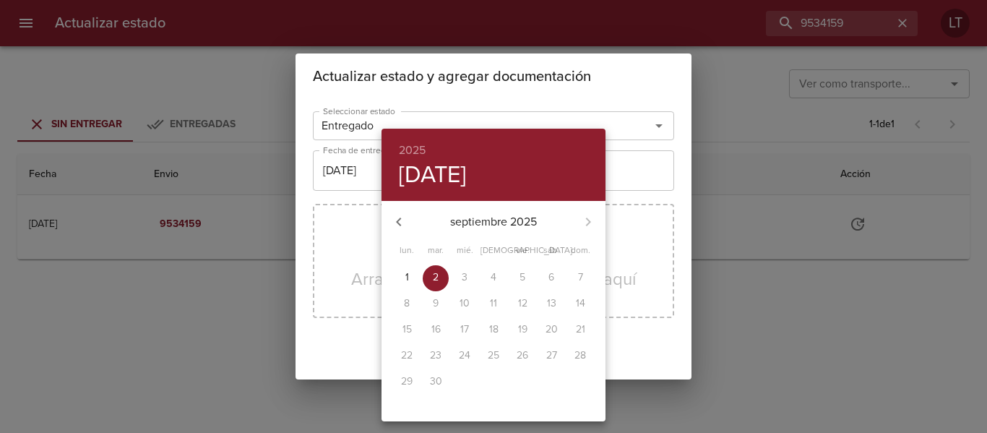
click at [403, 210] on button "button" at bounding box center [398, 221] width 35 height 35
click at [528, 384] on p "29" at bounding box center [523, 381] width 12 height 14
type input "[DATE]"
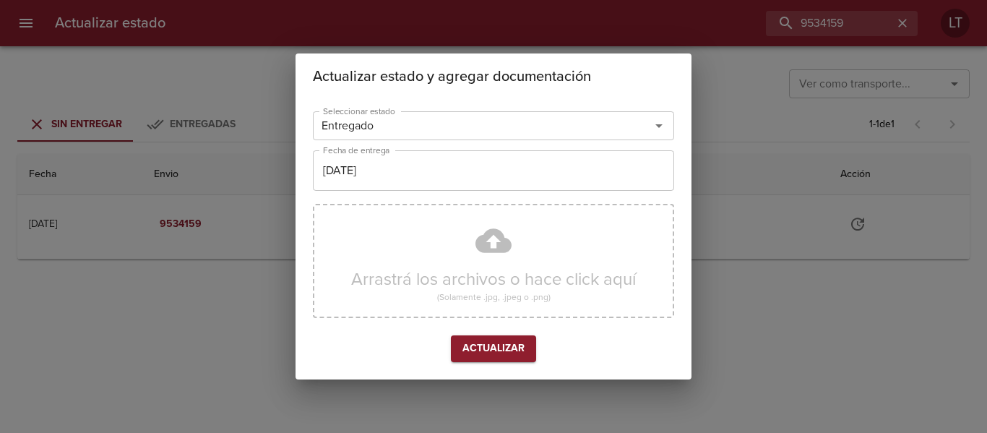
click at [508, 249] on div "Arrastrá los archivos o hace click aquí (Solamente .jpg, .jpeg o .png)" at bounding box center [493, 261] width 361 height 114
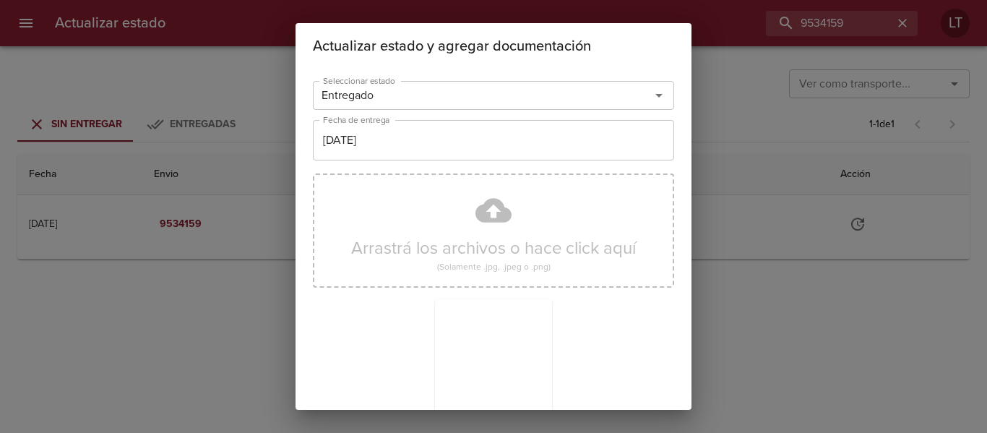
scroll to position [135, 0]
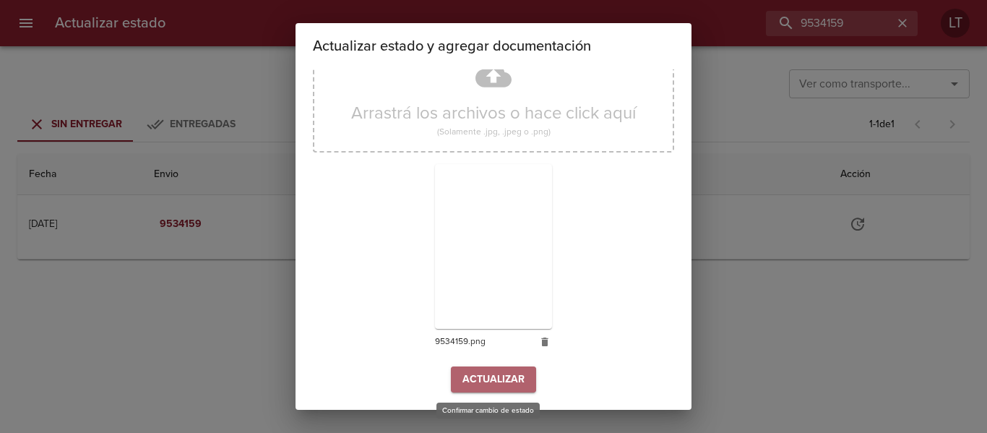
click at [495, 376] on span "Actualizar" at bounding box center [493, 380] width 62 height 18
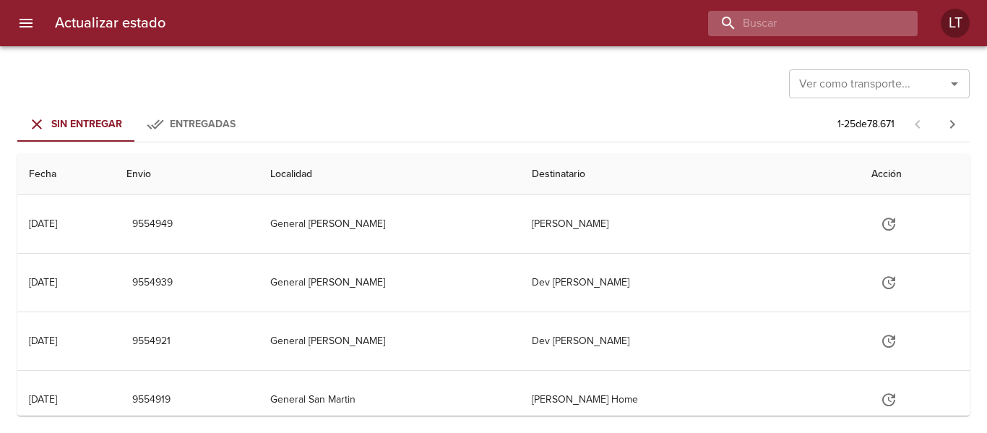
click at [847, 17] on input "buscar" at bounding box center [800, 23] width 185 height 25
paste input "9522378"
type input "9522378"
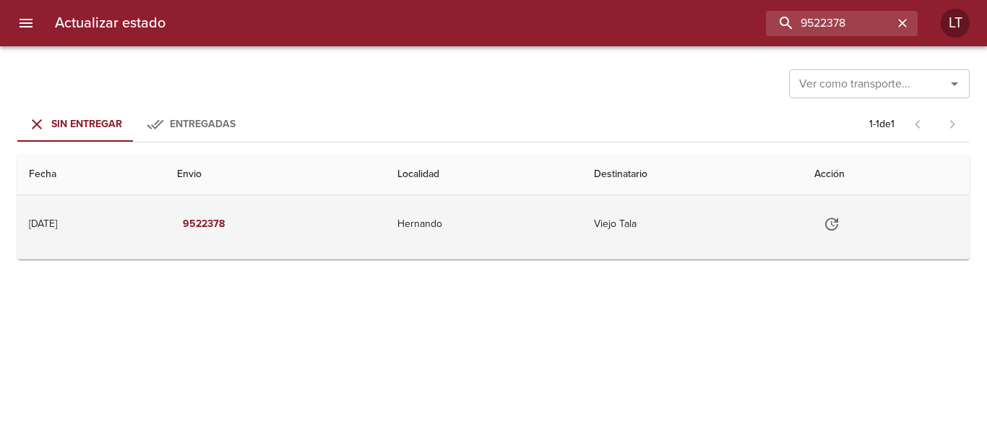
click at [840, 216] on icon "Tabla de envíos del cliente" at bounding box center [831, 223] width 17 height 17
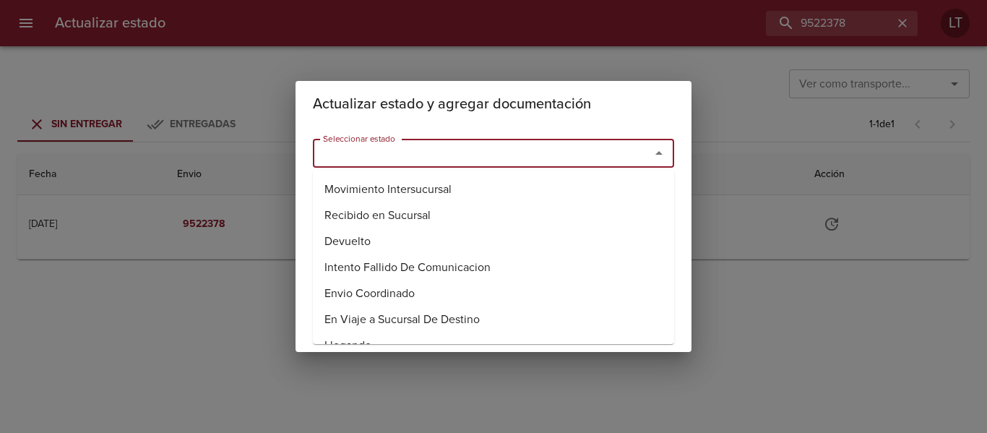
click at [588, 147] on input "Seleccionar estado" at bounding box center [472, 153] width 310 height 20
click at [357, 233] on li "Entregado" at bounding box center [493, 241] width 361 height 26
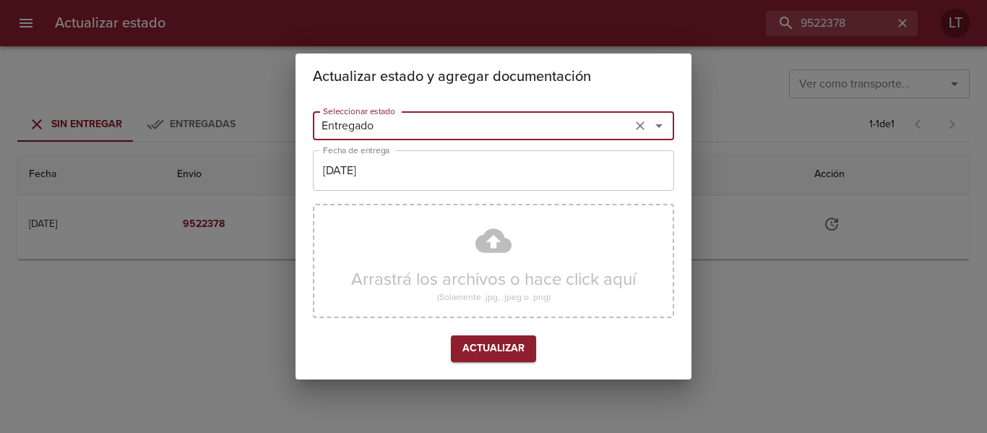
type input "Entregado"
click at [368, 184] on input "[DATE]" at bounding box center [493, 170] width 361 height 40
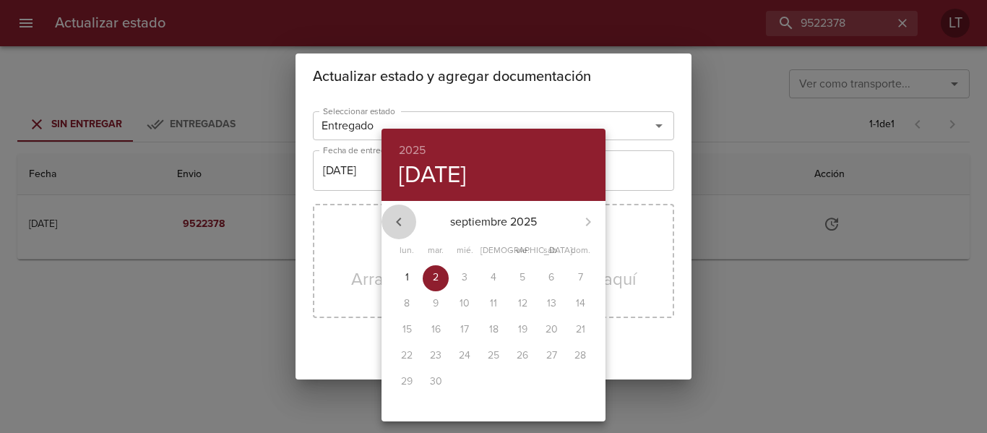
click at [401, 218] on icon "button" at bounding box center [398, 221] width 5 height 9
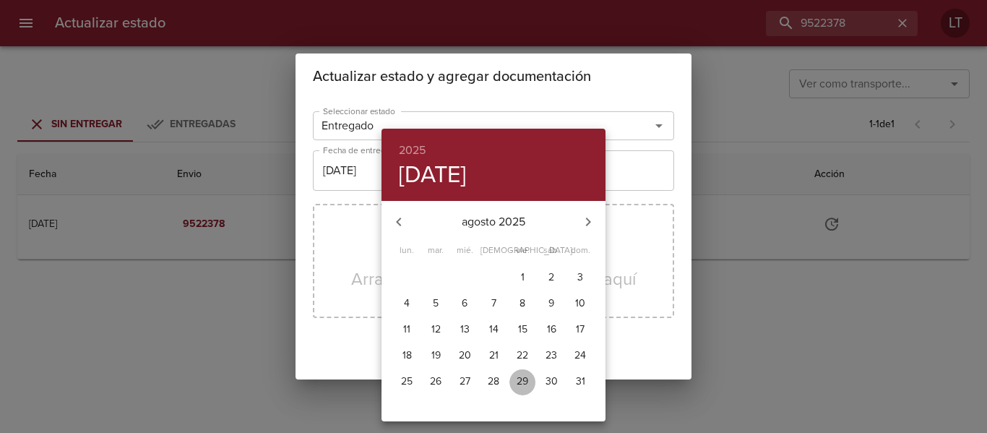
click at [518, 379] on p "29" at bounding box center [523, 381] width 12 height 14
type input "29/08/2025"
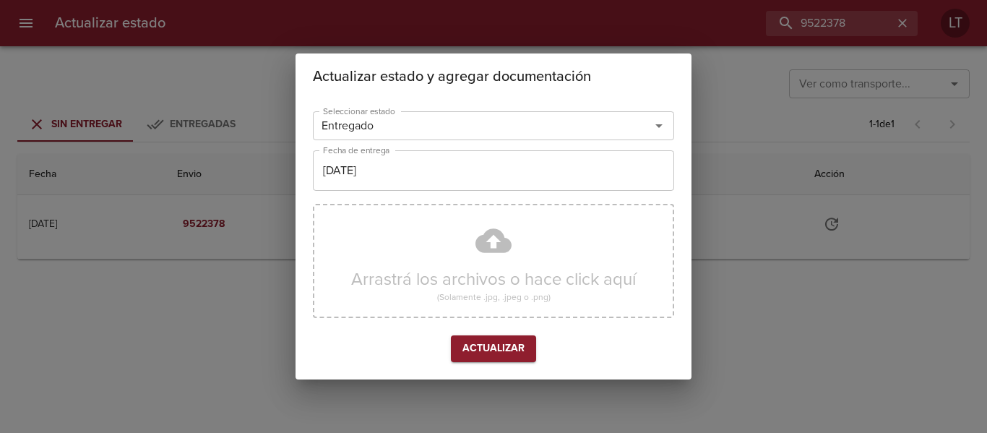
click at [504, 262] on div "Arrastrá los archivos o hace click aquí (Solamente .jpg, .jpeg o .png)" at bounding box center [493, 261] width 361 height 114
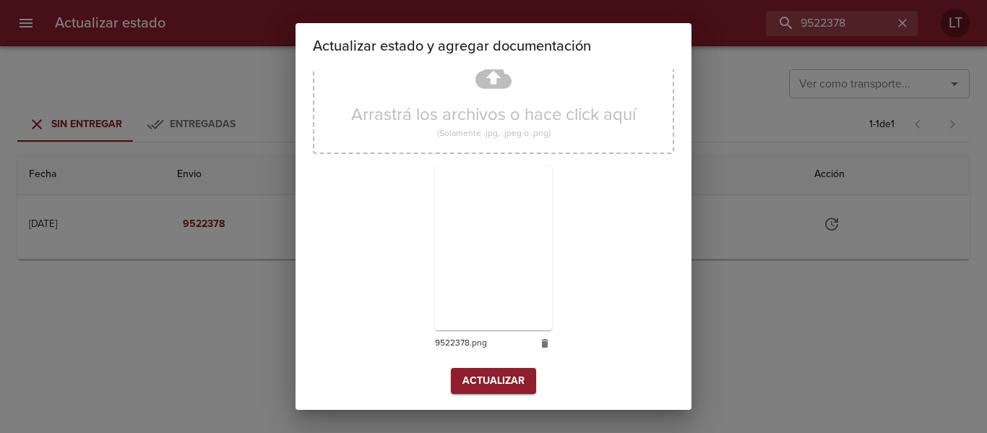
scroll to position [135, 0]
click at [504, 377] on span "Actualizar" at bounding box center [493, 380] width 62 height 18
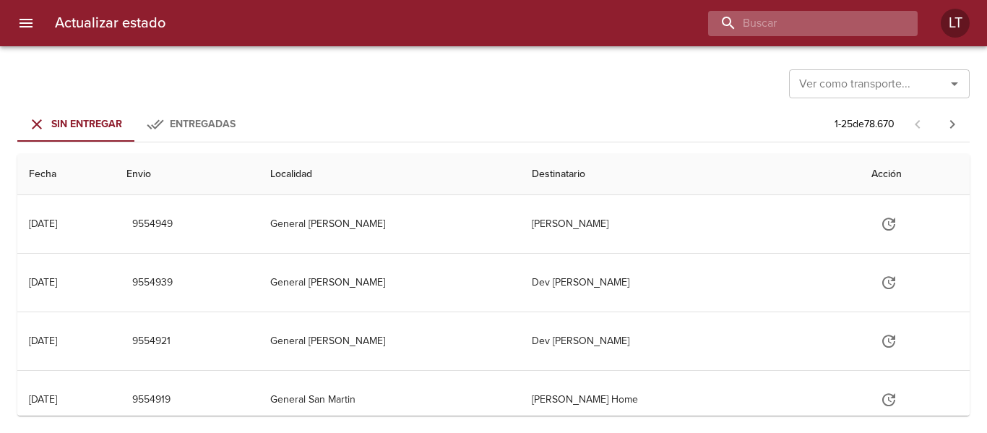
click at [854, 20] on input "buscar" at bounding box center [800, 23] width 185 height 25
paste input "9530498"
type input "9530498"
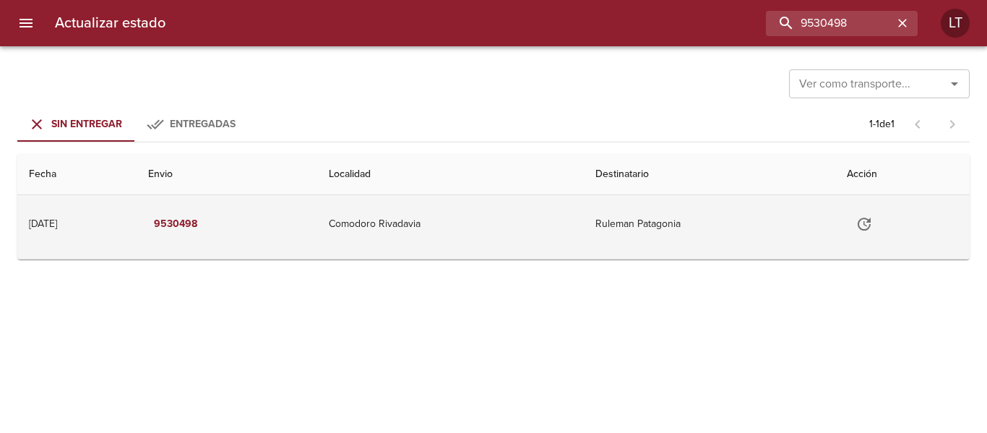
click at [861, 225] on button "Tabla de envíos del cliente" at bounding box center [864, 224] width 35 height 35
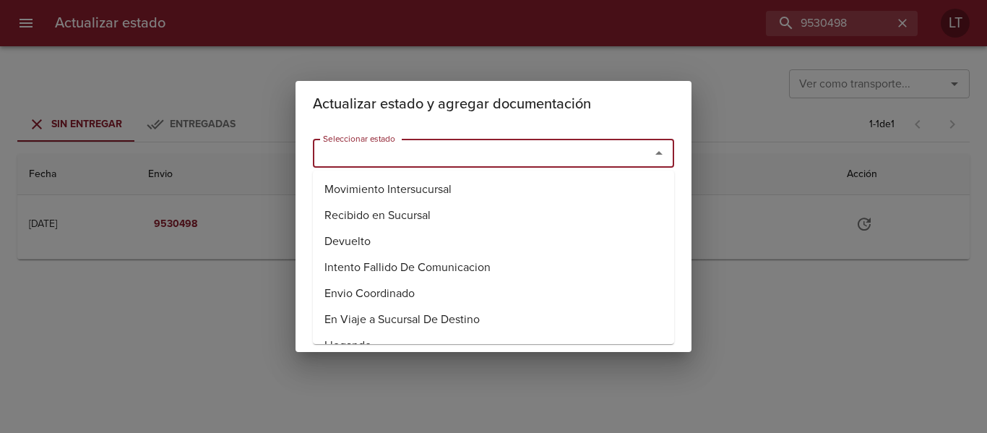
click at [586, 146] on input "Seleccionar estado" at bounding box center [472, 153] width 310 height 20
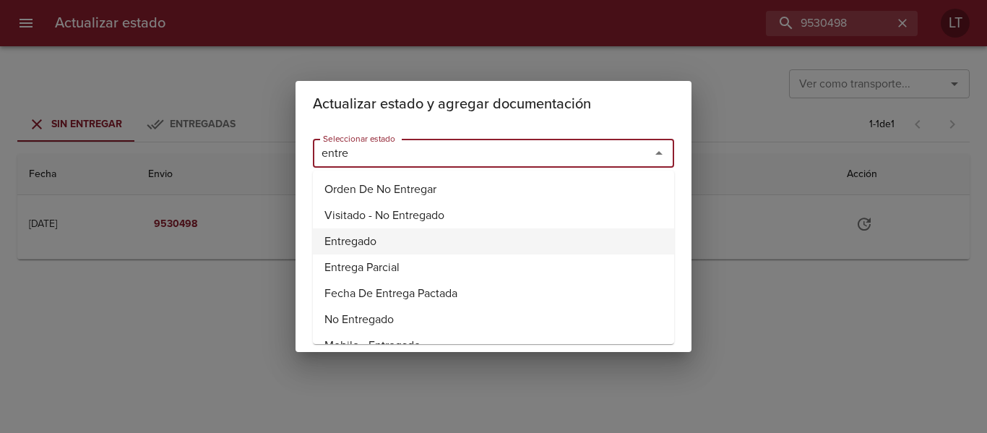
click at [378, 241] on li "Entregado" at bounding box center [493, 241] width 361 height 26
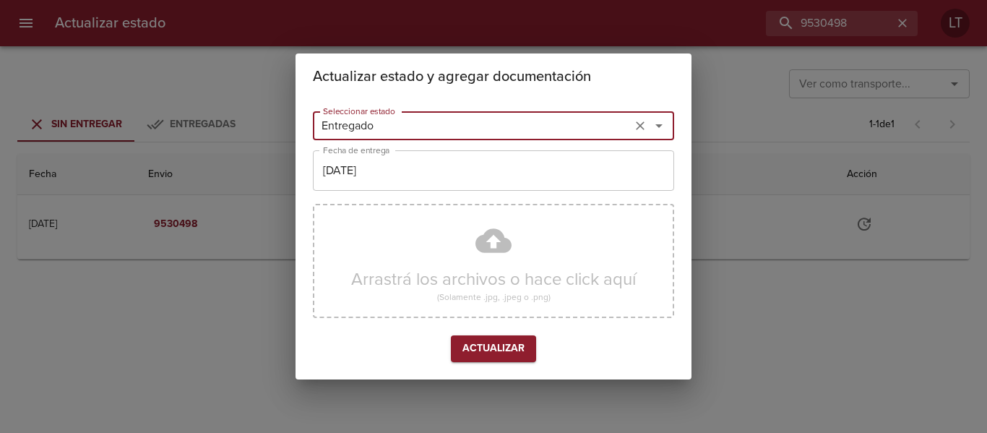
type input "Entregado"
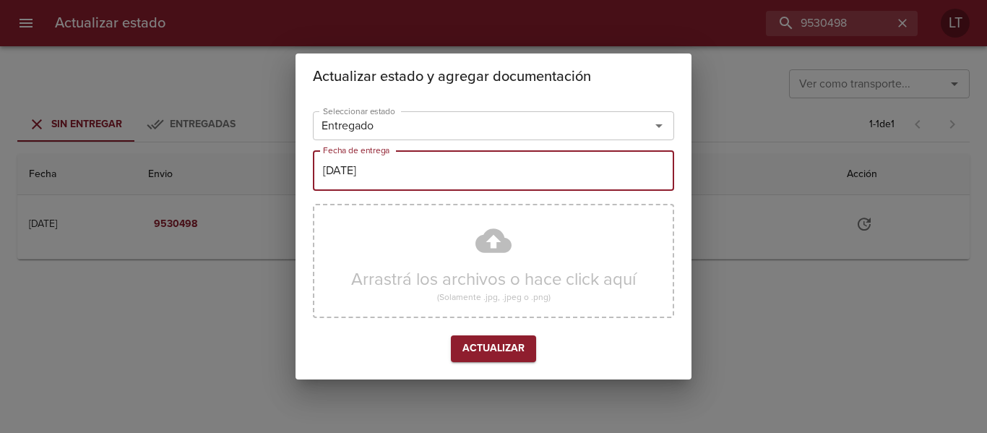
click at [379, 184] on input "[DATE]" at bounding box center [493, 170] width 361 height 40
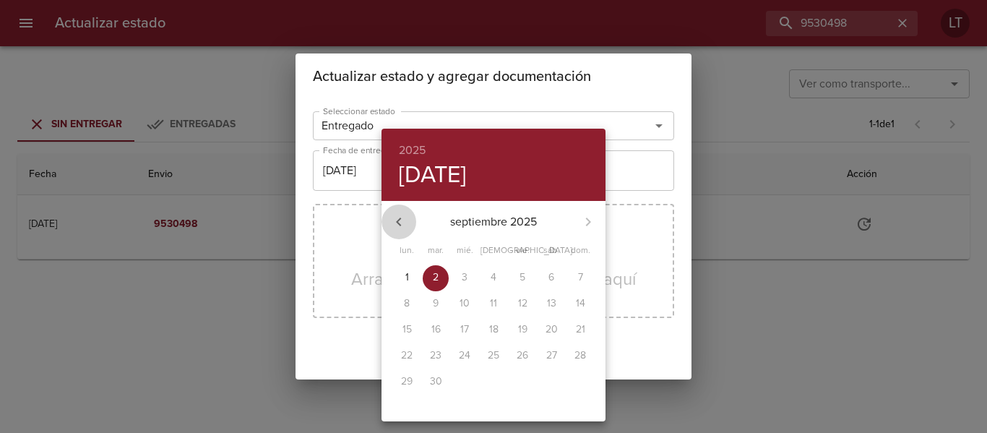
click at [402, 229] on icon "button" at bounding box center [398, 221] width 17 height 17
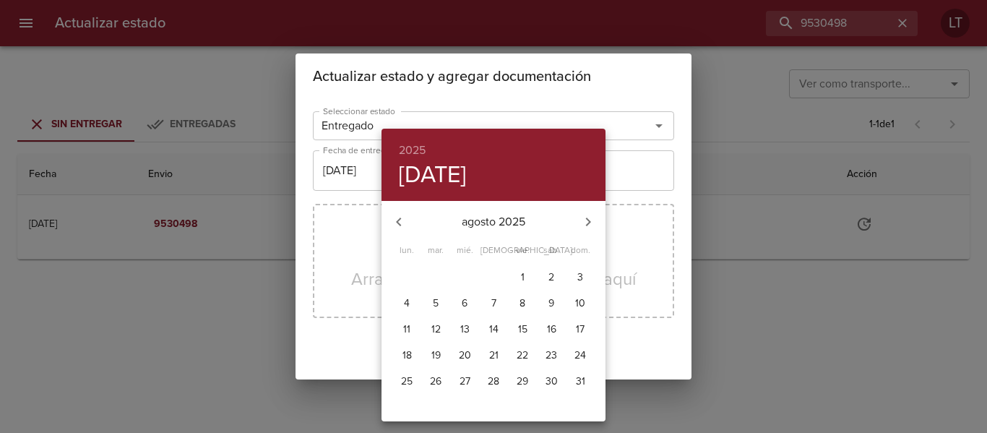
click at [546, 379] on p "30" at bounding box center [551, 381] width 12 height 14
type input "30/08/2025"
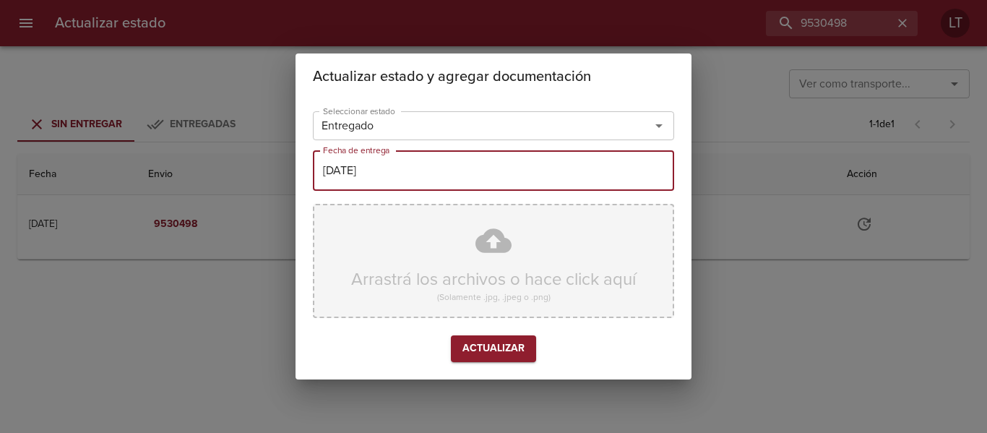
click at [504, 238] on div "Arrastrá los archivos o hace click aquí (Solamente .jpg, .jpeg o .png)" at bounding box center [493, 261] width 361 height 114
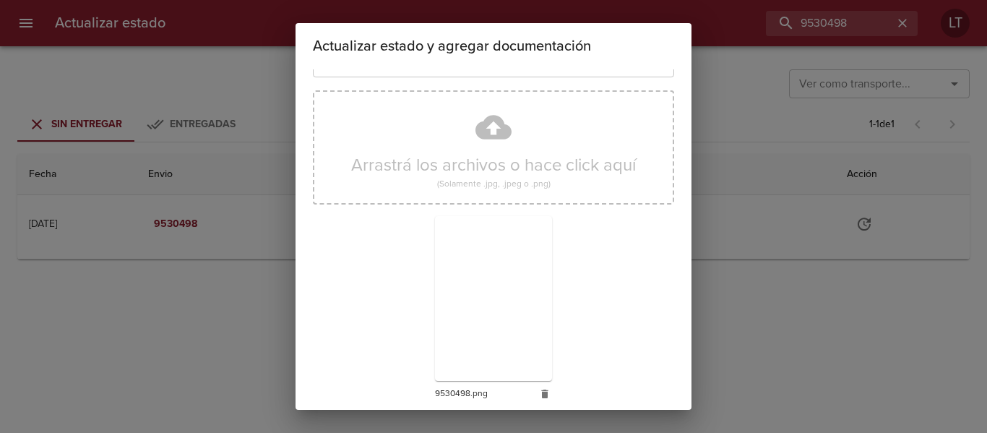
scroll to position [135, 0]
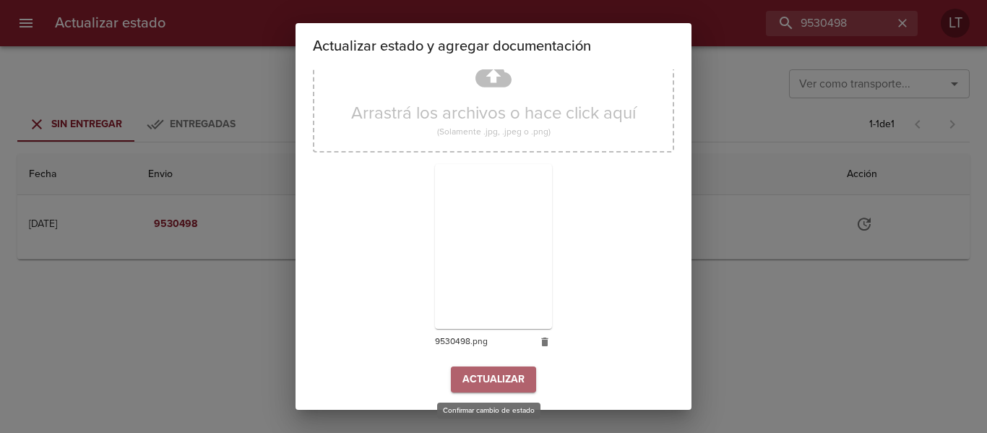
click at [505, 374] on span "Actualizar" at bounding box center [493, 380] width 62 height 18
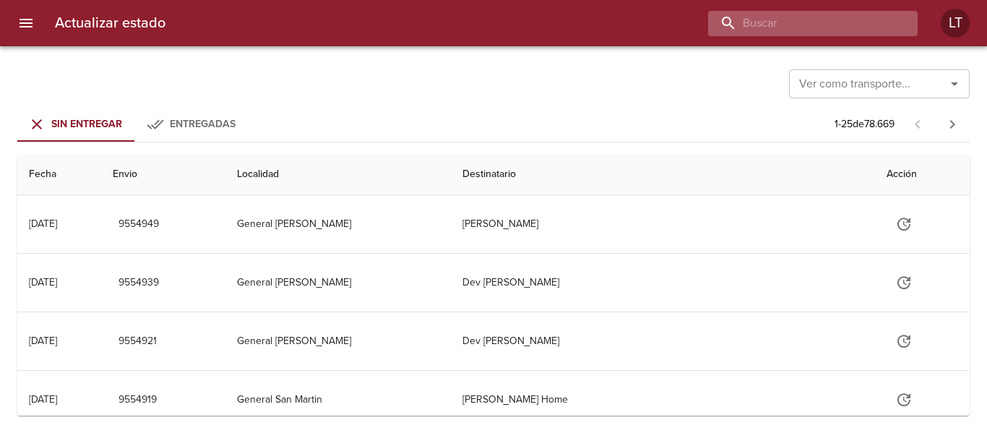
click at [856, 20] on input "buscar" at bounding box center [800, 23] width 185 height 25
paste input "9538401"
type input "9538401"
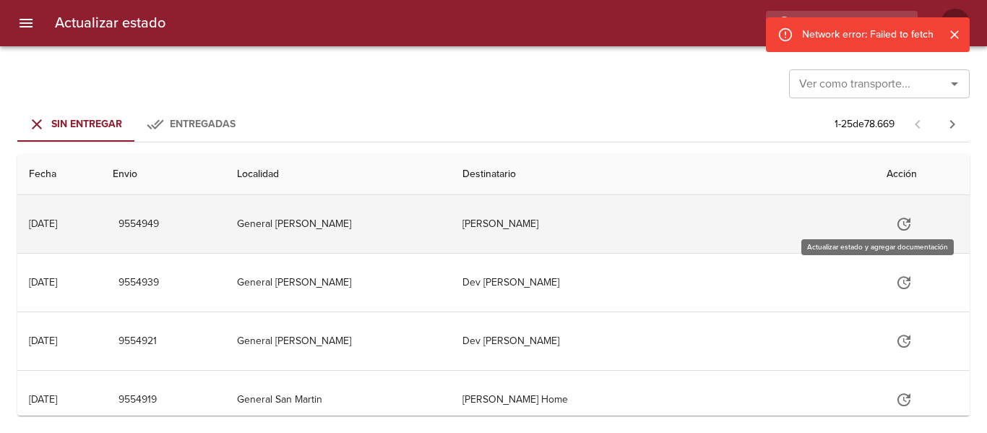
click at [895, 225] on icon "Tabla de envíos del cliente" at bounding box center [903, 223] width 17 height 17
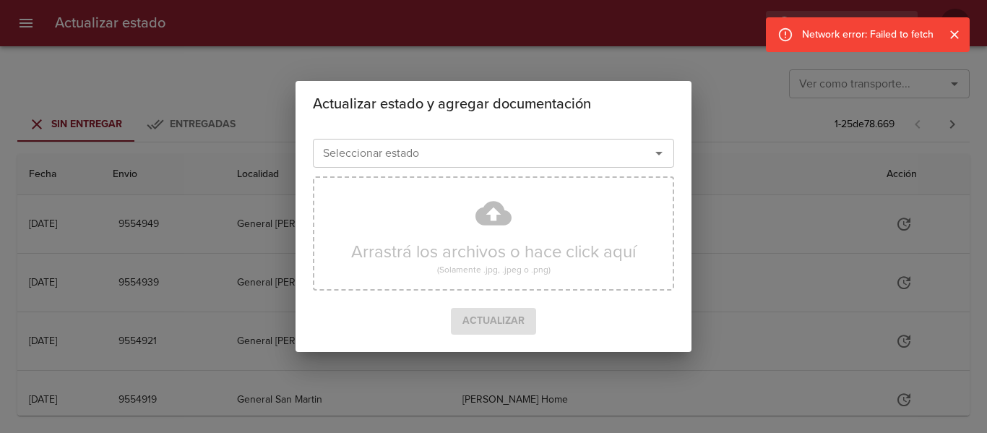
click at [652, 44] on div "Actualizar estado y agregar documentación Seleccionar estado Seleccionar estado…" at bounding box center [493, 216] width 987 height 433
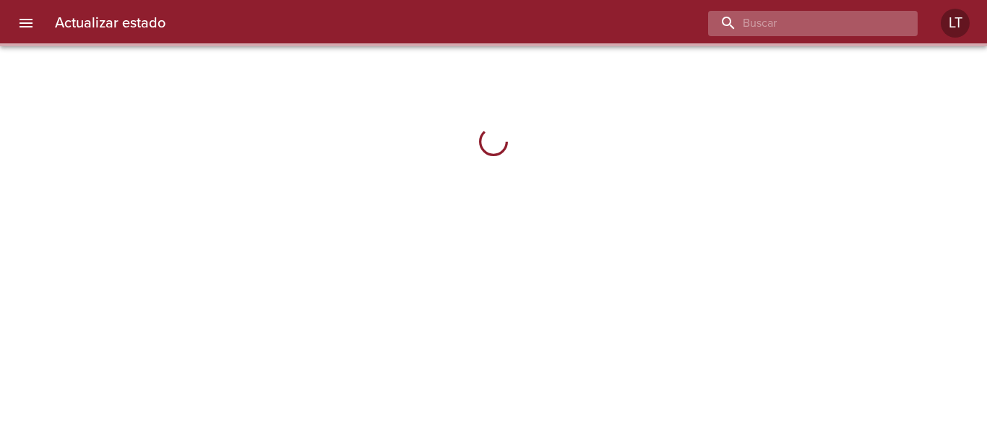
click at [840, 22] on input "buscar" at bounding box center [800, 23] width 185 height 25
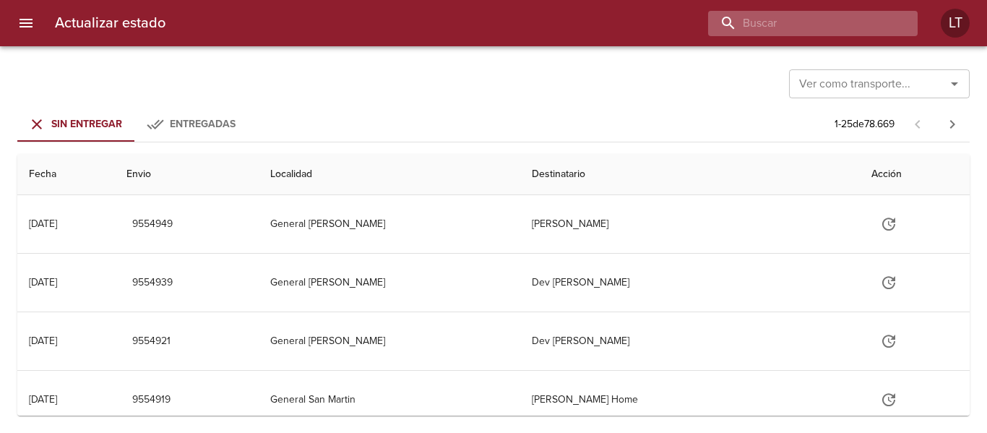
paste input "9538401"
type input "9538401"
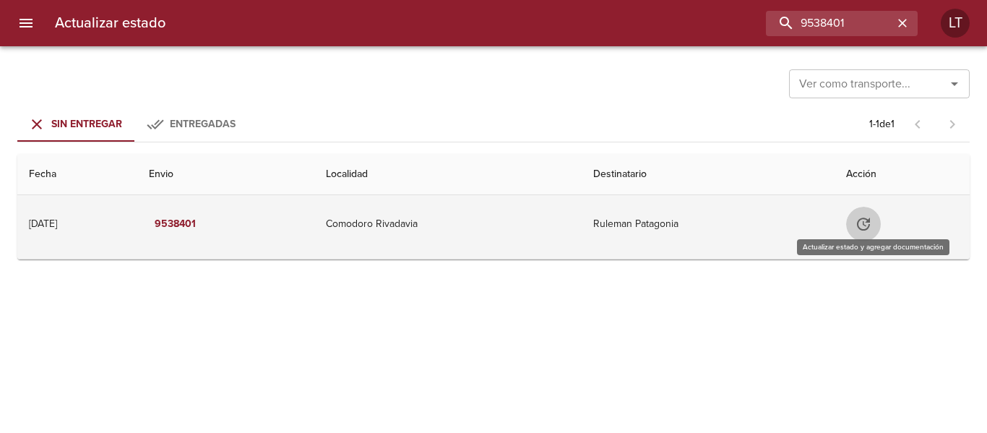
click at [881, 225] on button "Tabla de envíos del cliente" at bounding box center [863, 224] width 35 height 35
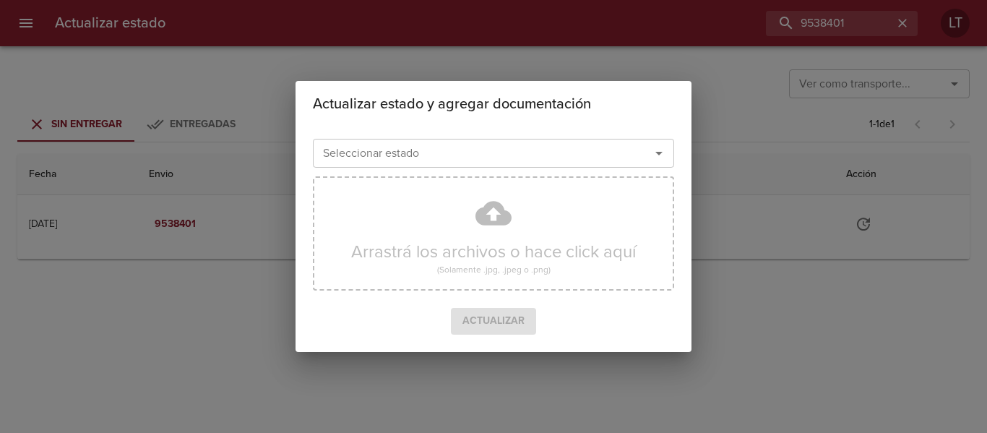
click at [564, 138] on div "Seleccionar estado Seleccionar estado" at bounding box center [493, 152] width 361 height 38
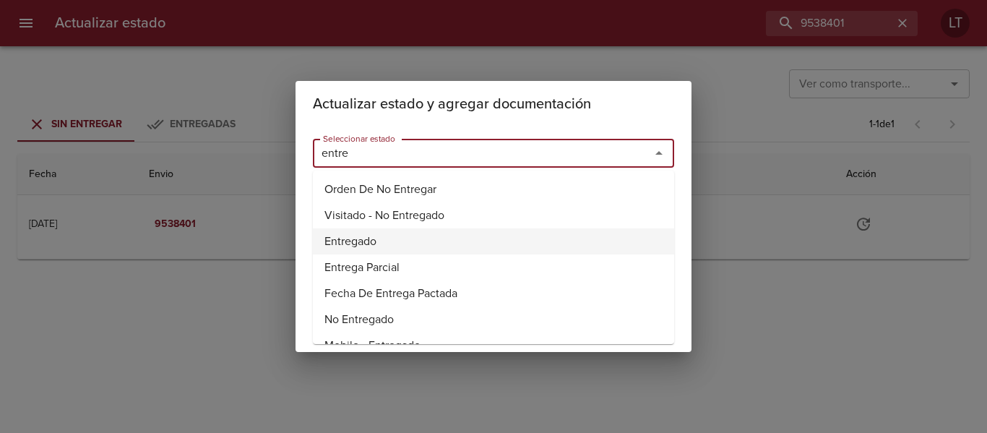
click at [344, 241] on li "Entregado" at bounding box center [493, 241] width 361 height 26
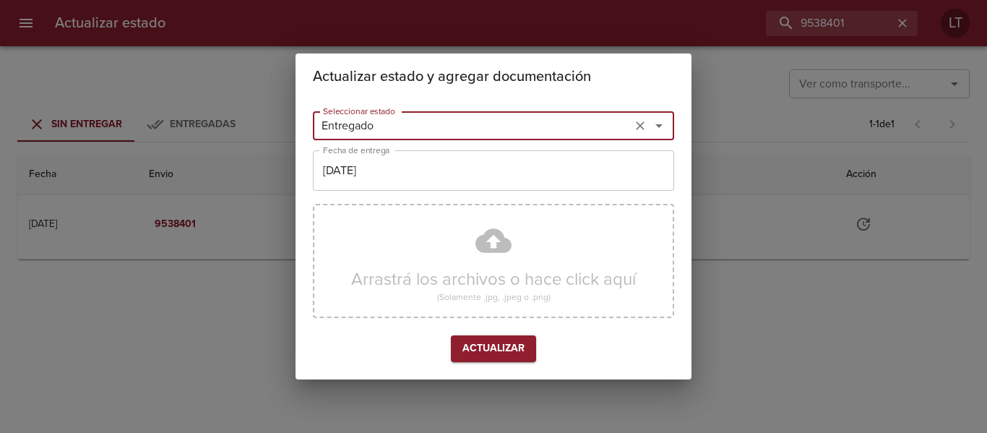
type input "Entregado"
click at [365, 198] on div "Seleccionar estado Entregado Seleccionar estado Fecha de entrega 02/09/2025 Fec…" at bounding box center [493, 239] width 361 height 268
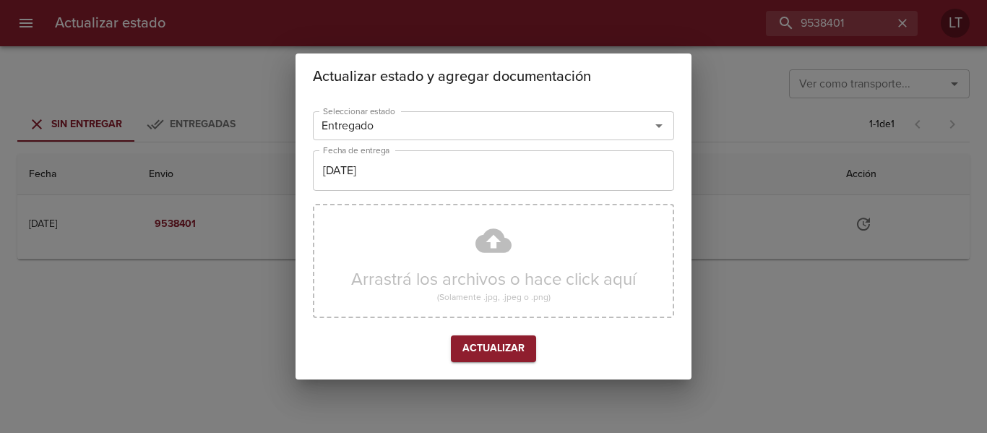
click at [378, 176] on input "[DATE]" at bounding box center [493, 170] width 361 height 40
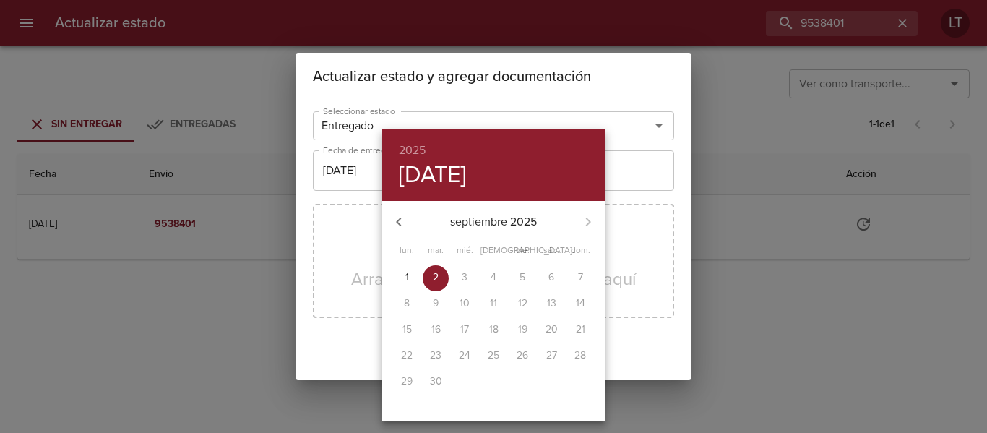
click at [402, 216] on icon "button" at bounding box center [398, 221] width 17 height 17
click at [545, 380] on p "30" at bounding box center [551, 381] width 12 height 14
type input "30/08/2025"
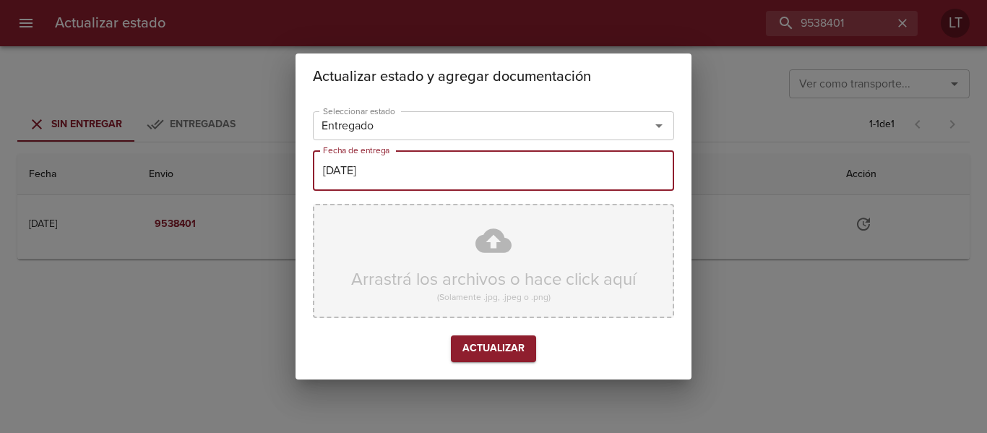
click at [514, 241] on div "Arrastrá los archivos o hace click aquí (Solamente .jpg, .jpeg o .png)" at bounding box center [493, 261] width 361 height 114
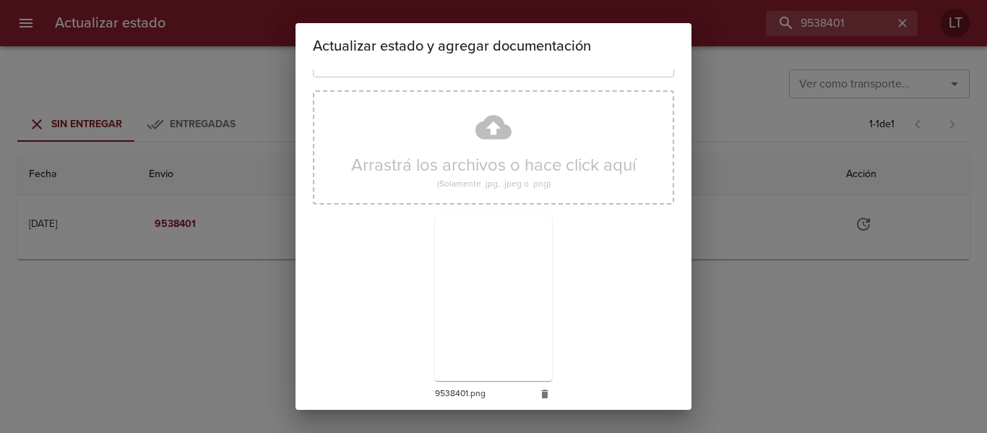
scroll to position [135, 0]
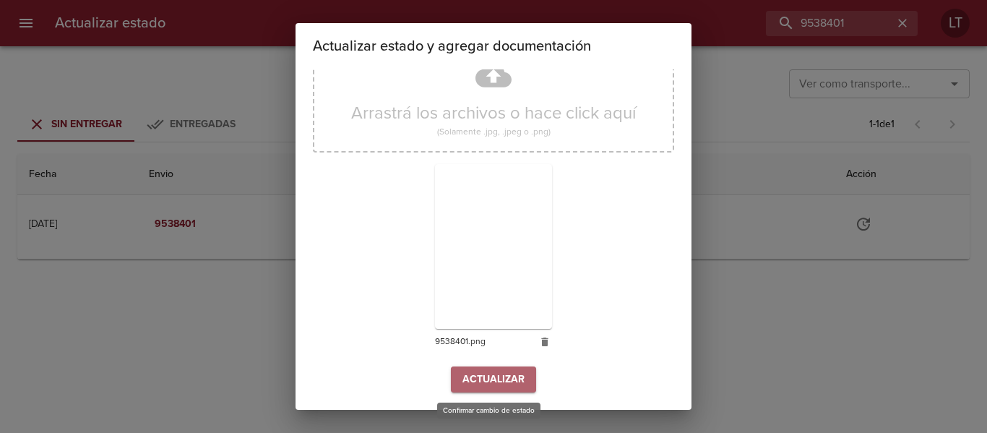
click at [496, 384] on span "Actualizar" at bounding box center [493, 380] width 62 height 18
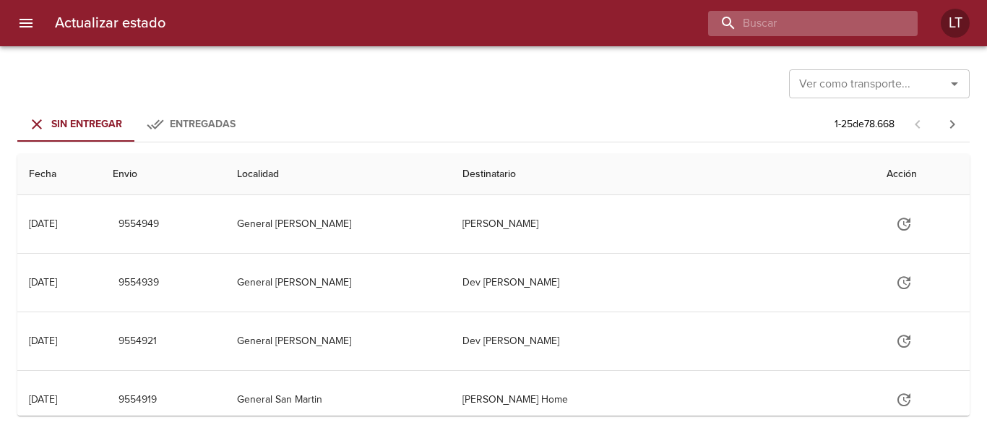
click at [840, 23] on input "buscar" at bounding box center [800, 23] width 185 height 25
paste input "9534033"
type input "9534033"
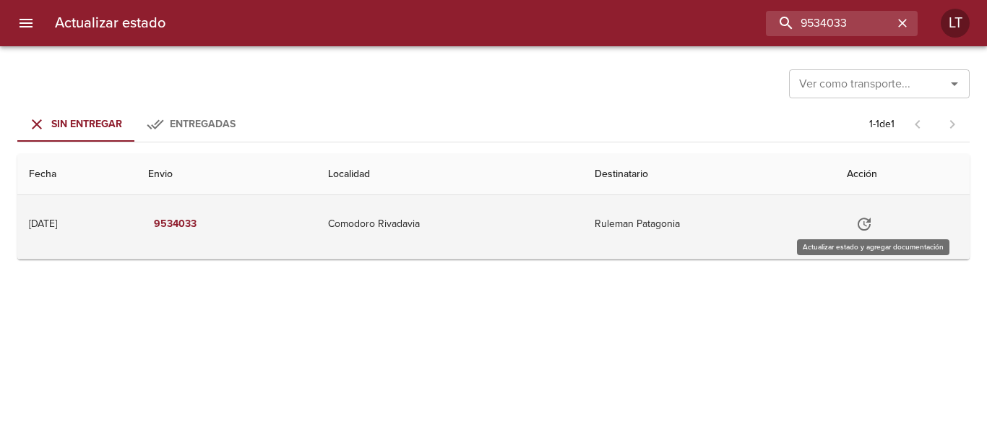
click at [876, 214] on button "Tabla de envíos del cliente" at bounding box center [864, 224] width 35 height 35
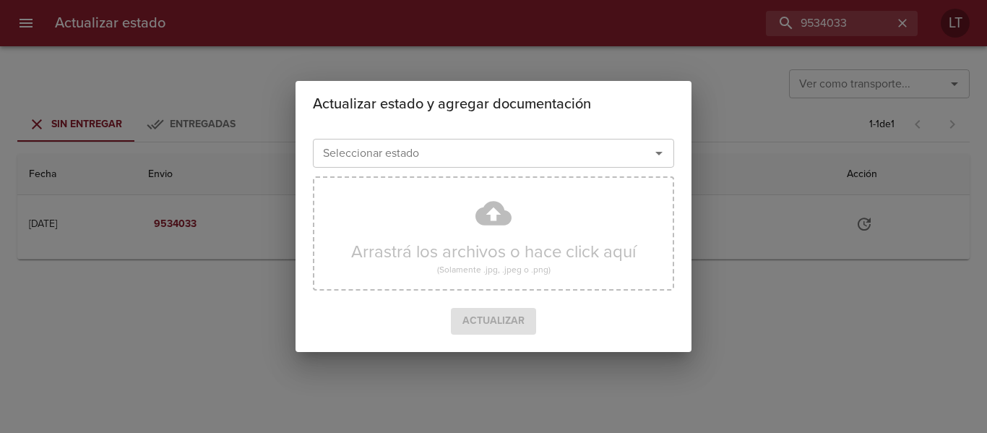
click at [517, 157] on input "Seleccionar estado" at bounding box center [472, 153] width 310 height 20
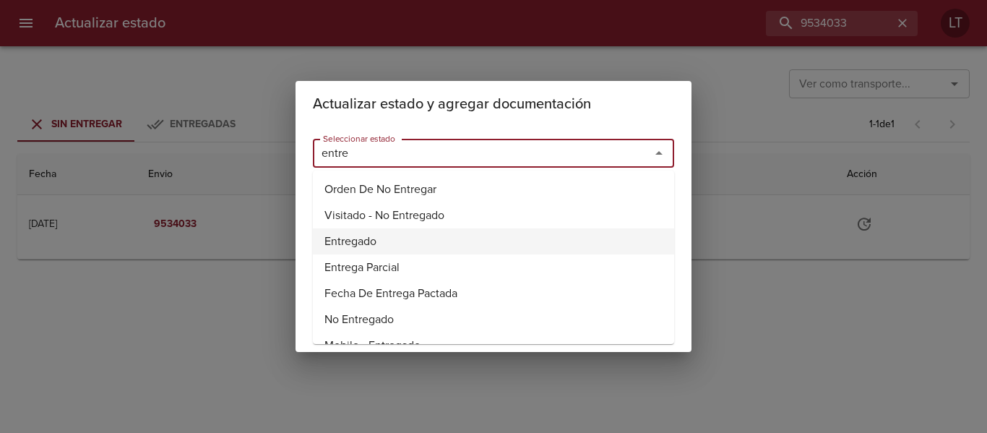
click at [361, 238] on li "Entregado" at bounding box center [493, 241] width 361 height 26
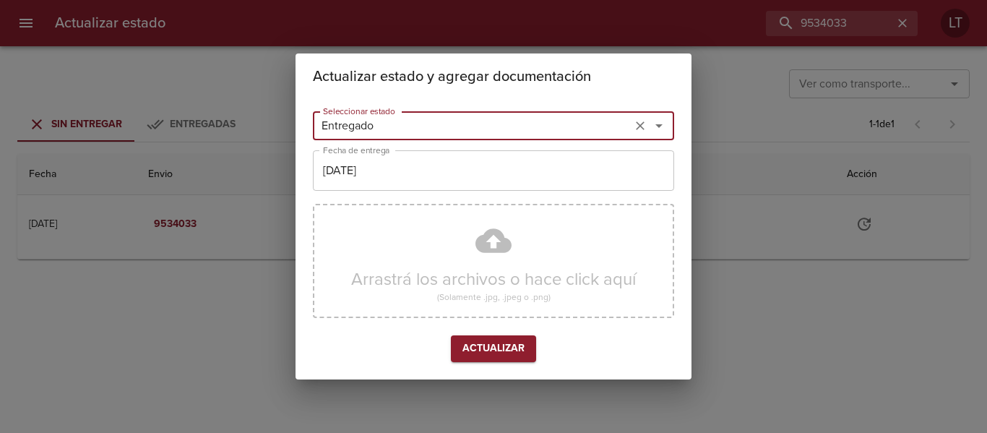
type input "Entregado"
click at [386, 173] on input "[DATE]" at bounding box center [493, 170] width 361 height 40
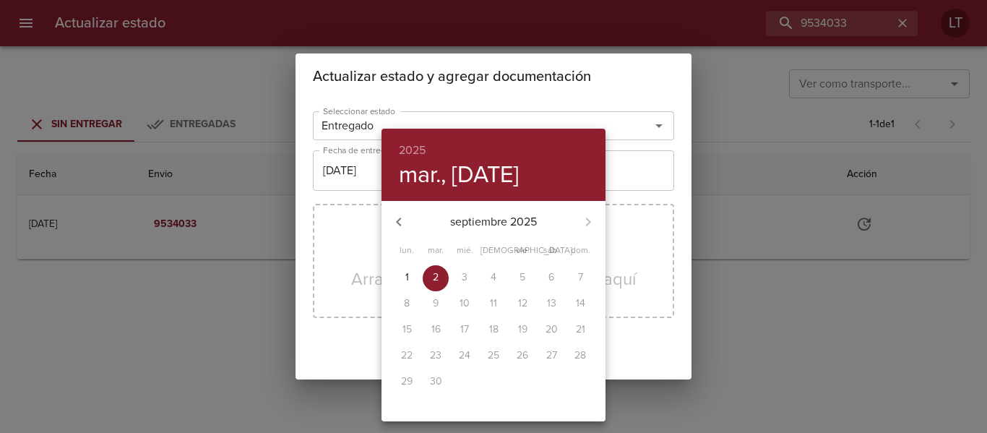
click at [394, 218] on icon "button" at bounding box center [398, 221] width 17 height 17
click at [545, 379] on p "30" at bounding box center [551, 381] width 12 height 14
type input "30/08/2025"
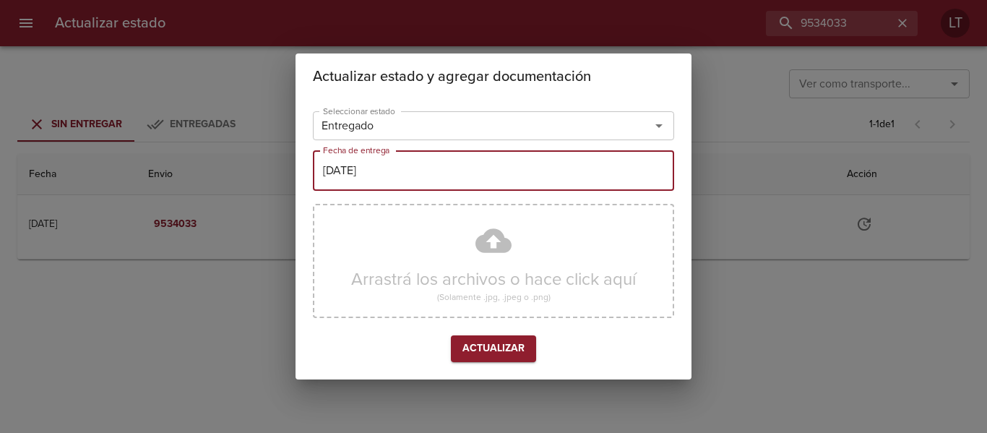
click at [511, 251] on div "Arrastrá los archivos o hace click aquí (Solamente .jpg, .jpeg o .png)" at bounding box center [493, 261] width 361 height 114
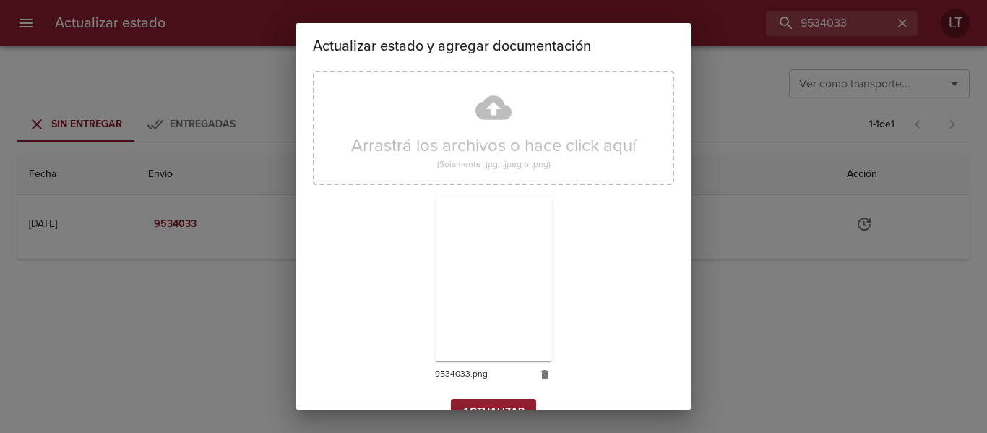
scroll to position [135, 0]
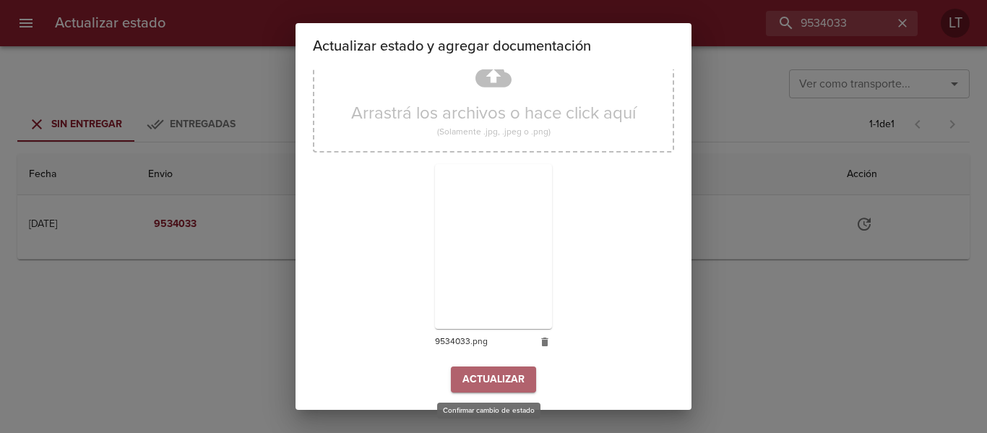
click at [504, 376] on span "Actualizar" at bounding box center [493, 380] width 62 height 18
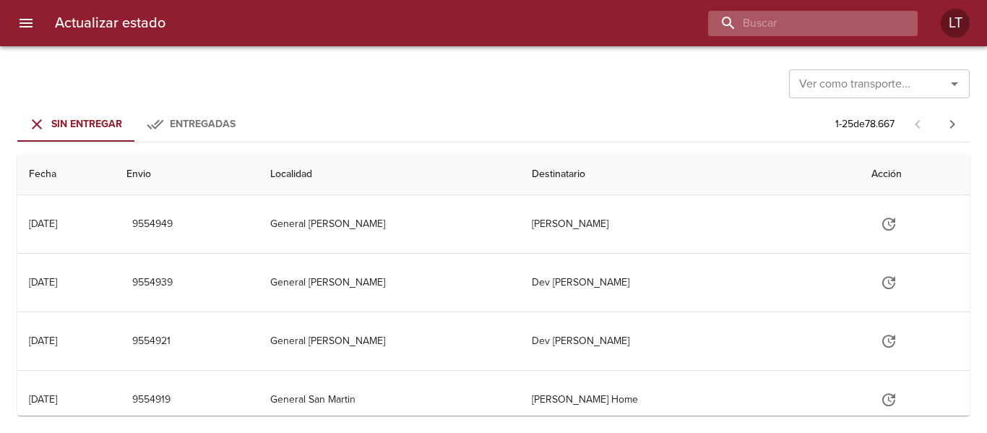
click at [834, 34] on input "buscar" at bounding box center [800, 23] width 185 height 25
paste input "9541910"
type input "9541910"
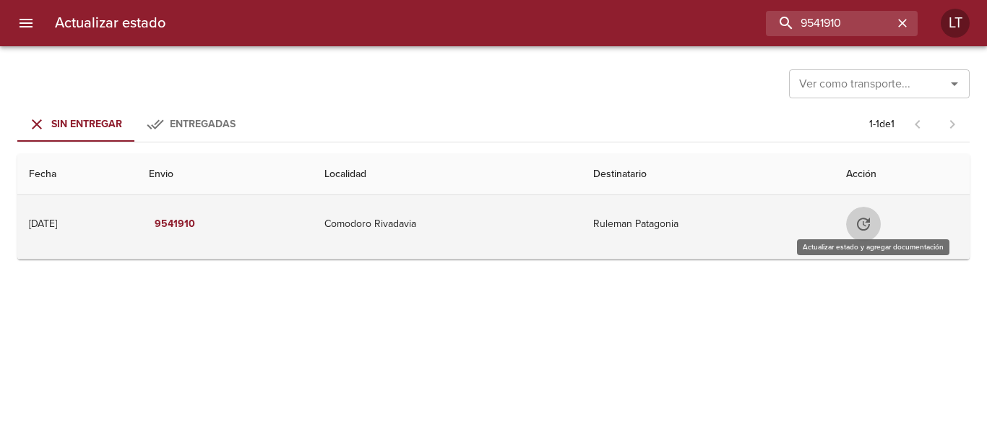
click at [865, 221] on icon "Tabla de envíos del cliente" at bounding box center [863, 223] width 17 height 17
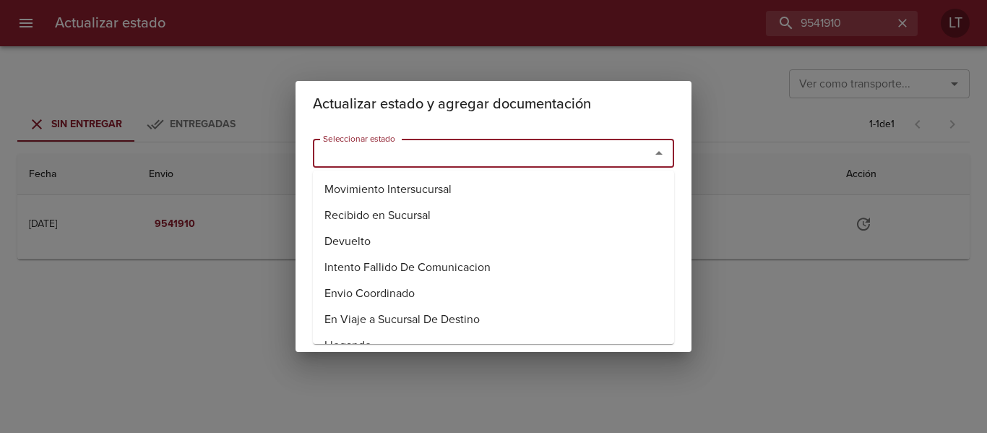
click at [582, 157] on input "Seleccionar estado" at bounding box center [472, 153] width 310 height 20
click at [360, 244] on li "Entregado" at bounding box center [493, 241] width 361 height 26
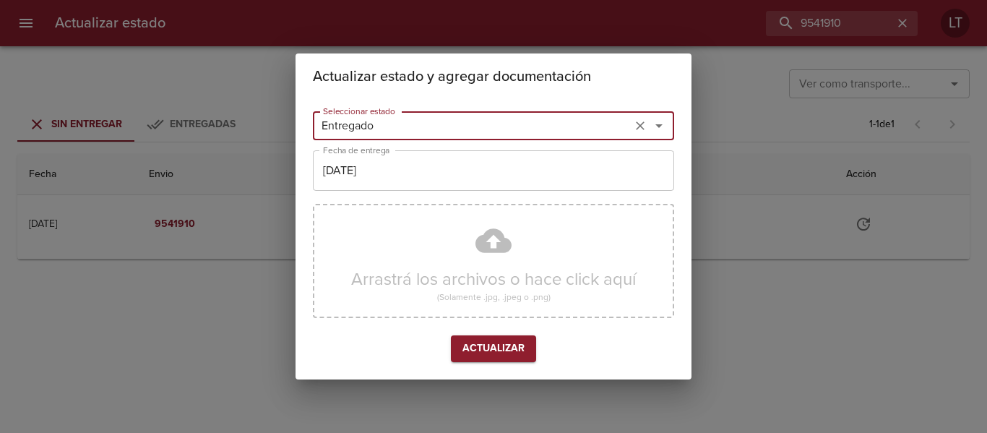
type input "Entregado"
click at [396, 181] on input "[DATE]" at bounding box center [493, 170] width 361 height 40
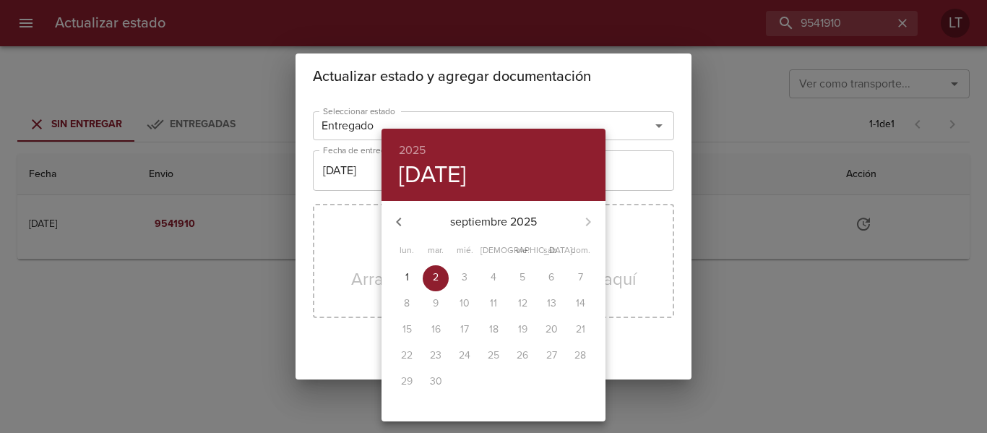
click at [405, 259] on div "[DATE] lun. mar. mié. jue. vie. sáb. dom. 1 2 3 4 5 6 7 8 9 10 11 12 13 14 15 1…" at bounding box center [493, 311] width 224 height 220
click at [410, 271] on span "1" at bounding box center [407, 277] width 26 height 14
type input "[DATE]"
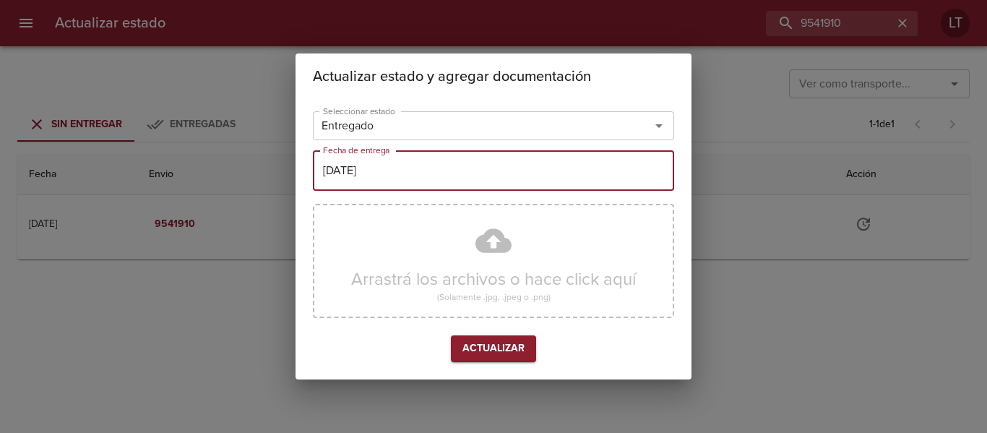
click at [505, 242] on div "Arrastrá los archivos o hace click aquí (Solamente .jpg, .jpeg o .png)" at bounding box center [493, 261] width 361 height 114
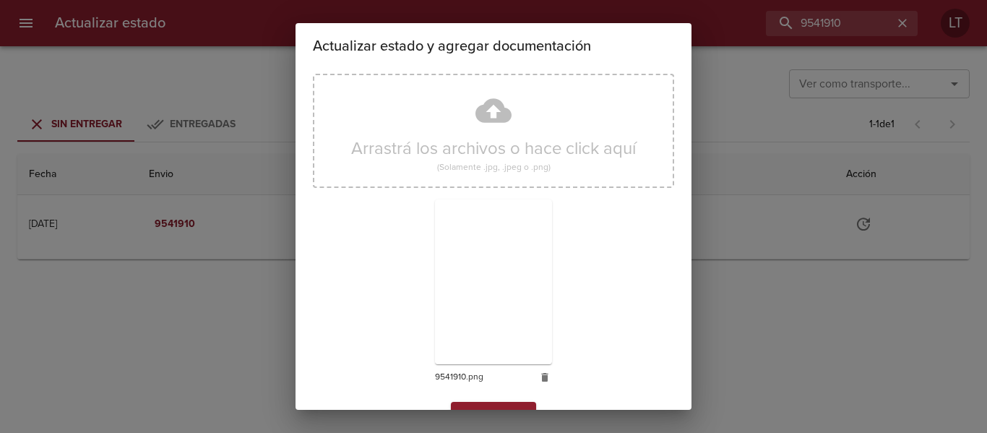
scroll to position [135, 0]
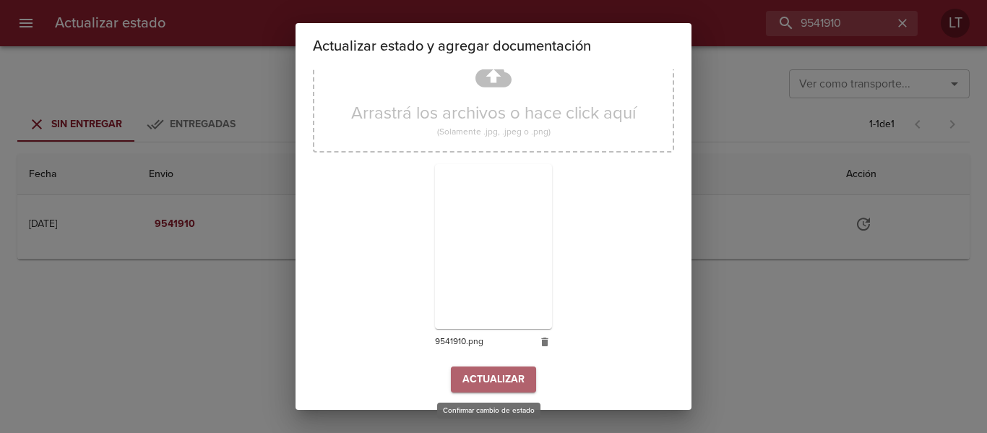
click at [510, 375] on span "Actualizar" at bounding box center [493, 380] width 62 height 18
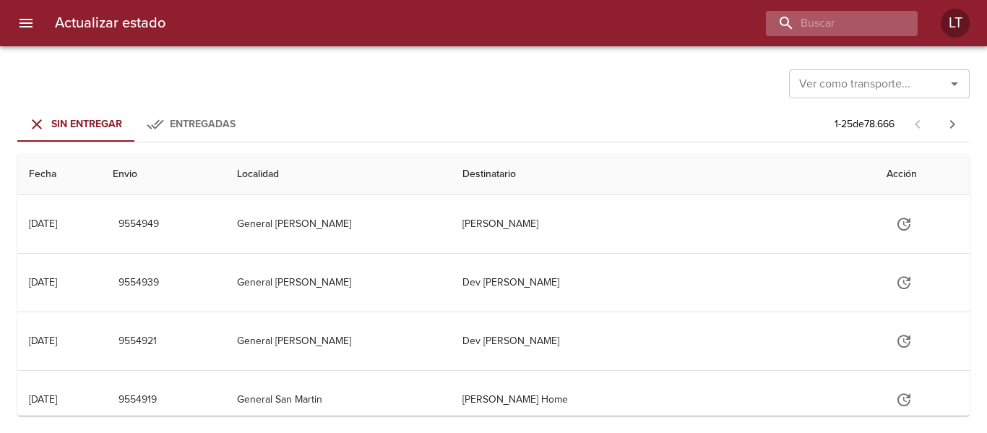
click at [859, 30] on div "Actualizar estado LT" at bounding box center [493, 23] width 987 height 46
click at [858, 30] on input "buscar" at bounding box center [800, 23] width 185 height 25
paste input "9533837"
type input "9533837"
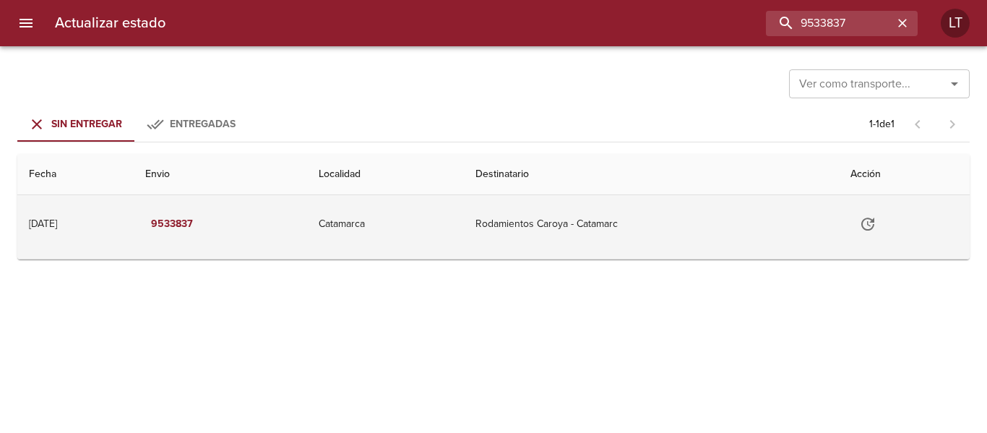
click at [876, 226] on icon "Tabla de envíos del cliente" at bounding box center [867, 223] width 17 height 17
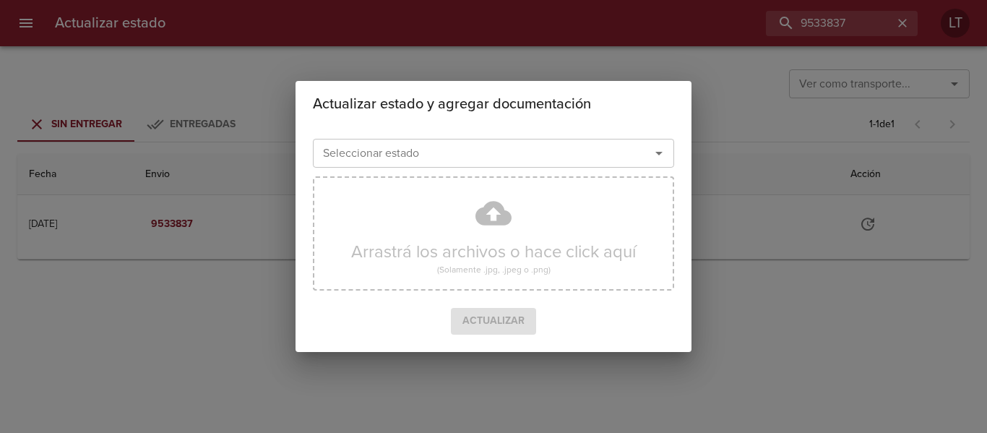
click at [509, 168] on div "Seleccionar estado Seleccionar estado" at bounding box center [493, 152] width 361 height 38
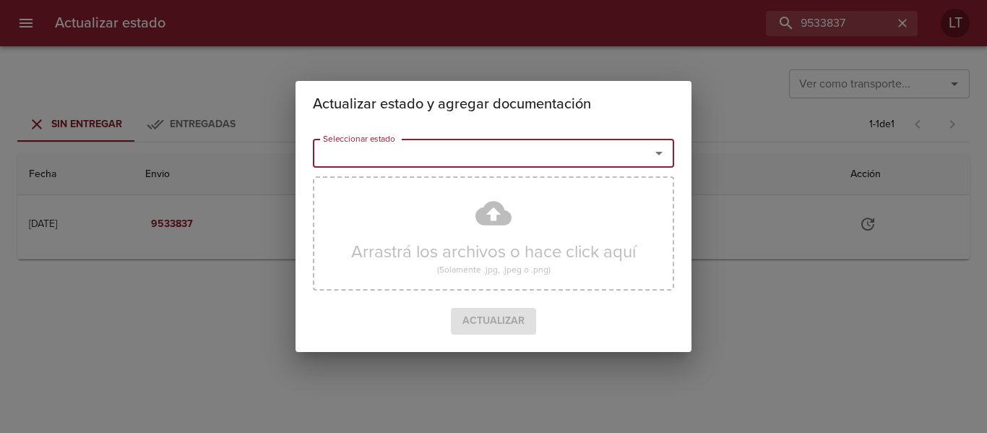
click at [519, 145] on input "Seleccionar estado" at bounding box center [472, 153] width 310 height 20
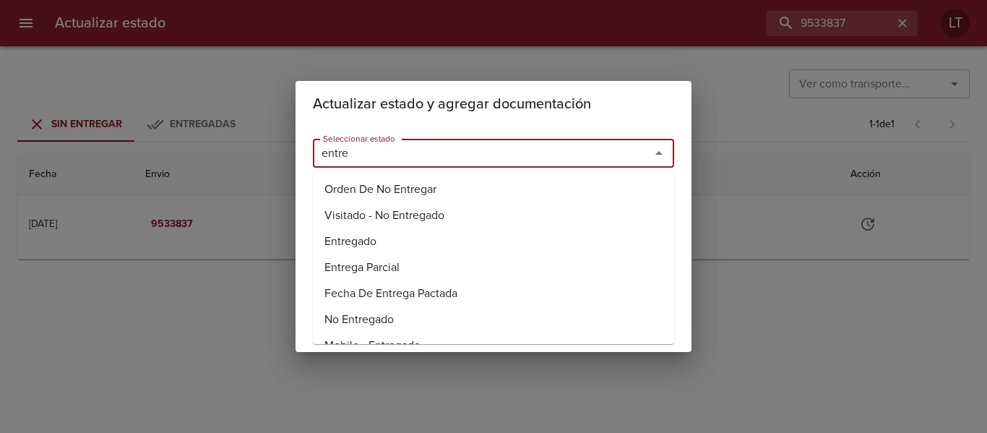
click at [410, 244] on li "Entregado" at bounding box center [493, 241] width 361 height 26
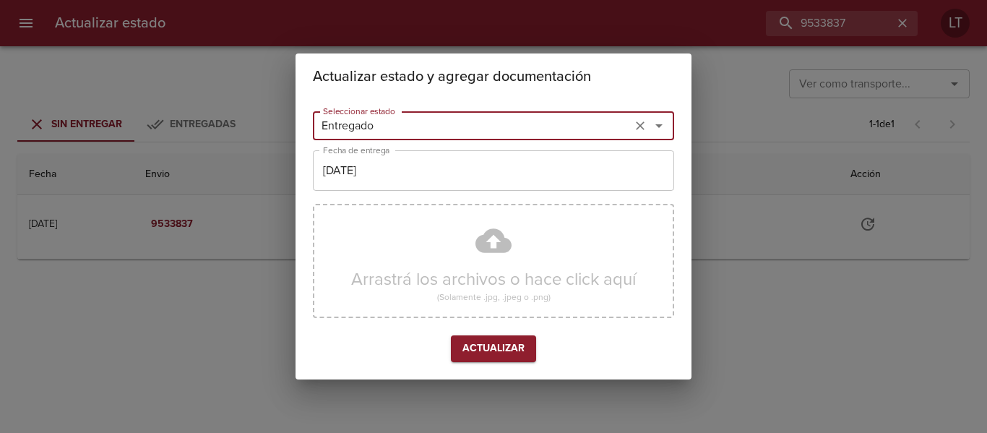
type input "Entregado"
click at [397, 173] on input "[DATE]" at bounding box center [493, 170] width 361 height 40
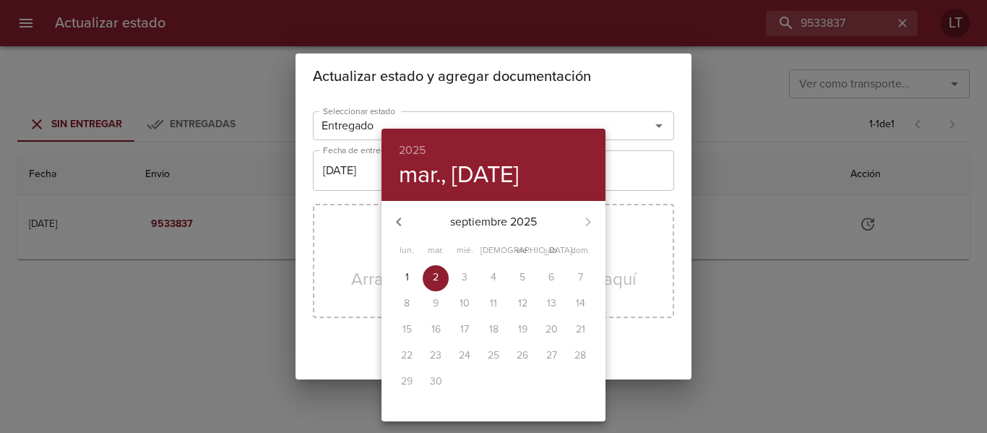
click at [397, 217] on icon "button" at bounding box center [398, 221] width 17 height 17
click at [518, 382] on p "29" at bounding box center [523, 381] width 12 height 14
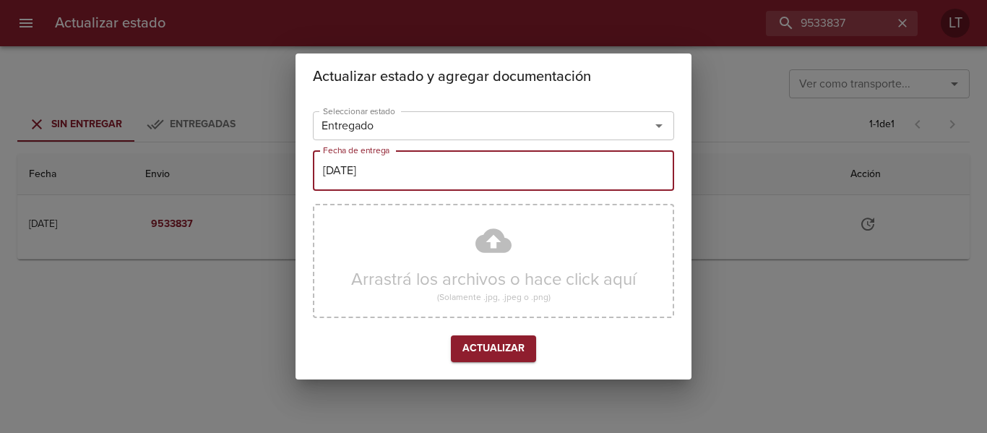
type input "[DATE]"
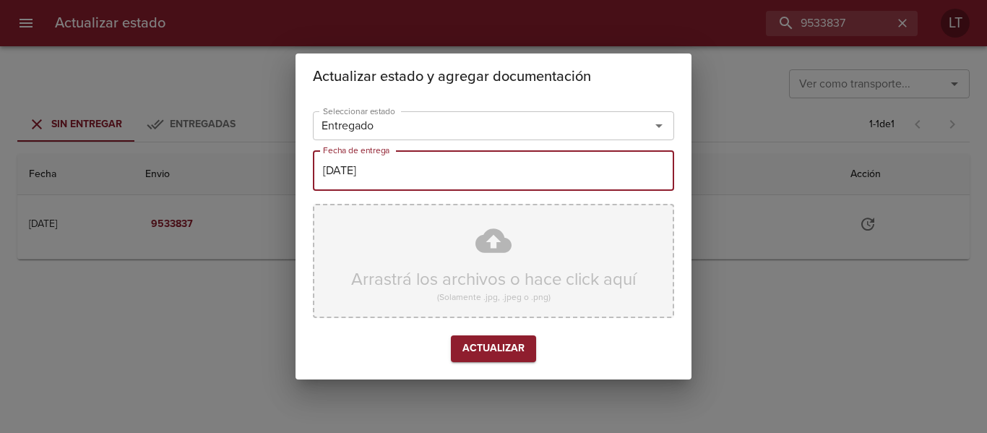
click at [468, 223] on div "Arrastrá los archivos o hace click aquí (Solamente .jpg, .jpeg o .png)" at bounding box center [493, 261] width 361 height 114
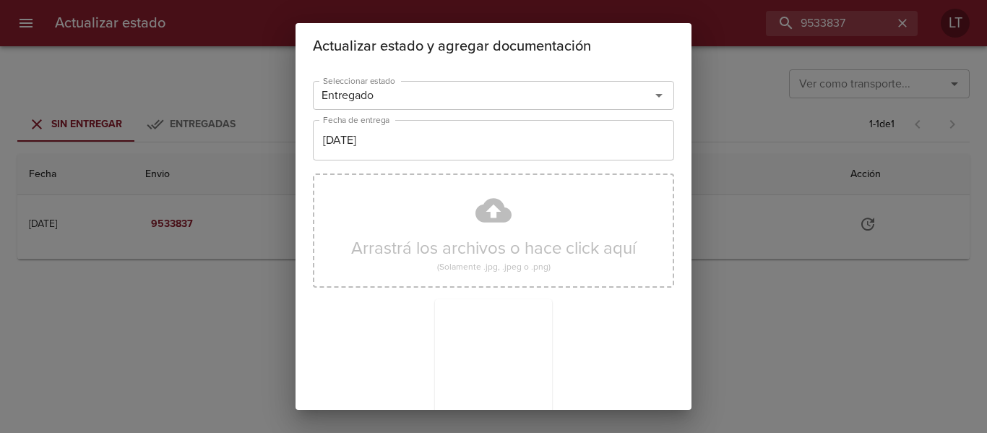
scroll to position [135, 0]
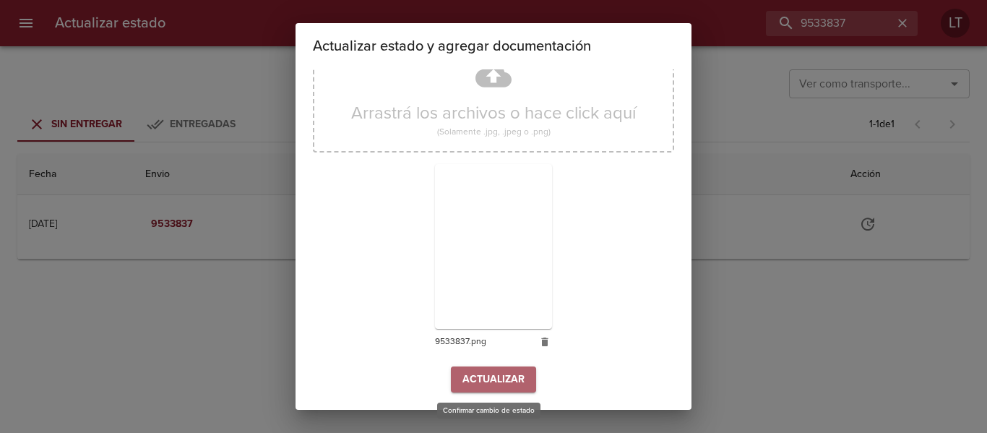
click at [514, 379] on span "Actualizar" at bounding box center [493, 380] width 62 height 18
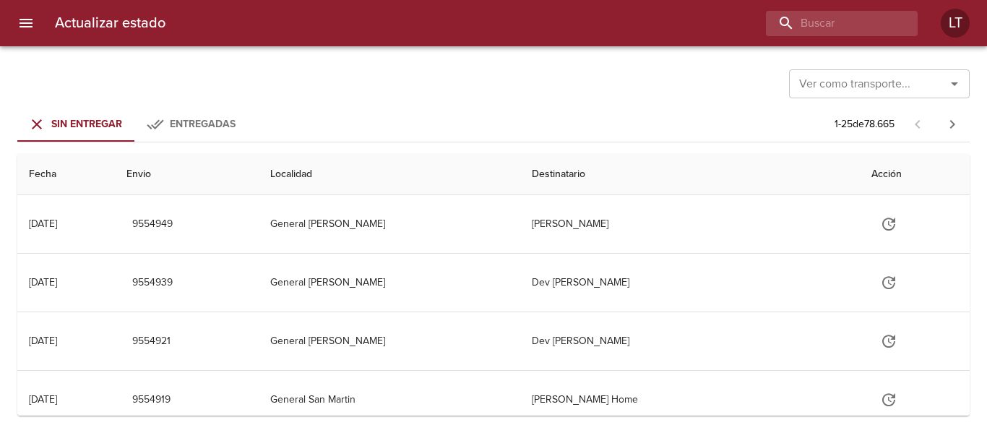
click at [860, 38] on div "Actualizar estado LT" at bounding box center [493, 23] width 987 height 46
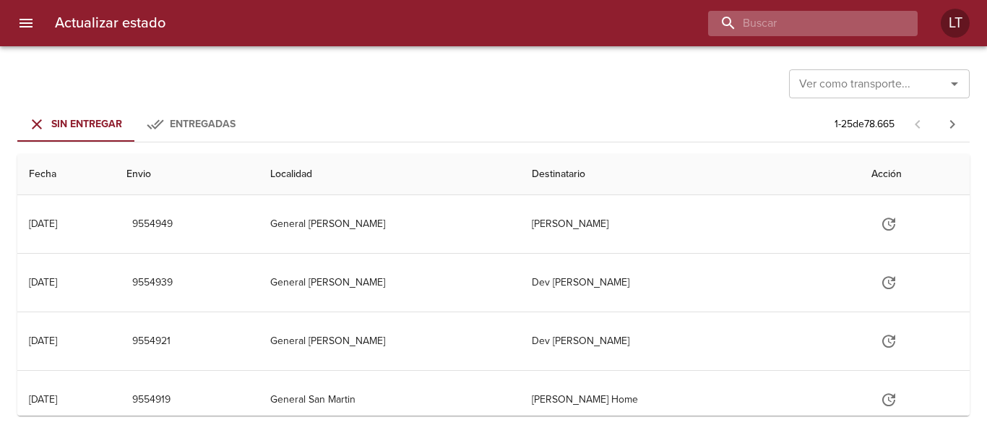
click at [860, 33] on input "buscar" at bounding box center [800, 23] width 185 height 25
paste input "9524914"
type input "9524914"
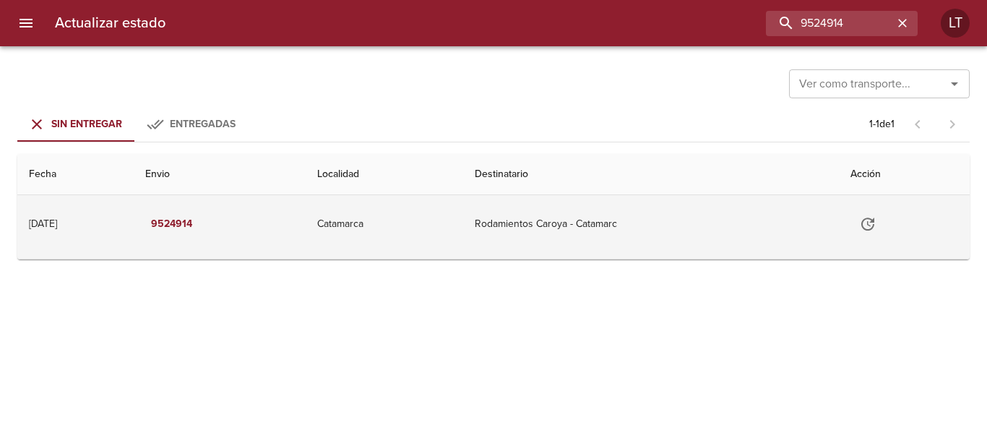
click at [873, 222] on icon "Tabla de envíos del cliente" at bounding box center [867, 223] width 17 height 17
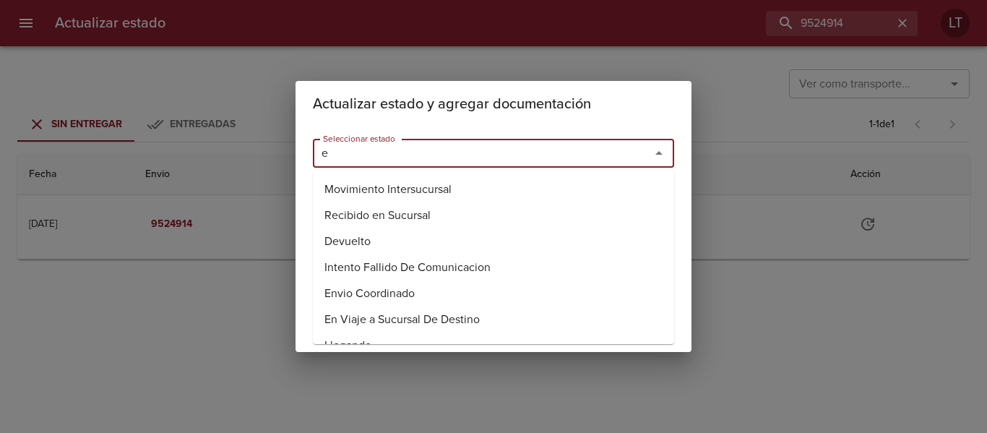
click at [543, 156] on input "Seleccionar estado" at bounding box center [472, 153] width 310 height 20
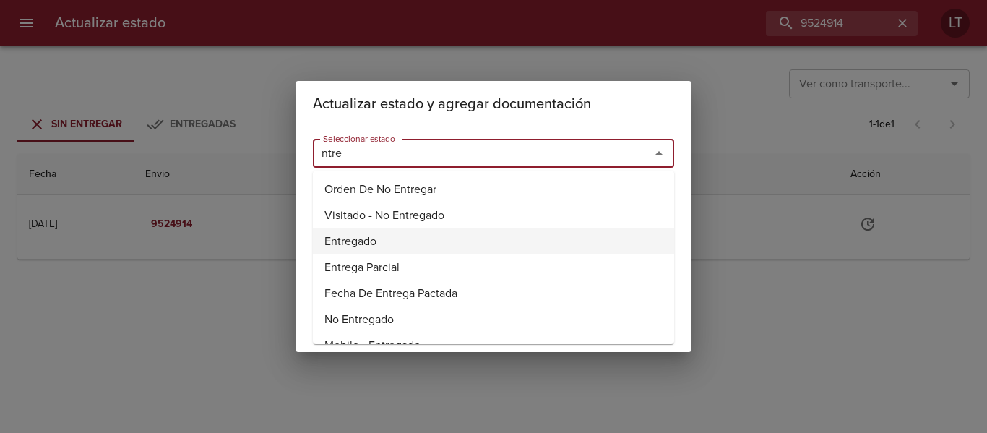
click at [402, 233] on li "Entregado" at bounding box center [493, 241] width 361 height 26
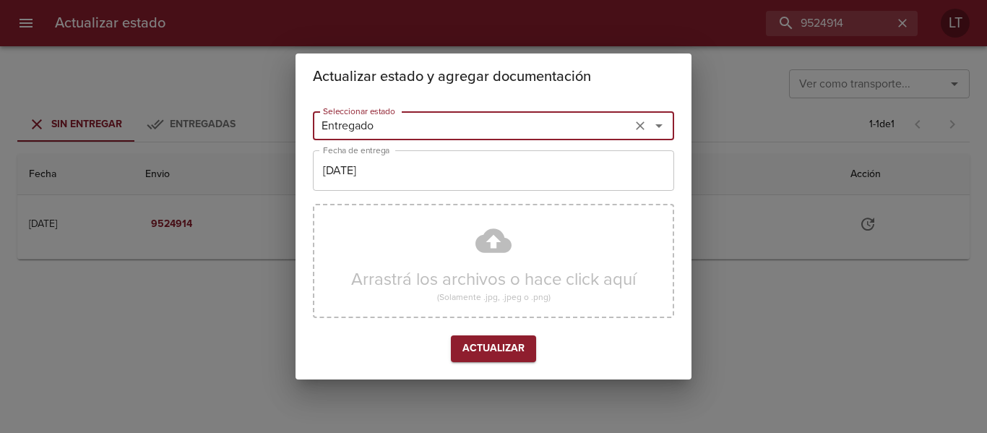
type input "Entregado"
click at [402, 174] on input "[DATE]" at bounding box center [493, 170] width 361 height 40
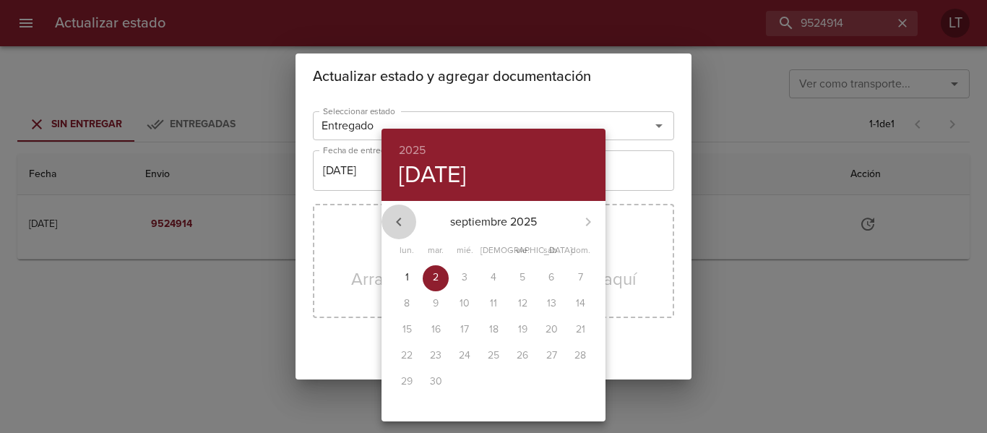
click at [397, 226] on icon "button" at bounding box center [398, 221] width 17 height 17
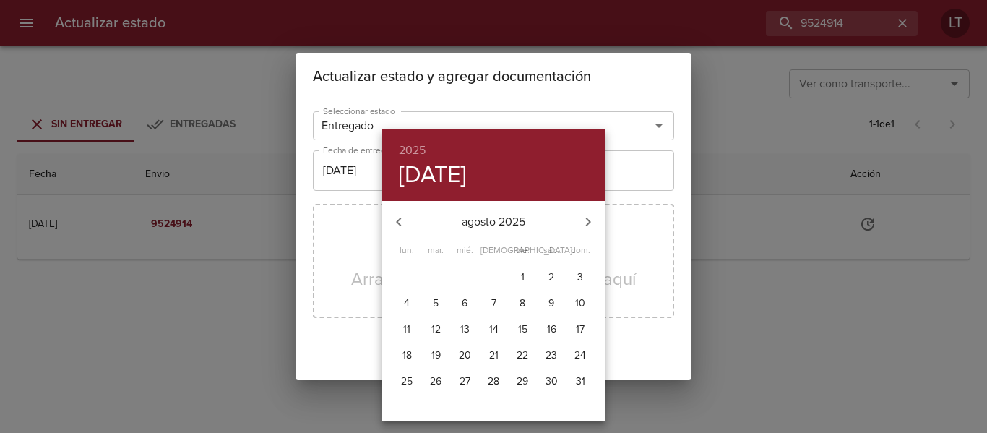
click at [472, 375] on span "27" at bounding box center [465, 381] width 26 height 14
type input "27/08/2025"
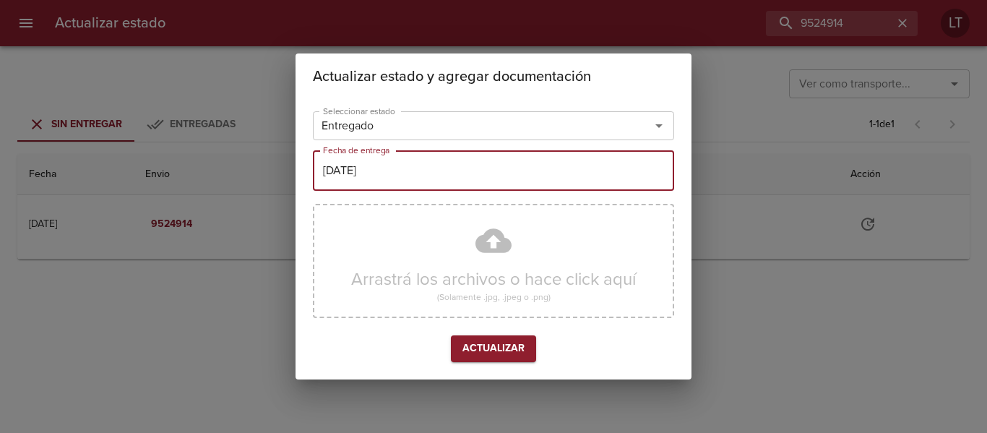
click at [480, 257] on div "Arrastrá los archivos o hace click aquí (Solamente .jpg, .jpeg o .png)" at bounding box center [493, 261] width 361 height 114
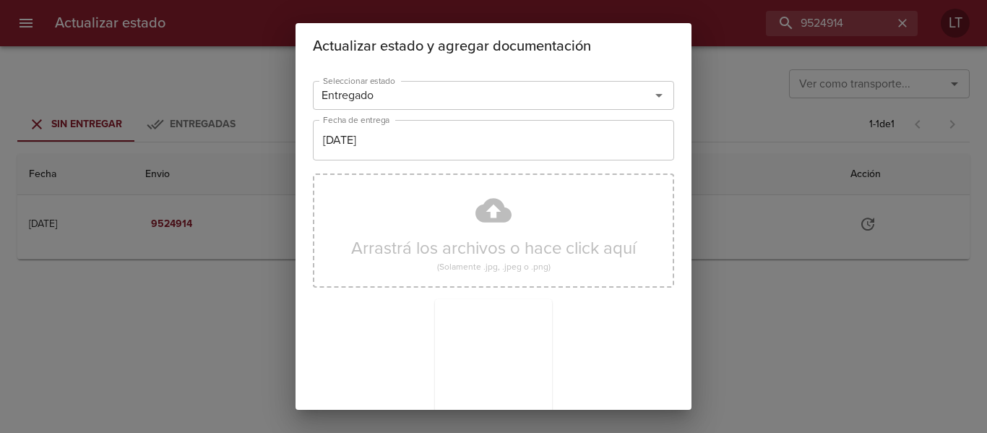
scroll to position [135, 0]
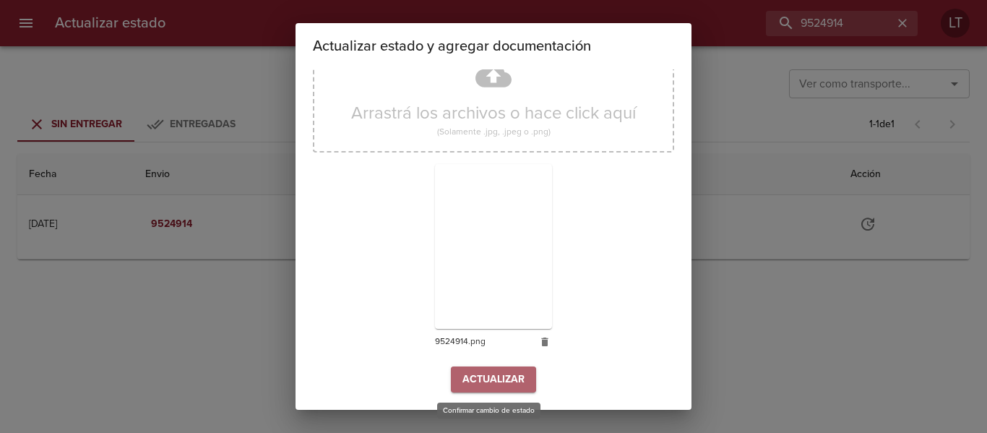
click at [493, 379] on span "Actualizar" at bounding box center [493, 380] width 62 height 18
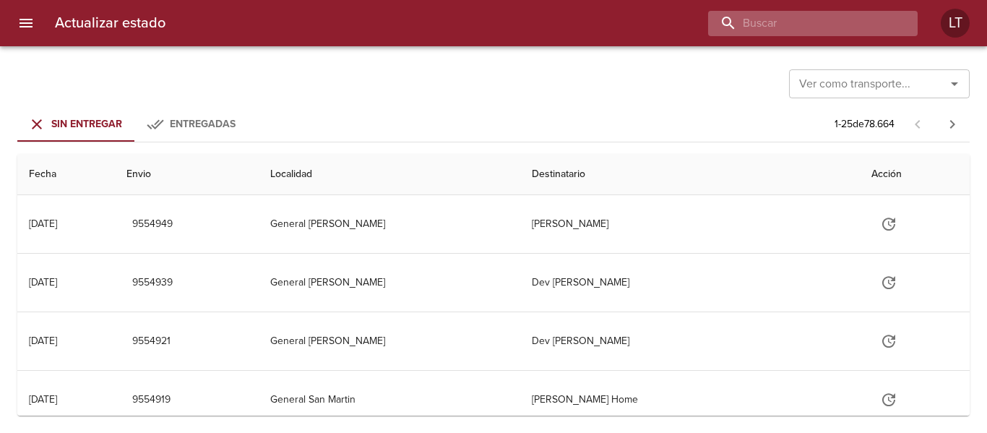
click at [858, 28] on input "buscar" at bounding box center [800, 23] width 185 height 25
paste input "9516965"
type input "9516965"
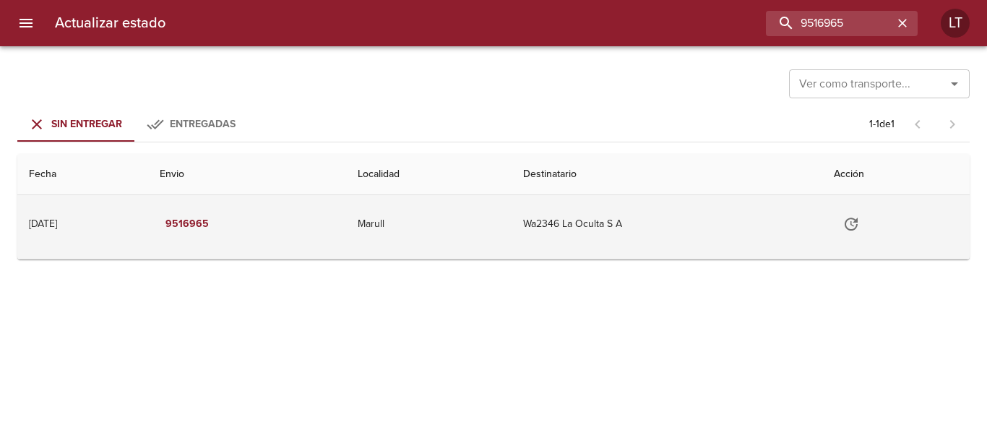
click at [849, 217] on button "Tabla de envíos del cliente" at bounding box center [851, 224] width 35 height 35
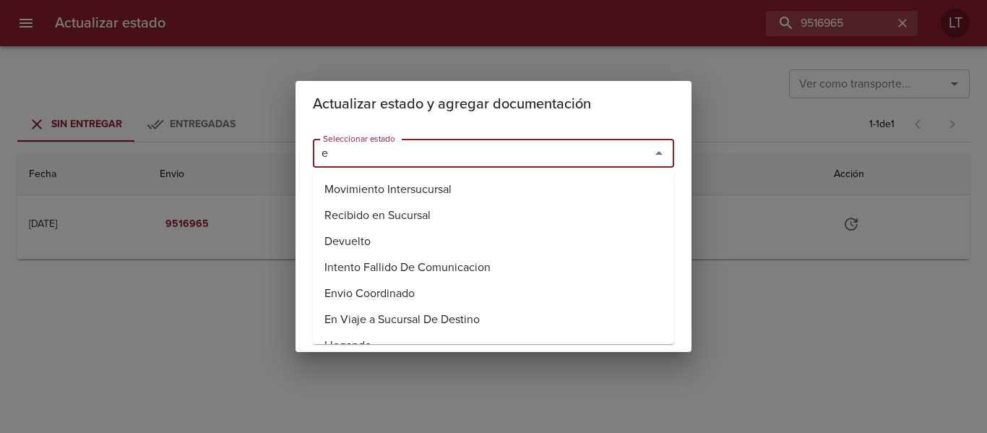
click at [558, 158] on input "e" at bounding box center [472, 153] width 310 height 20
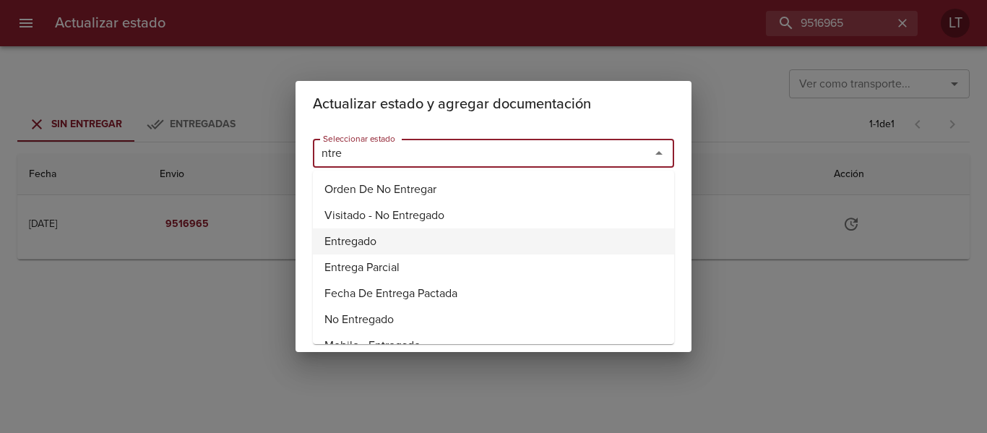
click at [360, 236] on li "Entregado" at bounding box center [493, 241] width 361 height 26
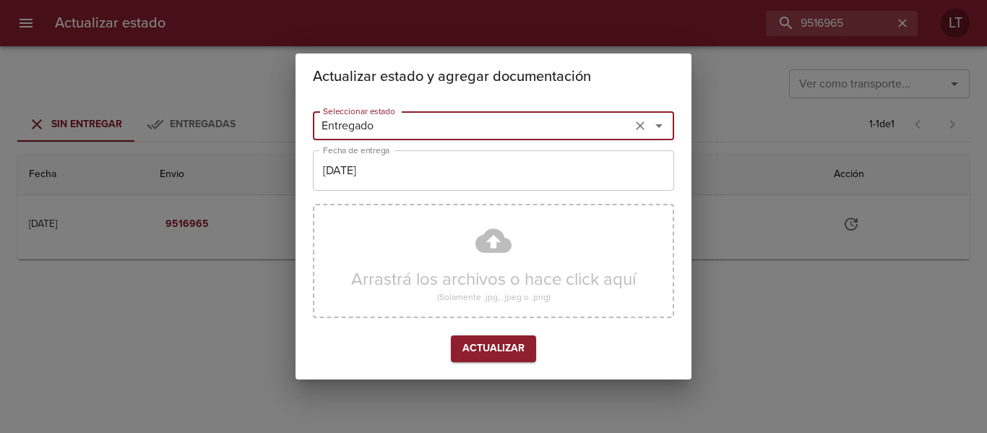
type input "Entregado"
click at [393, 172] on input "[DATE]" at bounding box center [493, 170] width 361 height 40
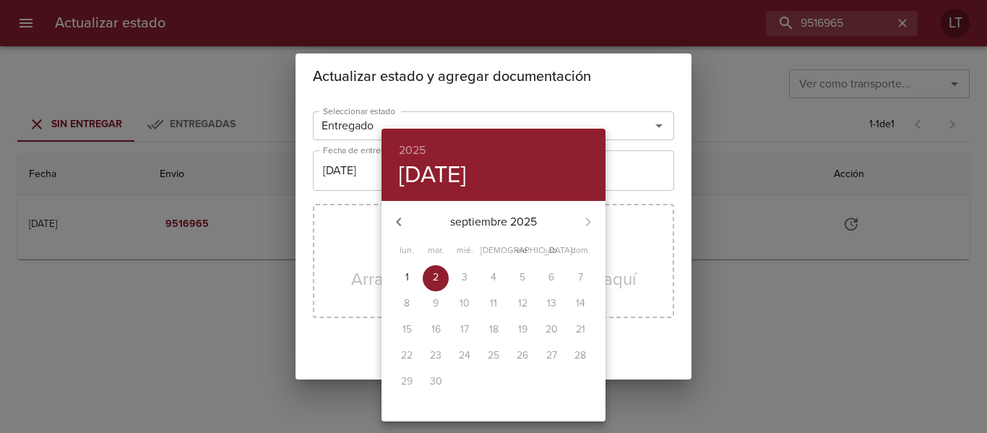
click at [391, 210] on button "button" at bounding box center [398, 221] width 35 height 35
click at [524, 387] on p "29" at bounding box center [523, 381] width 12 height 14
type input "[DATE]"
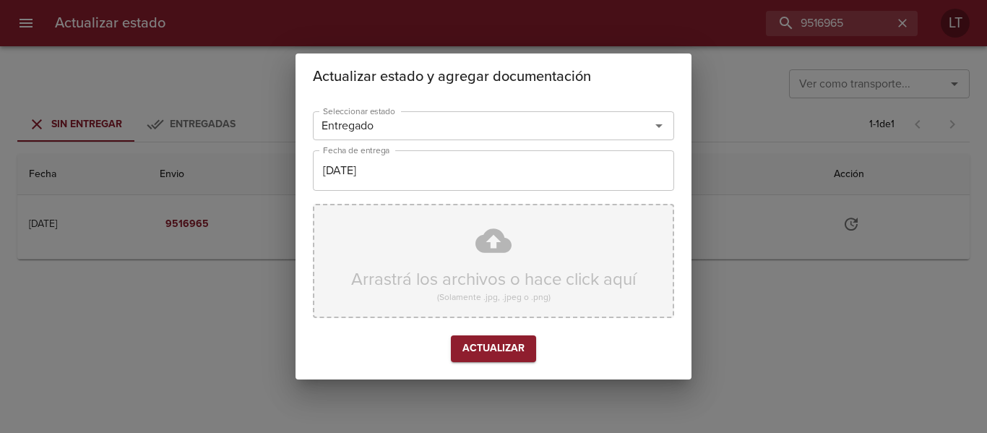
click at [483, 251] on div "Arrastrá los archivos o hace click aquí (Solamente .jpg, .jpeg o .png)" at bounding box center [493, 261] width 361 height 114
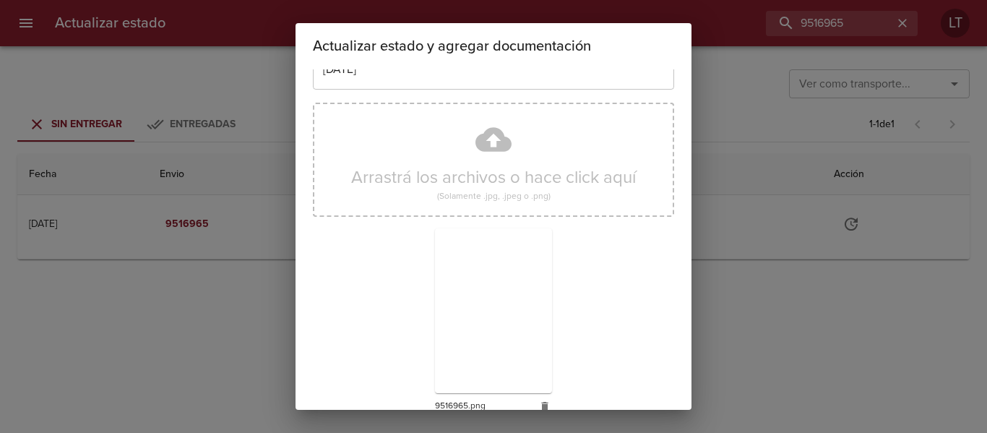
scroll to position [135, 0]
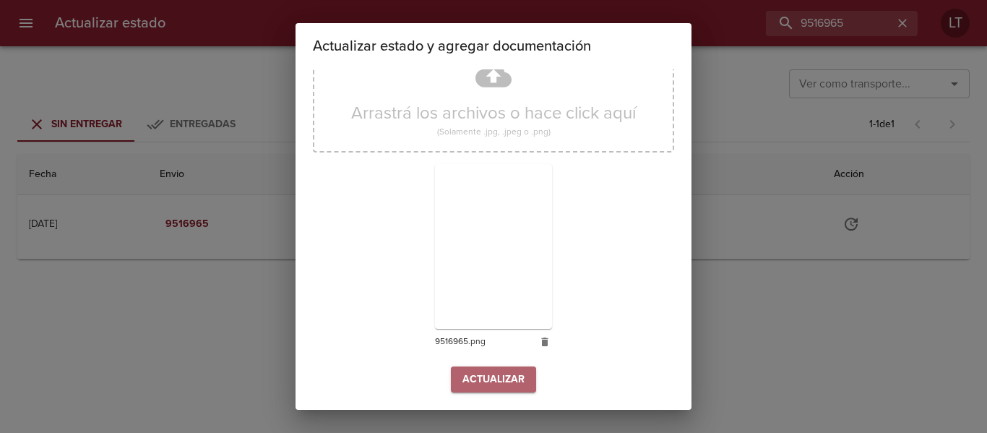
click at [514, 371] on span "Actualizar" at bounding box center [493, 380] width 62 height 18
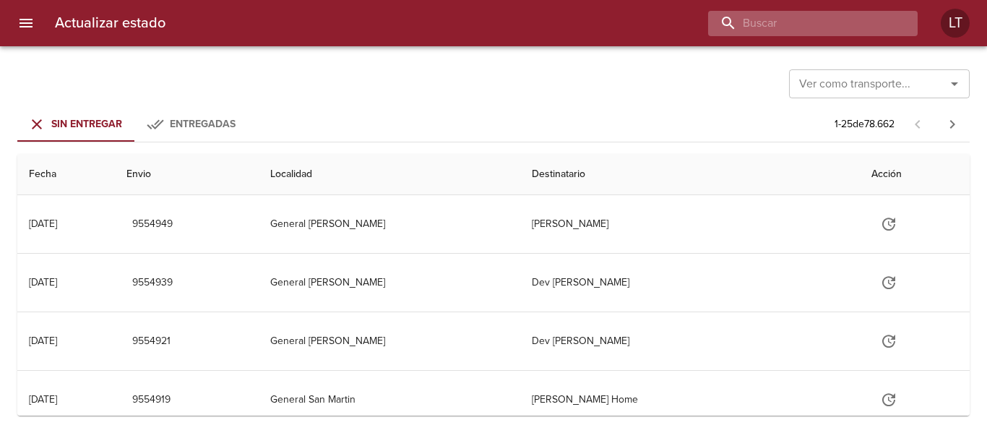
click at [800, 13] on input "buscar" at bounding box center [800, 23] width 185 height 25
paste input "9537217"
type input "9537217"
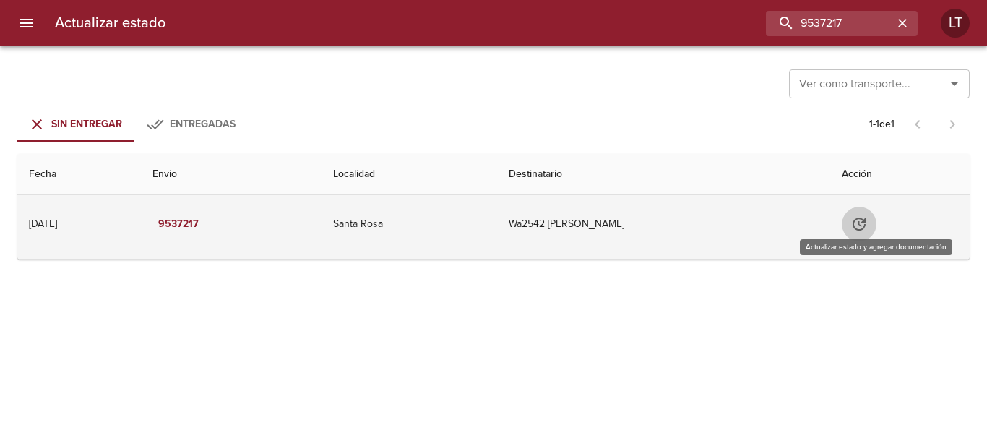
click at [876, 220] on button "Tabla de envíos del cliente" at bounding box center [859, 224] width 35 height 35
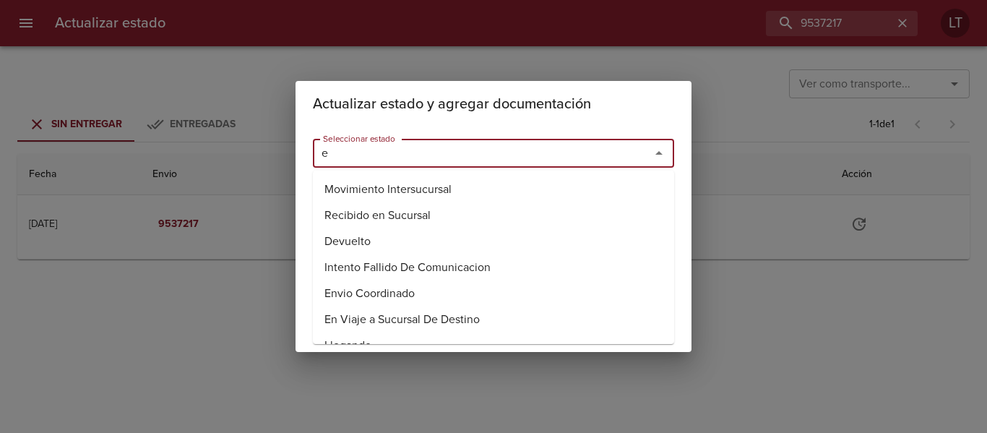
click at [511, 147] on input "e" at bounding box center [472, 153] width 310 height 20
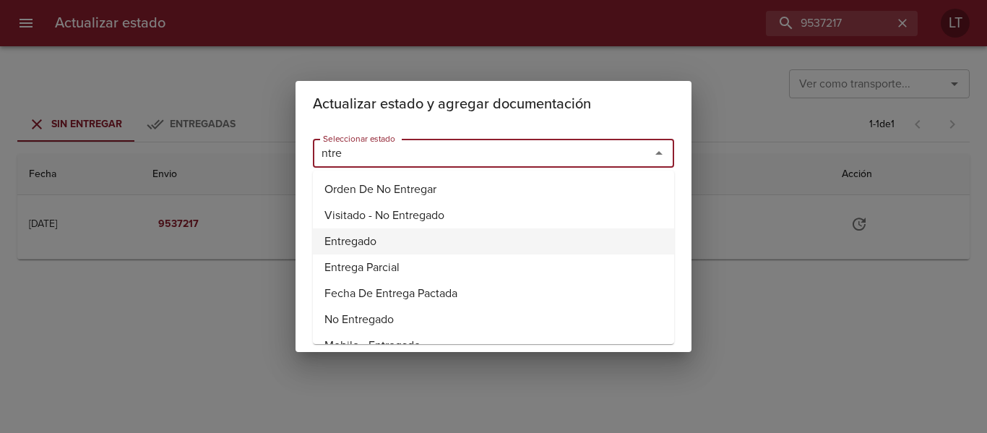
click at [384, 238] on li "Entregado" at bounding box center [493, 241] width 361 height 26
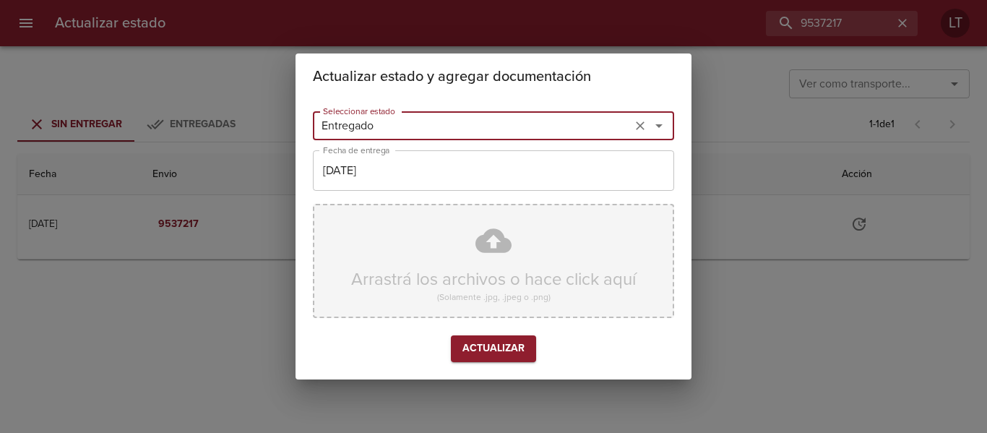
type input "Entregado"
click at [417, 260] on div "Arrastrá los archivos o hace click aquí (Solamente .jpg, .jpeg o .png)" at bounding box center [493, 261] width 361 height 114
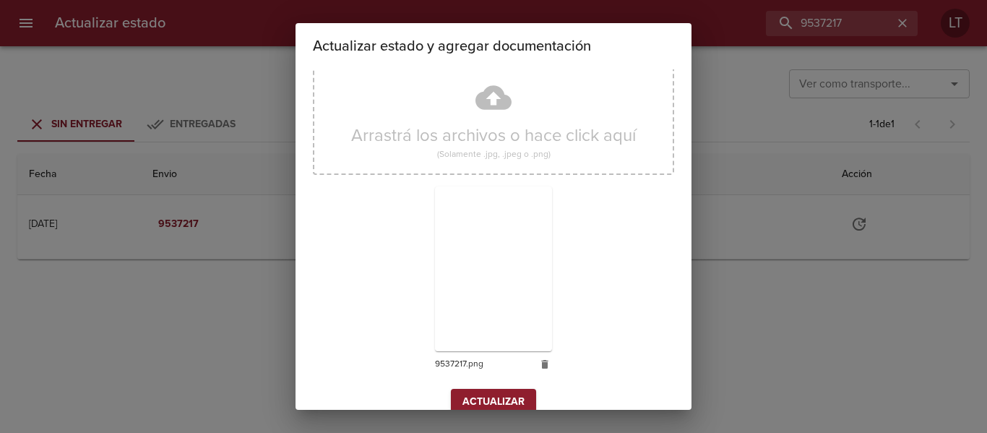
scroll to position [135, 0]
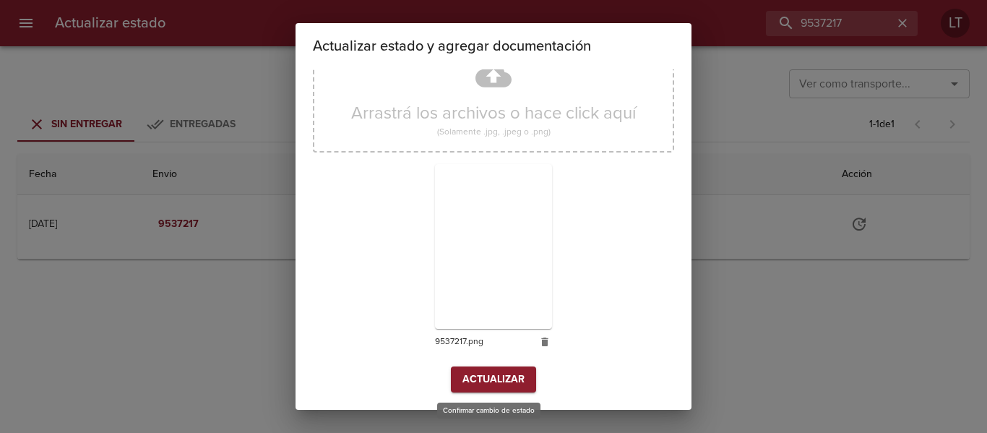
click at [496, 380] on span "Actualizar" at bounding box center [493, 380] width 62 height 18
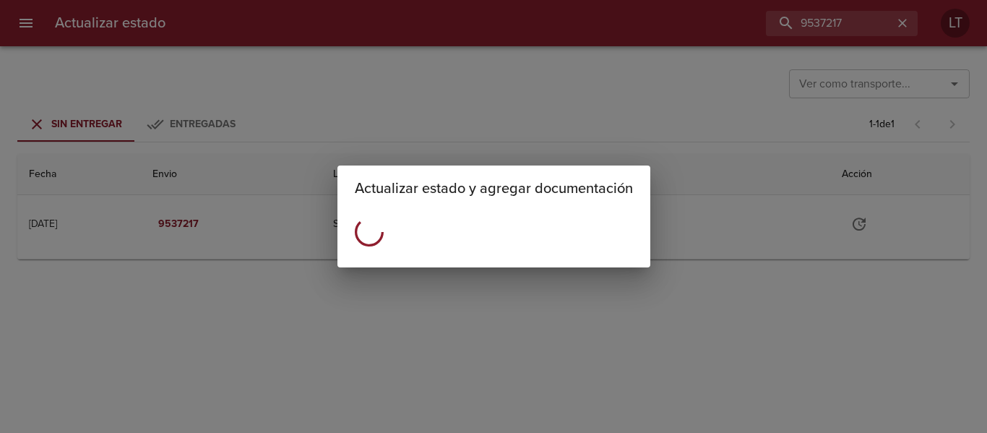
scroll to position [0, 0]
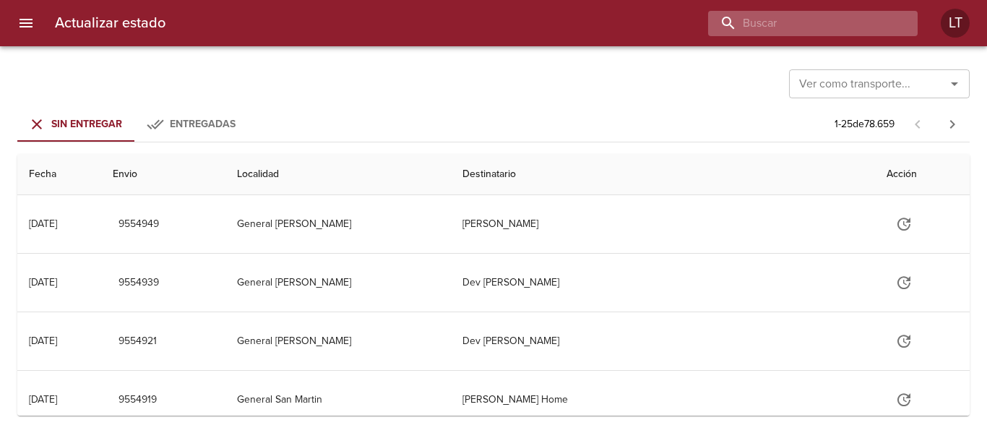
click at [850, 25] on input "buscar" at bounding box center [800, 23] width 185 height 25
paste input "9526165"
type input "9526165"
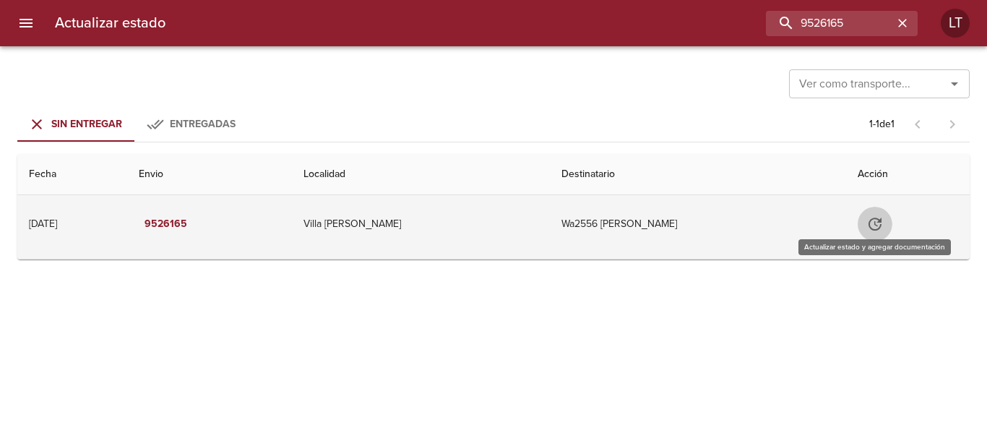
click at [881, 217] on icon "Tabla de envíos del cliente" at bounding box center [874, 223] width 17 height 17
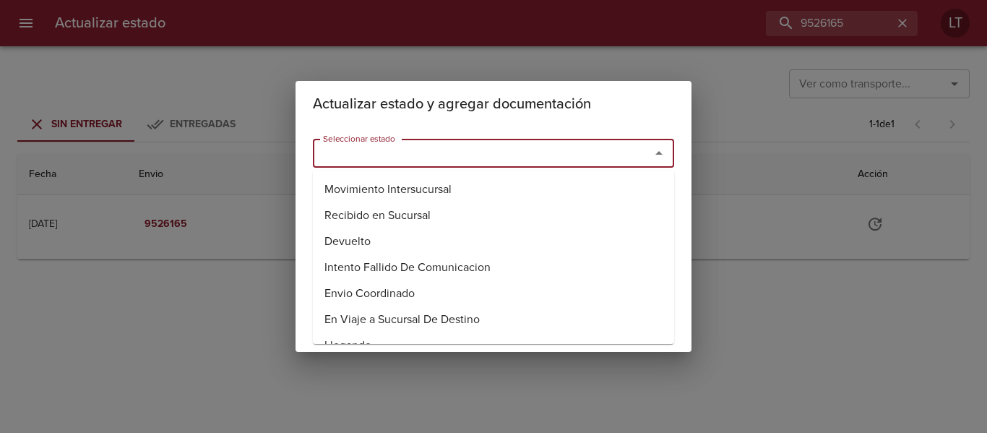
click at [603, 163] on input "Seleccionar estado" at bounding box center [472, 153] width 310 height 20
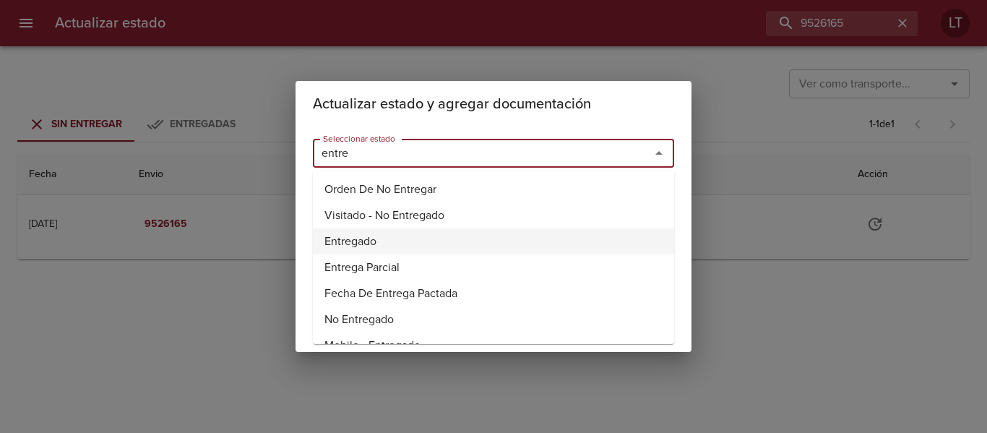
click at [372, 236] on li "Entregado" at bounding box center [493, 241] width 361 height 26
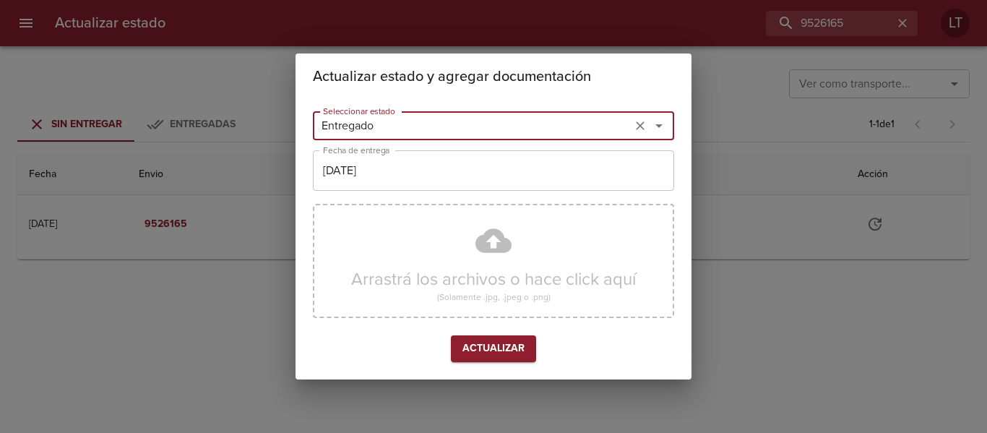
type input "Entregado"
click at [355, 176] on input "[DATE]" at bounding box center [493, 170] width 361 height 40
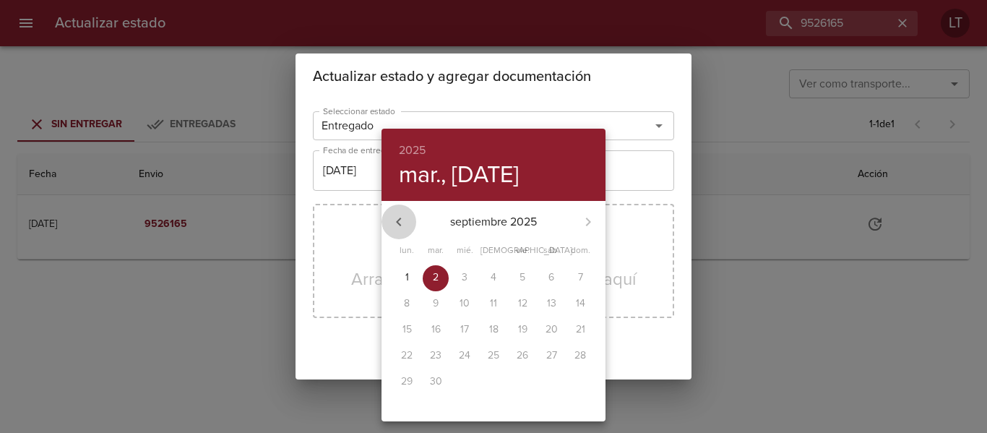
click at [400, 220] on icon "button" at bounding box center [398, 221] width 17 height 17
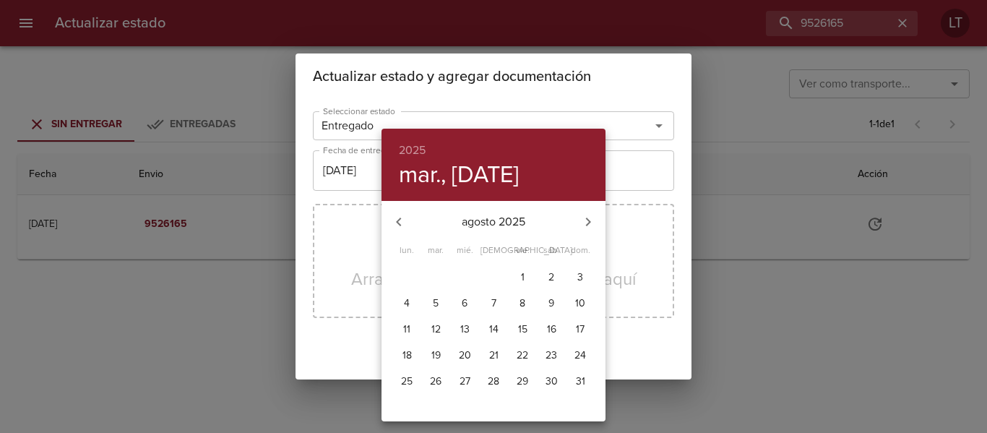
click at [521, 387] on p "29" at bounding box center [523, 381] width 12 height 14
type input "29/08/2025"
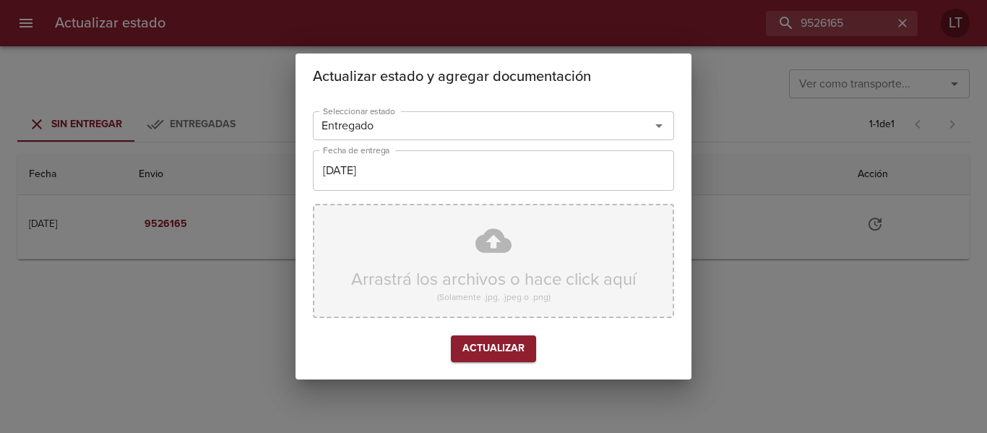
click at [466, 223] on div "Arrastrá los archivos o hace click aquí (Solamente .jpg, .jpeg o .png)" at bounding box center [493, 261] width 361 height 114
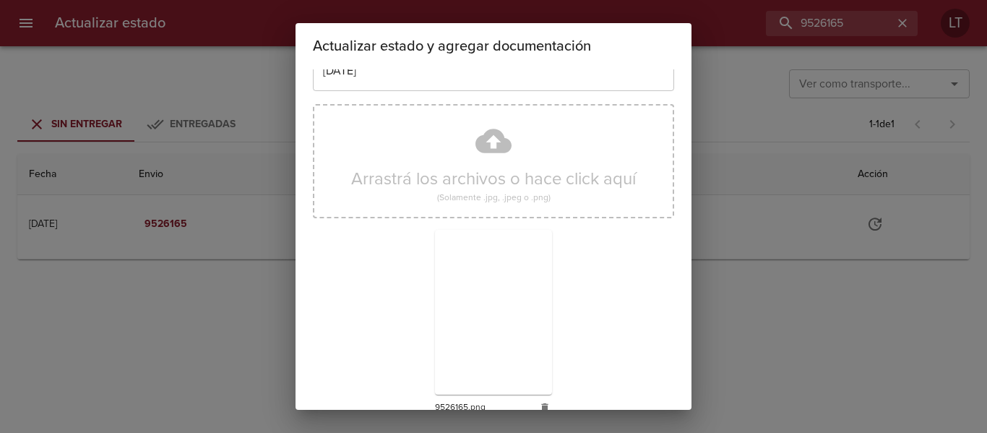
scroll to position [135, 0]
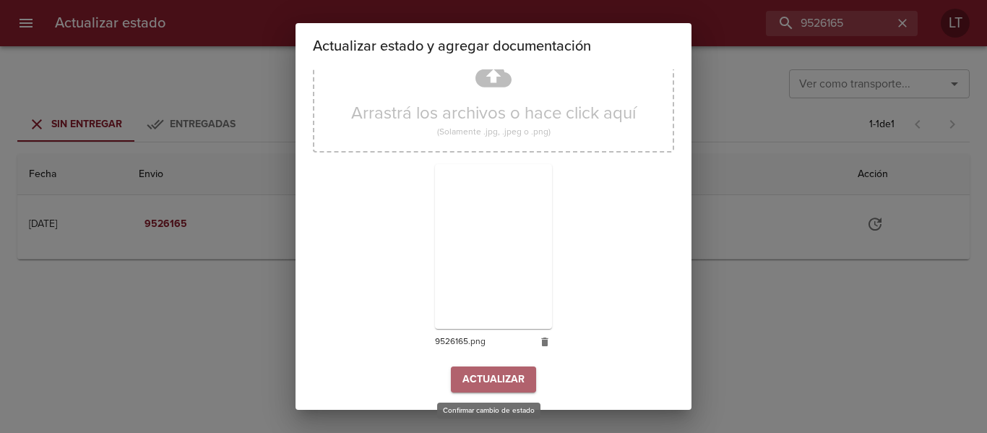
click at [485, 376] on span "Actualizar" at bounding box center [493, 380] width 62 height 18
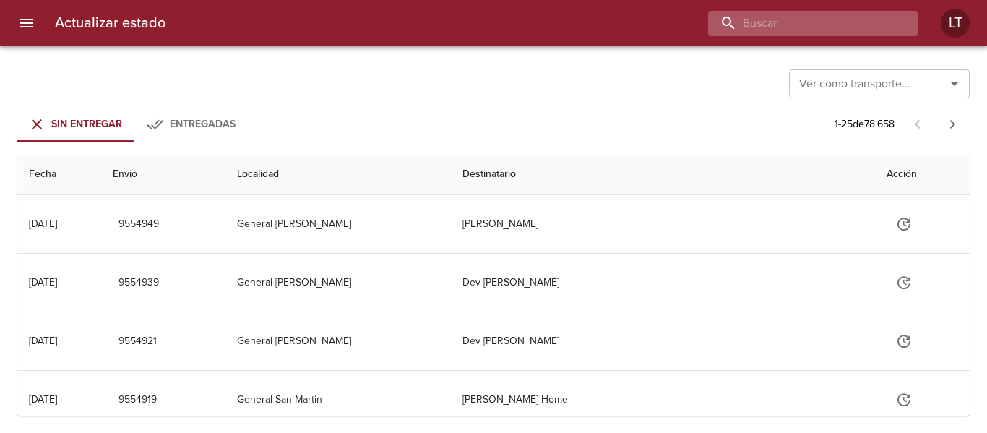
click at [852, 22] on input "buscar" at bounding box center [800, 23] width 185 height 25
paste input "9533918"
type input "9533918"
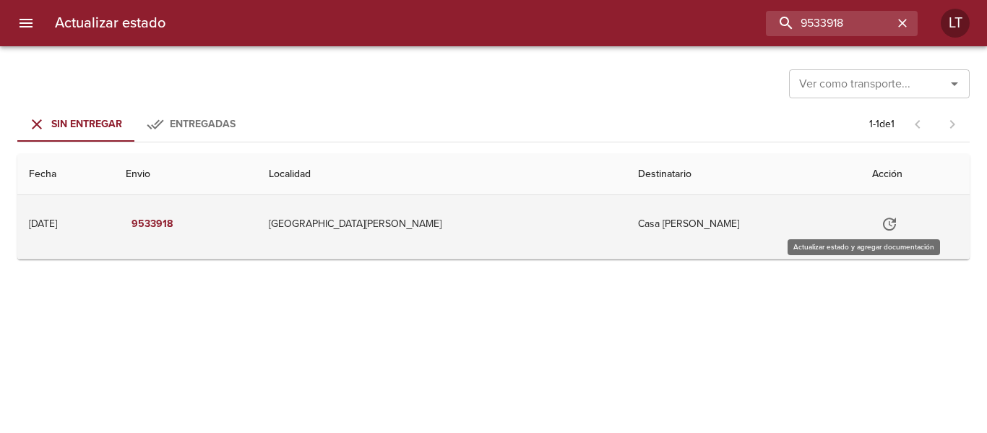
click at [881, 216] on icon "Tabla de envíos del cliente" at bounding box center [889, 223] width 17 height 17
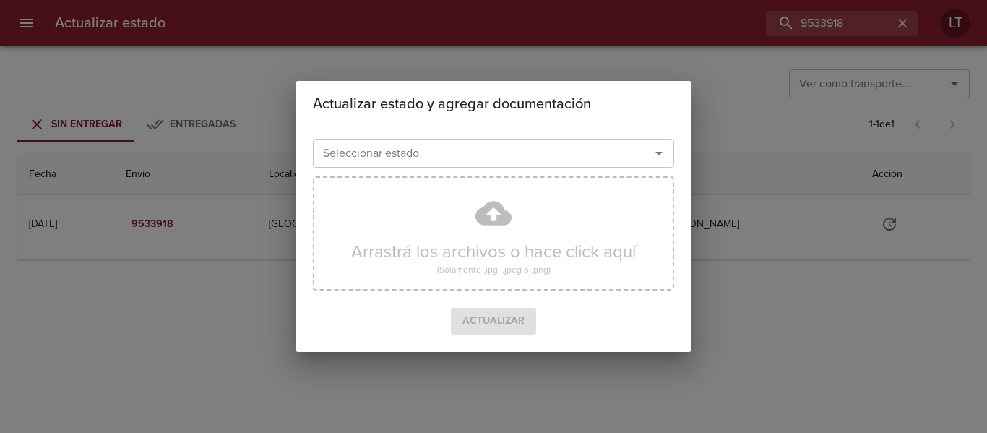
click at [530, 162] on input "Seleccionar estado" at bounding box center [472, 153] width 310 height 20
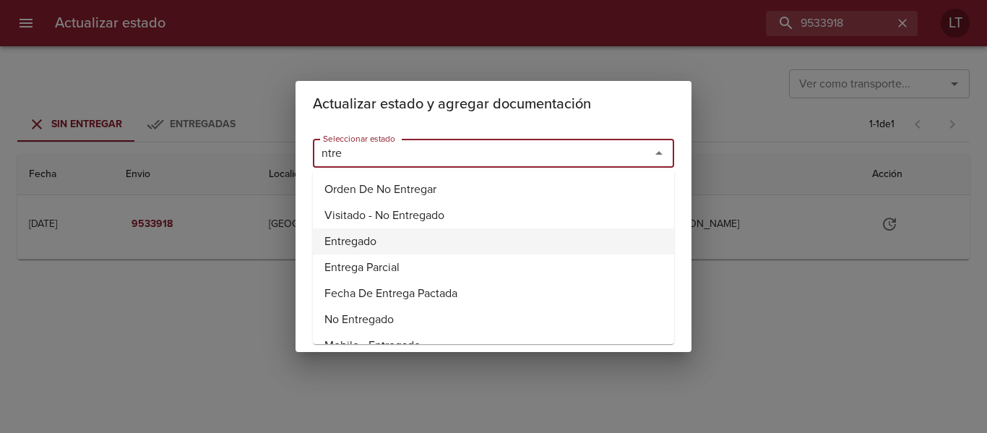
click at [348, 244] on li "Entregado" at bounding box center [493, 241] width 361 height 26
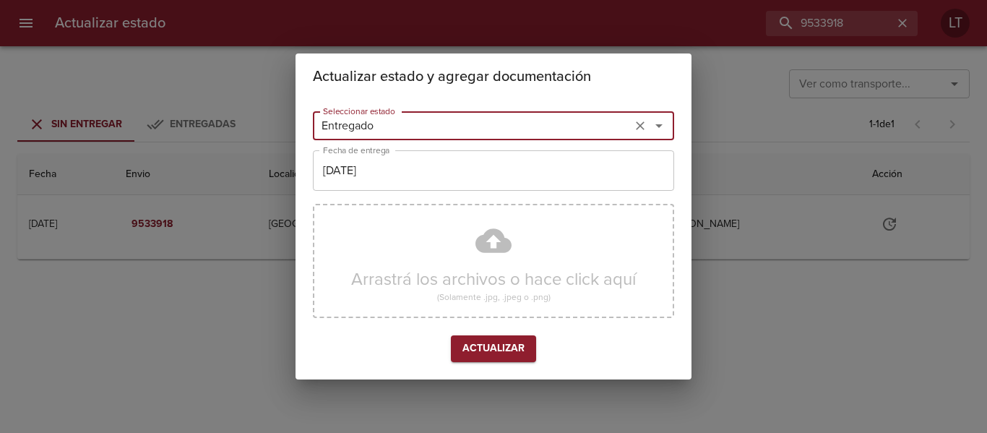
type input "Entregado"
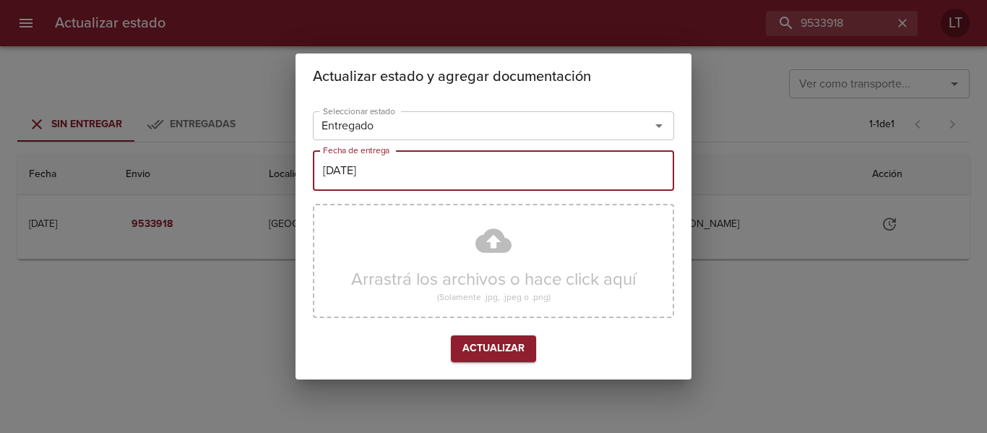
click at [369, 175] on input "[DATE]" at bounding box center [493, 170] width 361 height 40
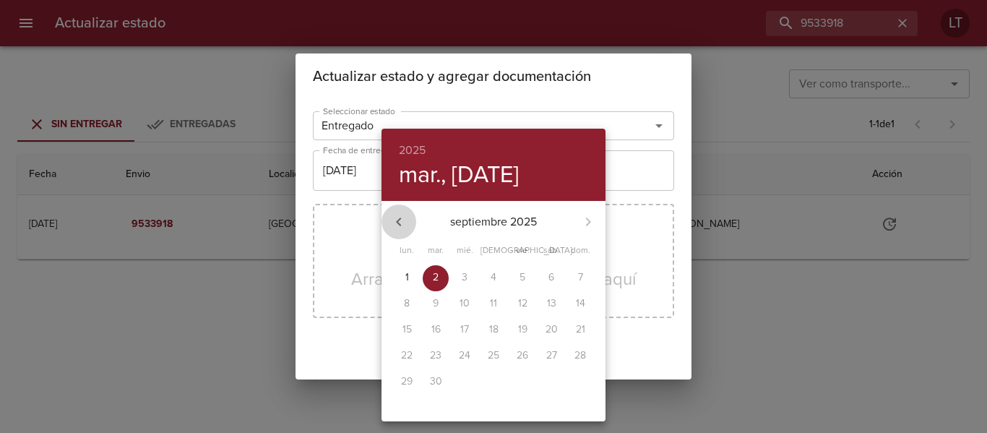
click at [394, 222] on icon "button" at bounding box center [398, 221] width 17 height 17
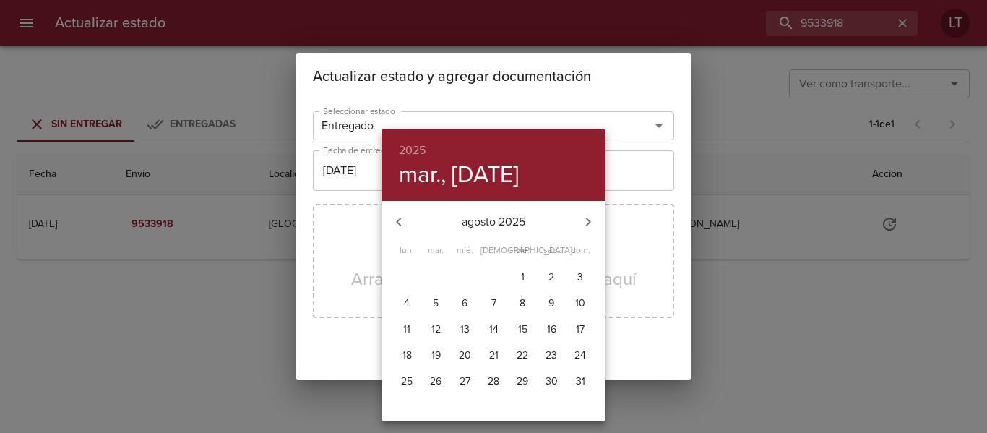
click at [520, 383] on p "29" at bounding box center [523, 381] width 12 height 14
type input "29/08/2025"
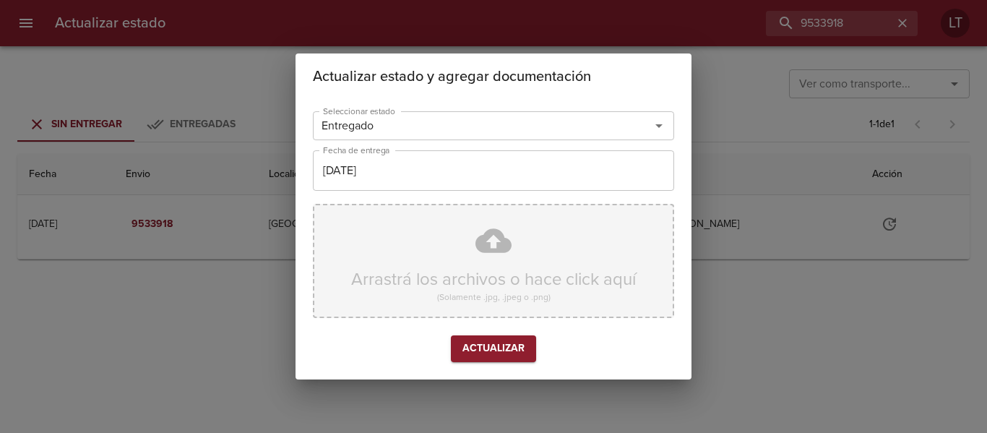
click at [464, 237] on div "Arrastrá los archivos o hace click aquí (Solamente .jpg, .jpeg o .png)" at bounding box center [493, 261] width 361 height 114
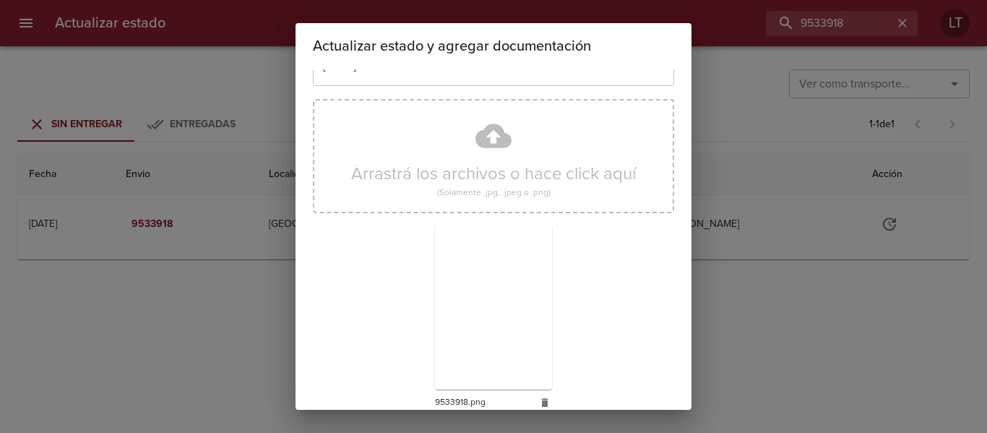
scroll to position [135, 0]
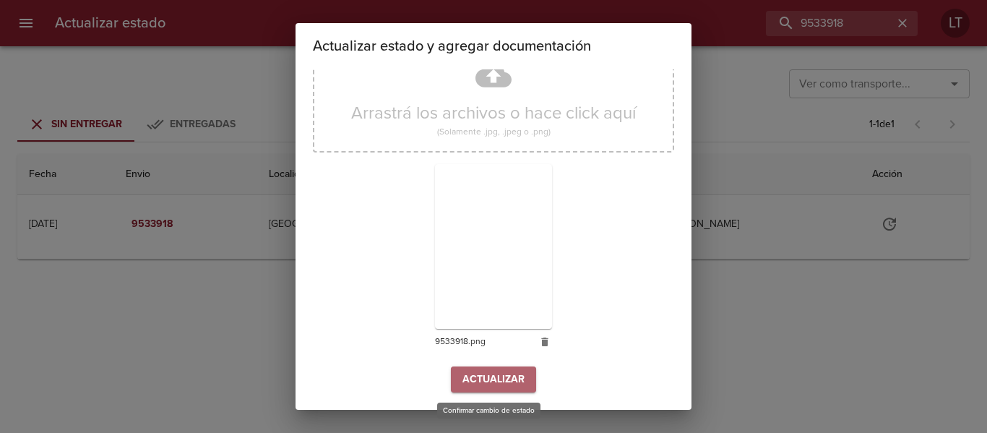
click at [515, 379] on span "Actualizar" at bounding box center [493, 380] width 62 height 18
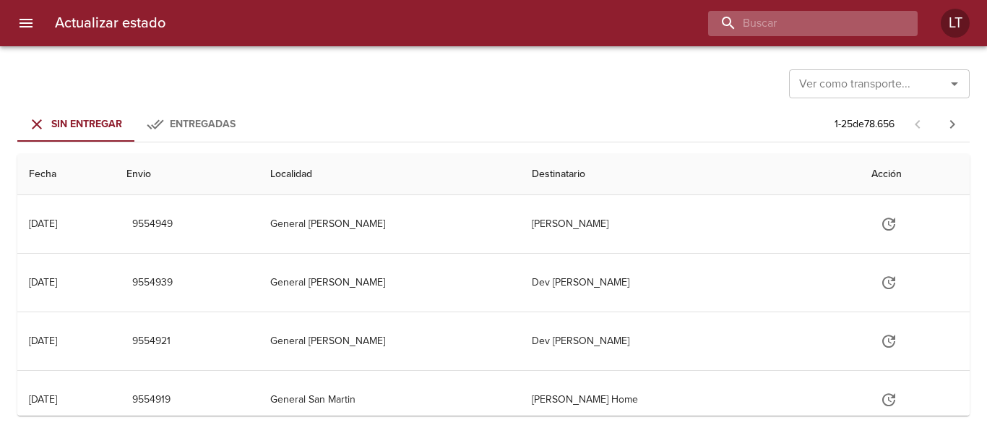
click at [842, 20] on input "buscar" at bounding box center [800, 23] width 185 height 25
paste input "9533284"
type input "9533284"
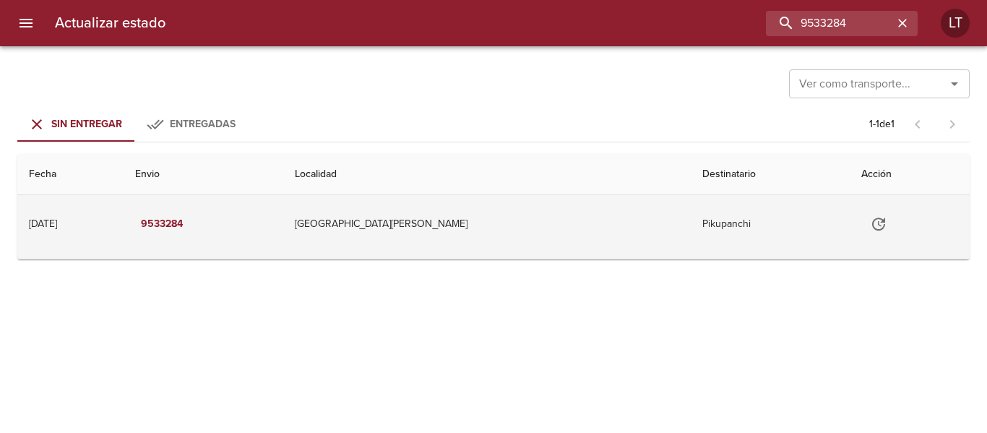
click at [861, 230] on button "Tabla de envíos del cliente" at bounding box center [878, 224] width 35 height 35
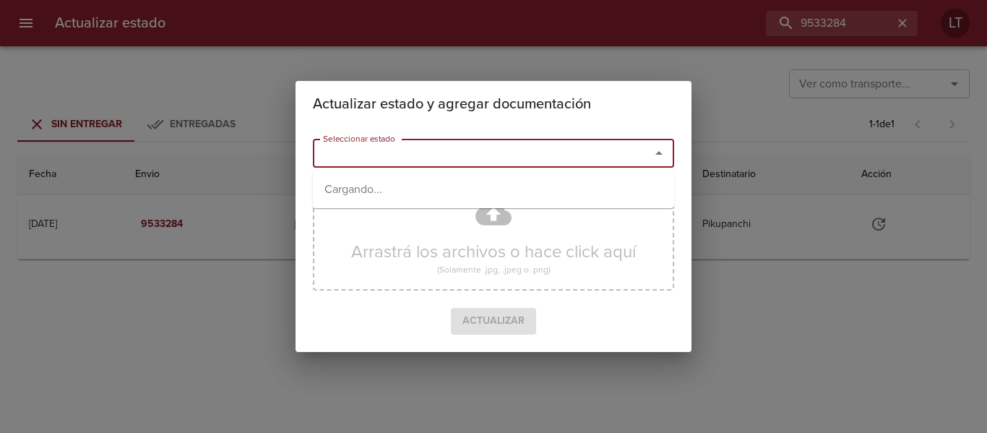
click at [510, 157] on input "Seleccionar estado" at bounding box center [472, 153] width 310 height 20
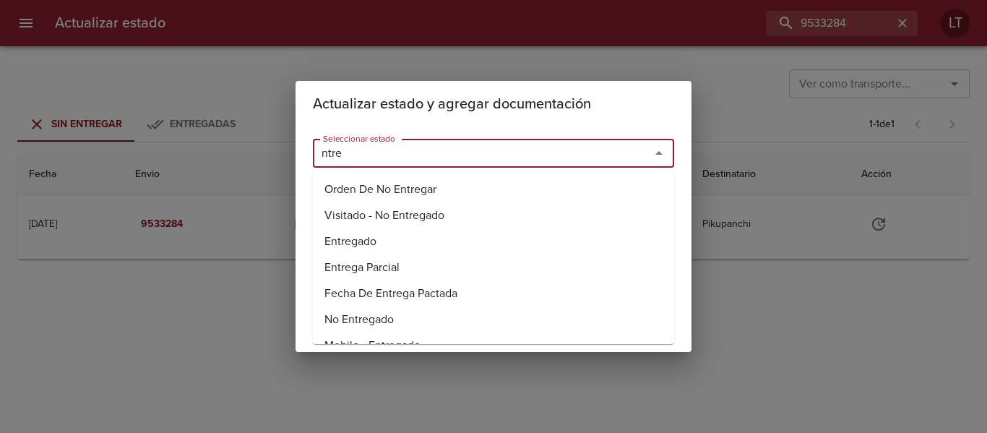
click at [377, 237] on li "Entregado" at bounding box center [493, 241] width 361 height 26
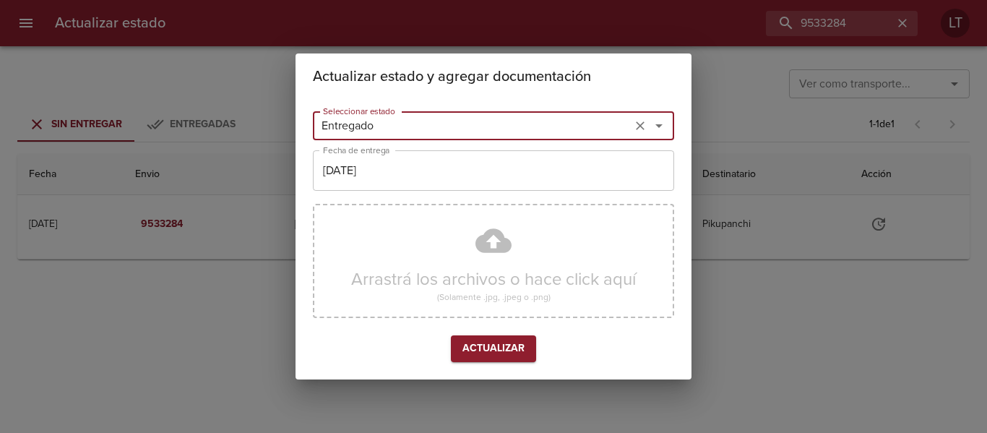
type input "Entregado"
click at [377, 172] on input "[DATE]" at bounding box center [493, 170] width 361 height 40
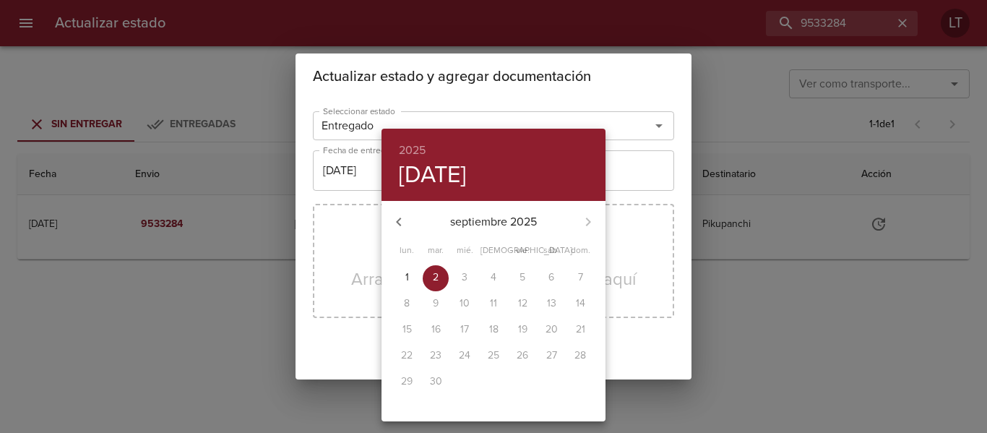
click at [397, 217] on icon "button" at bounding box center [398, 221] width 17 height 17
click at [531, 383] on span "29" at bounding box center [522, 381] width 26 height 14
type input "29/08/2025"
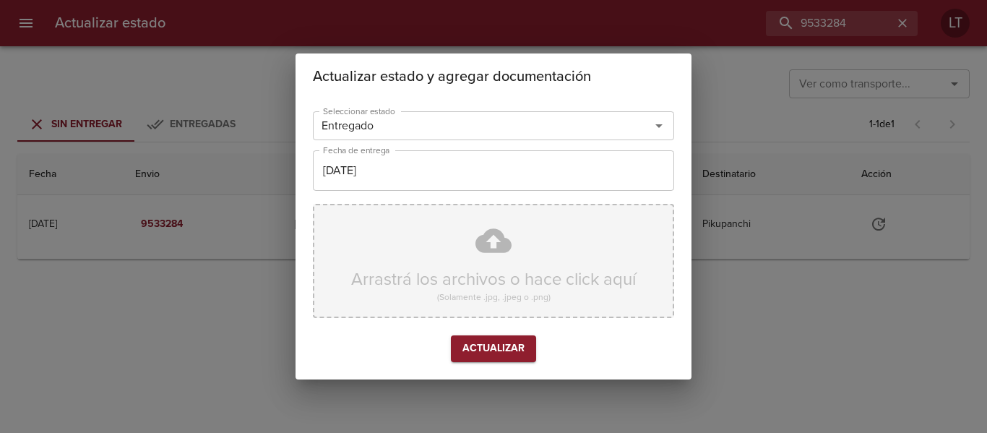
click at [509, 256] on div "Arrastrá los archivos o hace click aquí (Solamente .jpg, .jpeg o .png)" at bounding box center [493, 261] width 361 height 114
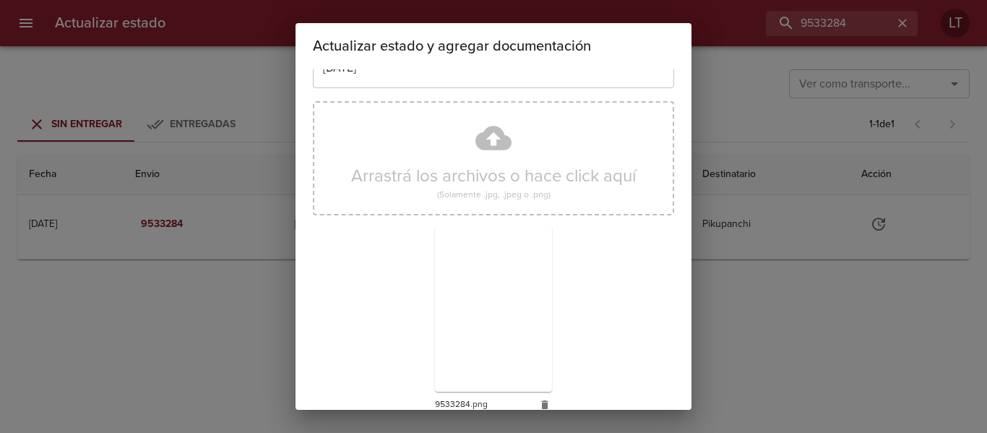
scroll to position [135, 0]
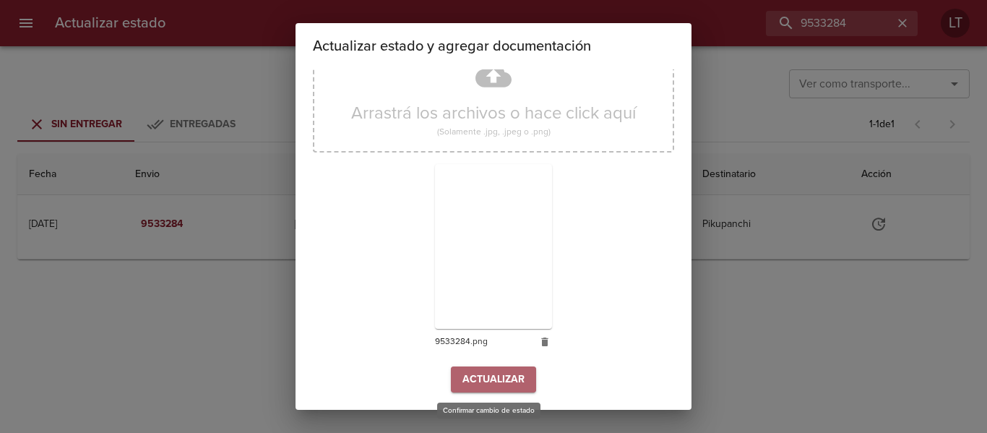
click at [495, 383] on span "Actualizar" at bounding box center [493, 380] width 62 height 18
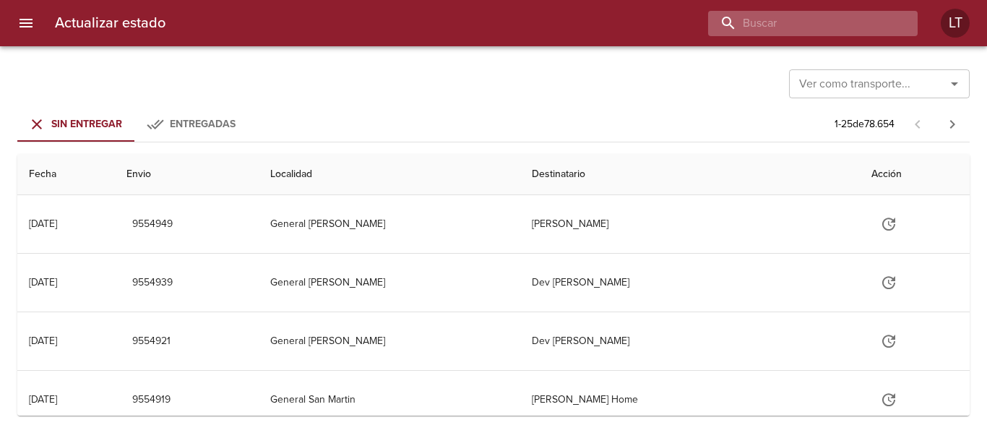
click at [860, 11] on input "buscar" at bounding box center [800, 23] width 185 height 25
paste input "9541803"
type input "9541803"
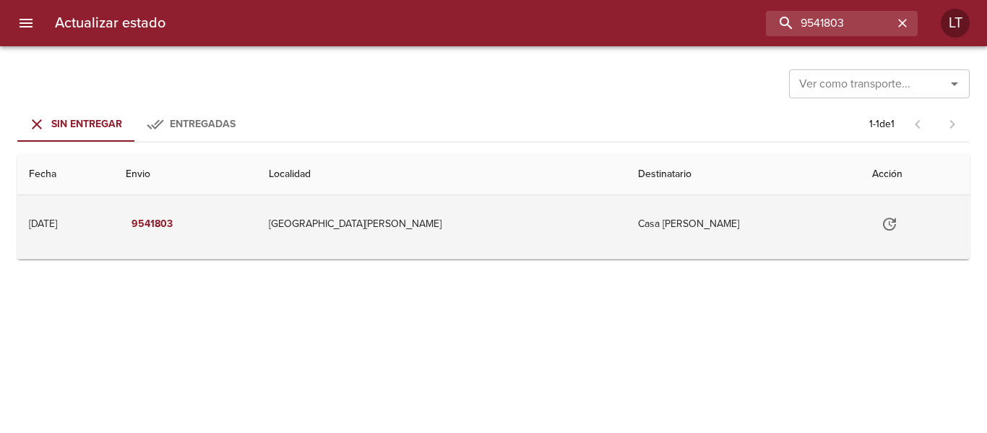
click at [881, 223] on icon "Tabla de envíos del cliente" at bounding box center [889, 223] width 17 height 17
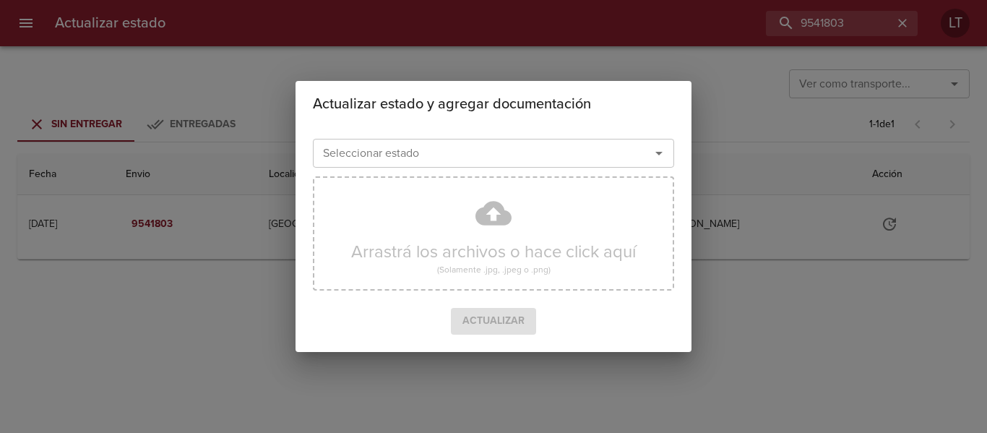
click at [495, 153] on input "Seleccionar estado" at bounding box center [472, 153] width 310 height 20
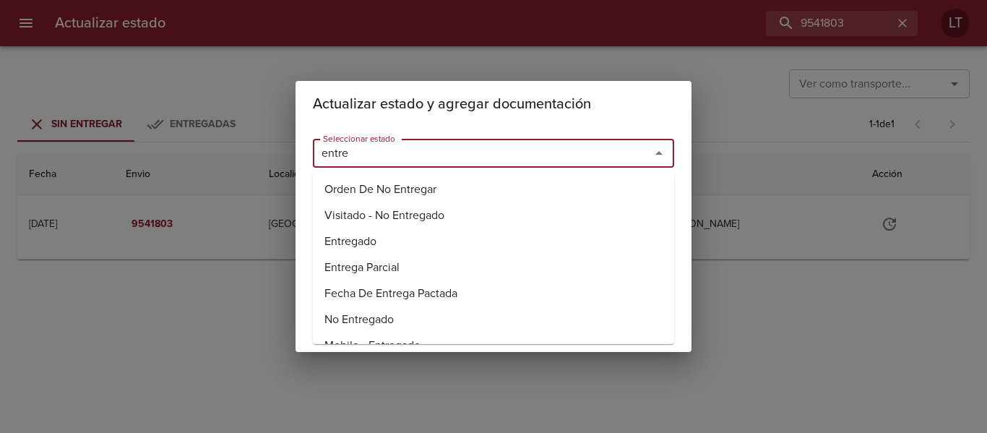
click at [376, 236] on li "Entregado" at bounding box center [493, 241] width 361 height 26
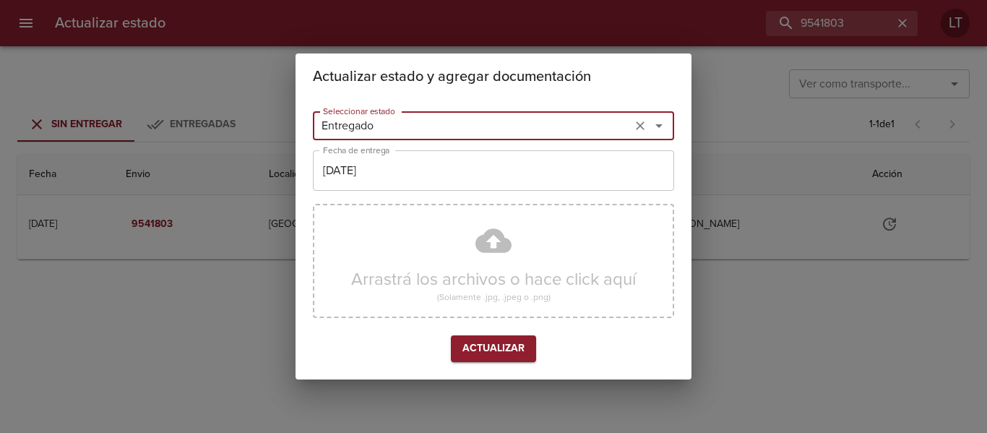
type input "Entregado"
click at [380, 185] on input "[DATE]" at bounding box center [493, 170] width 361 height 40
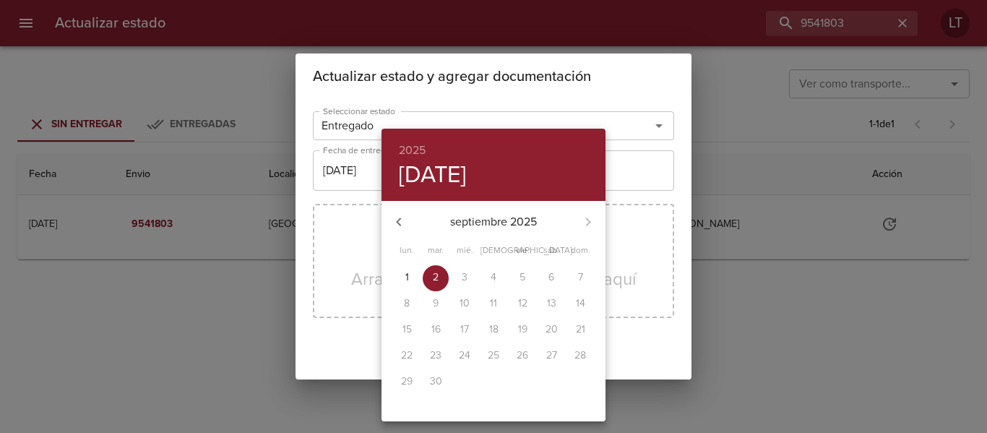
click at [406, 277] on p "1" at bounding box center [407, 277] width 4 height 14
type input "01/09/2025"
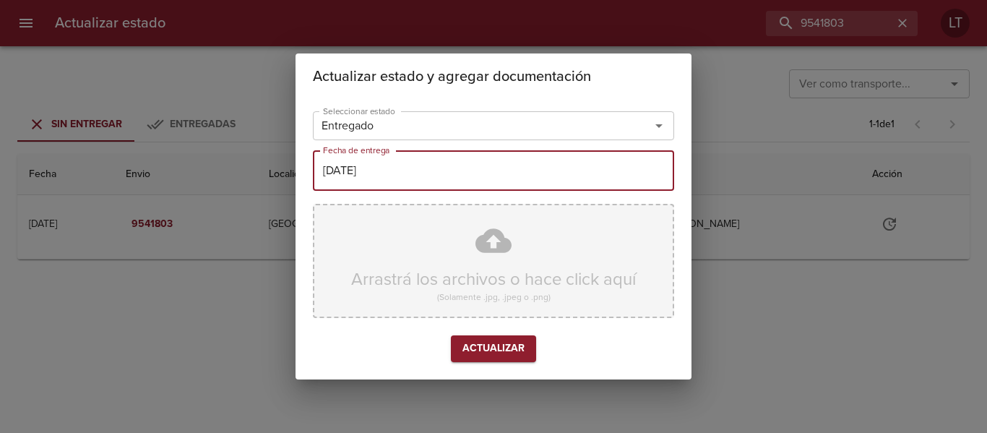
click at [493, 241] on div "Arrastrá los archivos o hace click aquí (Solamente .jpg, .jpeg o .png)" at bounding box center [493, 261] width 361 height 114
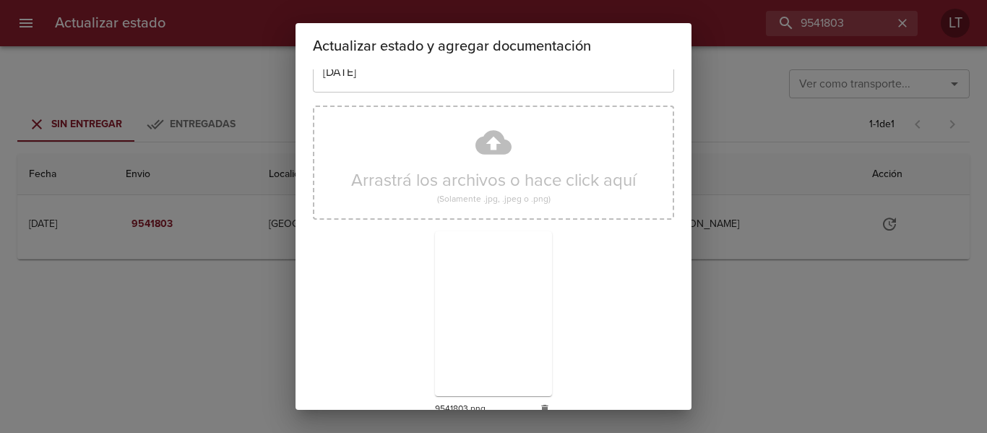
scroll to position [135, 0]
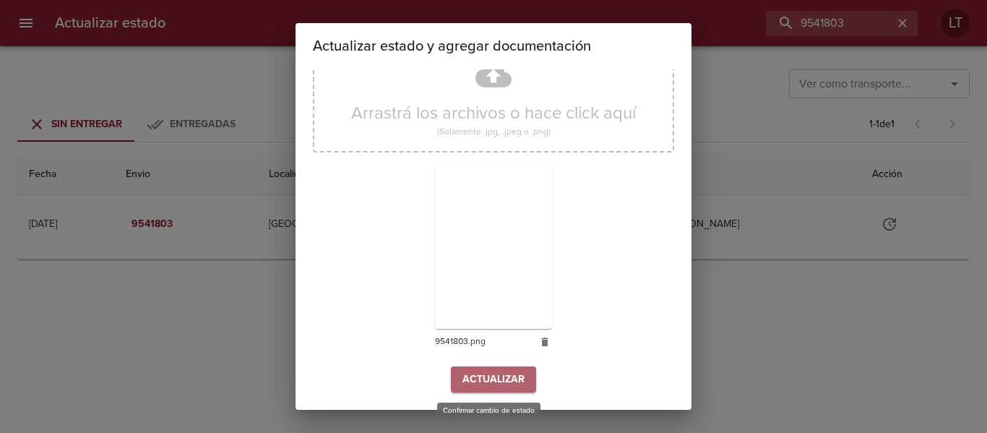
click at [493, 374] on span "Actualizar" at bounding box center [493, 380] width 62 height 18
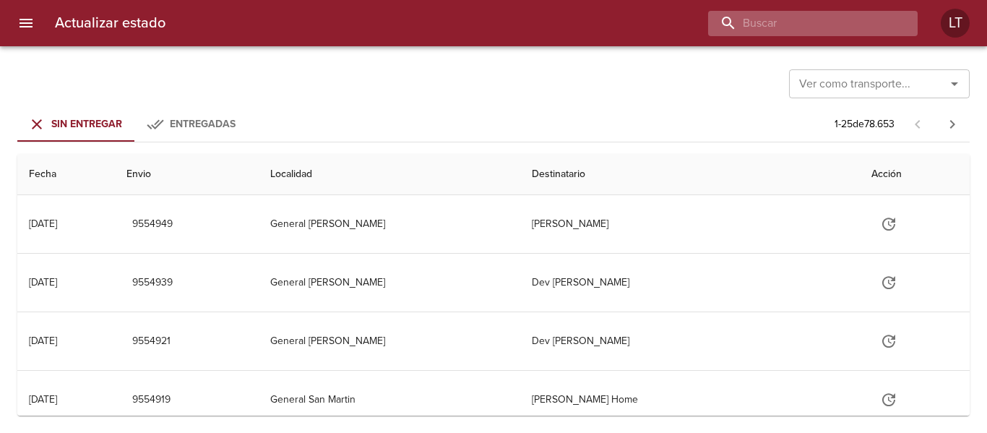
click at [873, 22] on input "buscar" at bounding box center [800, 23] width 185 height 25
paste input "9510128"
type input "9510128"
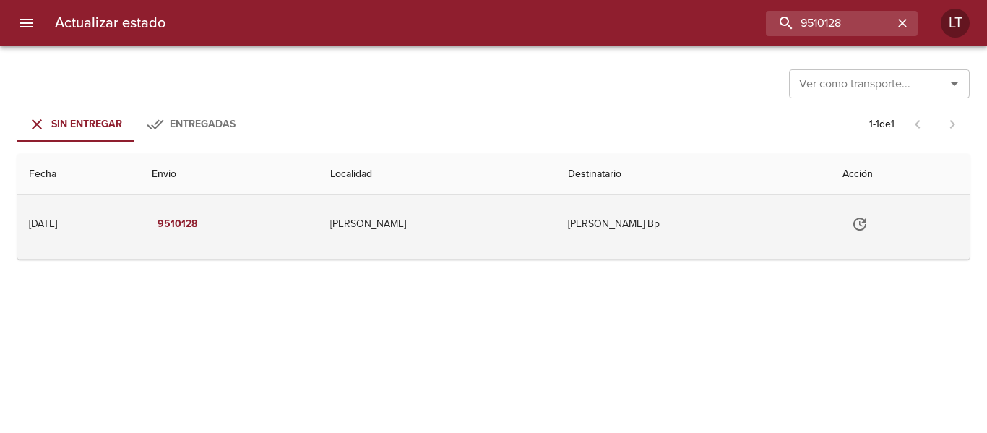
click at [863, 208] on td "Tabla de envíos del cliente" at bounding box center [900, 224] width 139 height 58
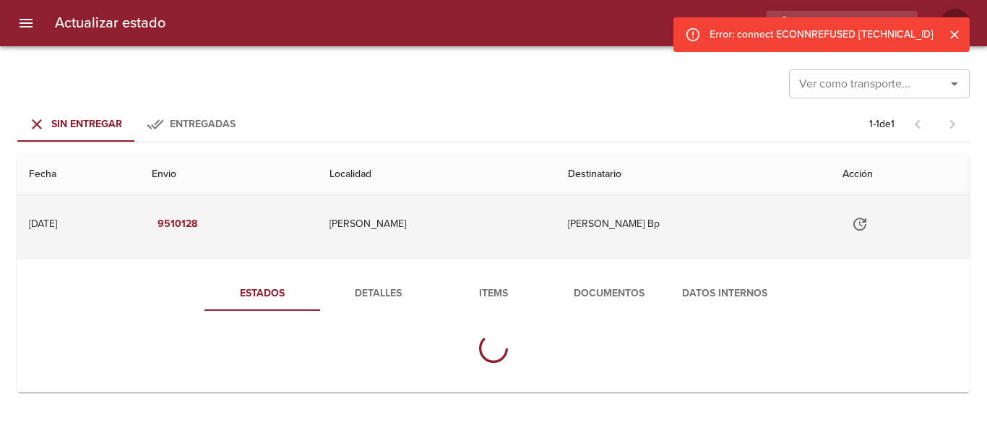
click at [846, 236] on button "Tabla de envíos del cliente" at bounding box center [859, 224] width 35 height 35
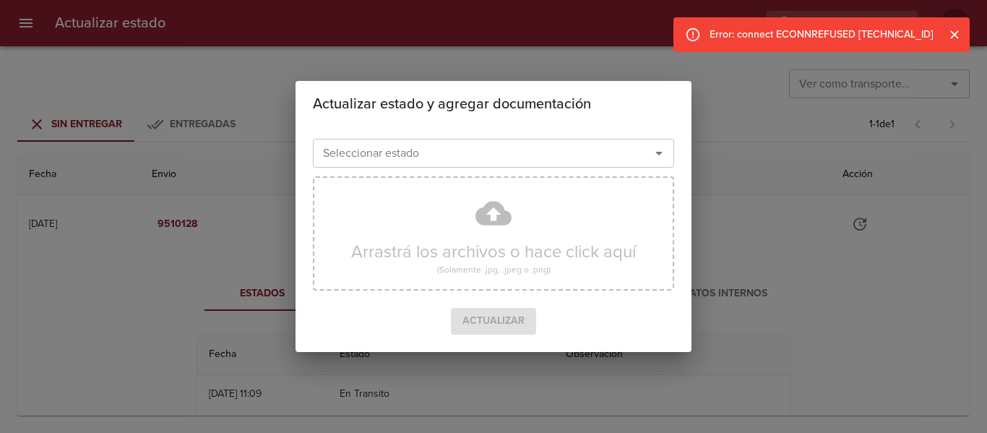
click at [363, 134] on div "Seleccionar estado Seleccionar estado" at bounding box center [493, 152] width 361 height 38
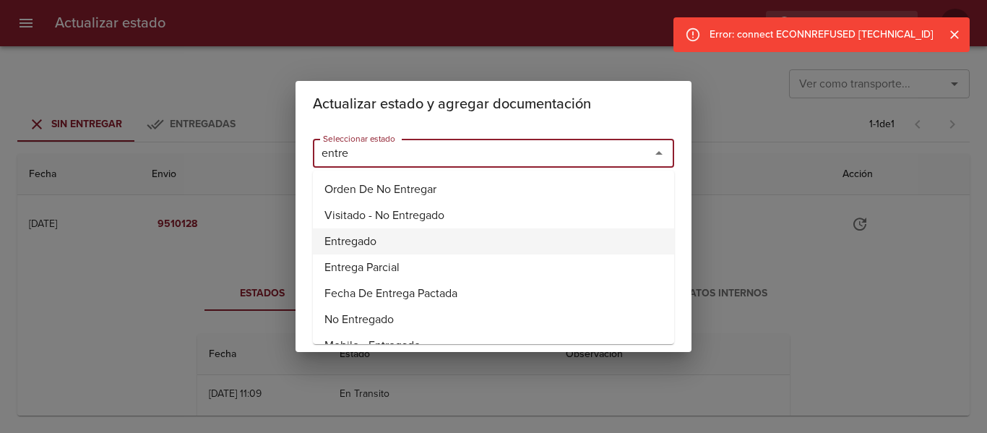
click at [367, 239] on li "Entregado" at bounding box center [493, 241] width 361 height 26
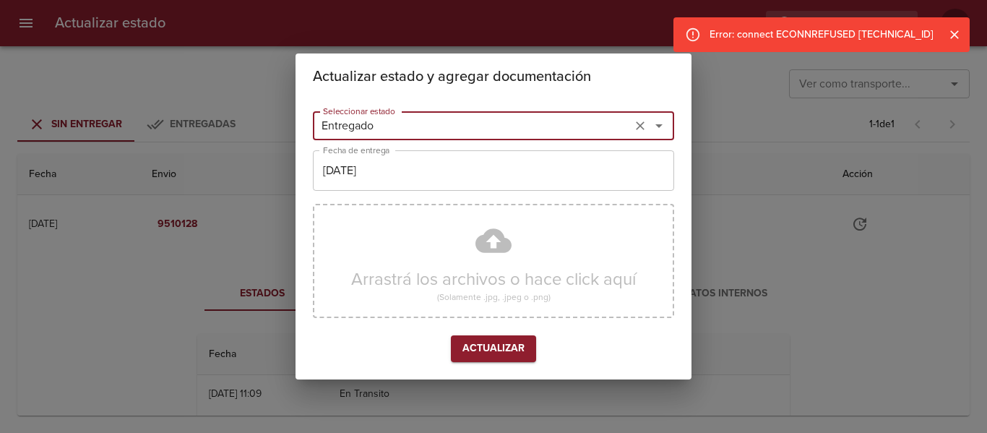
type input "Entregado"
click at [379, 181] on input "[DATE]" at bounding box center [493, 170] width 361 height 40
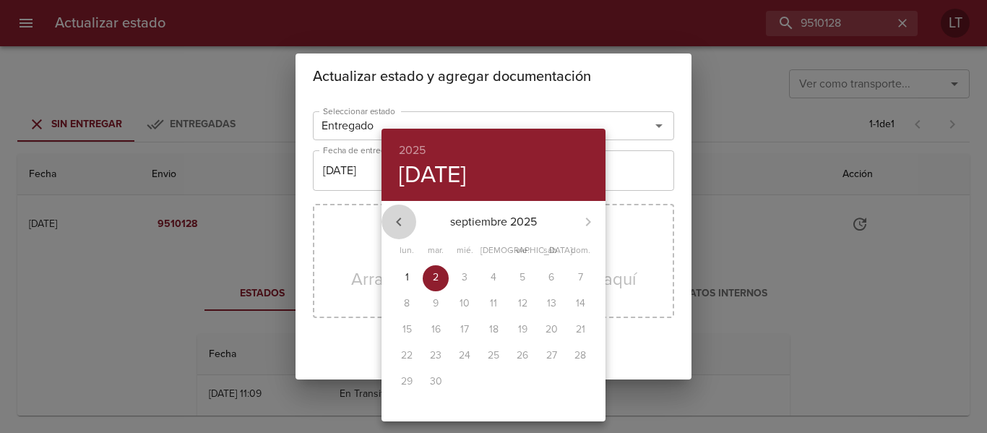
click at [406, 223] on icon "button" at bounding box center [398, 221] width 17 height 17
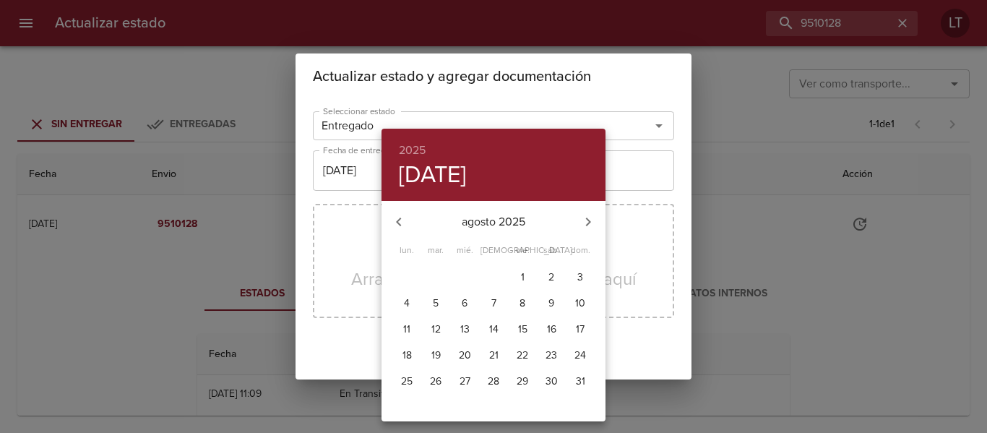
click at [515, 387] on span "29" at bounding box center [522, 381] width 26 height 14
type input "29/08/2025"
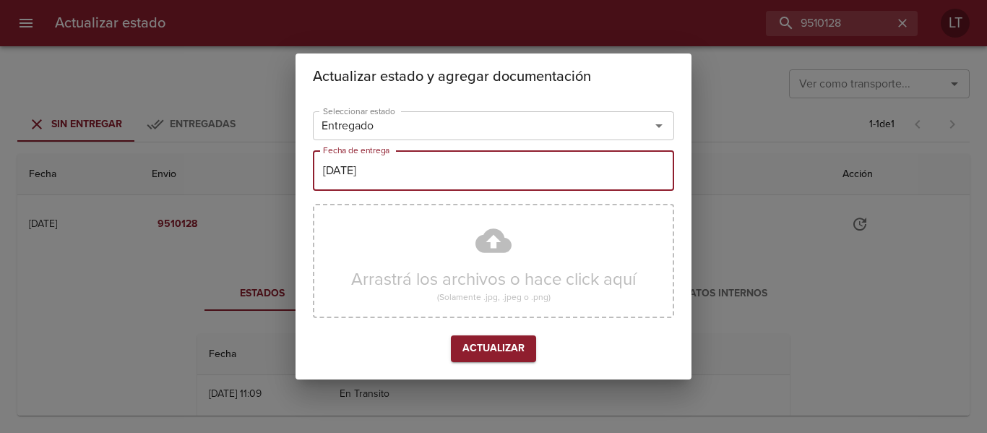
click at [493, 256] on div "Arrastrá los archivos o hace click aquí (Solamente .jpg, .jpeg o .png)" at bounding box center [493, 261] width 361 height 114
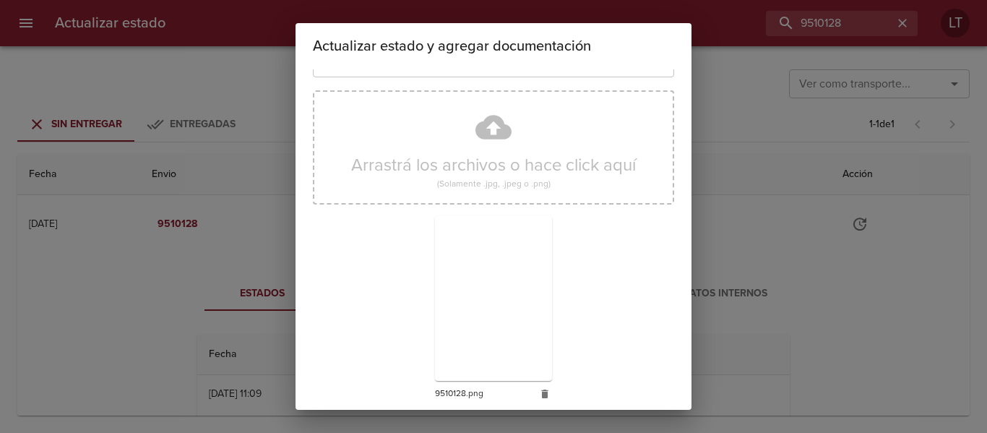
scroll to position [135, 0]
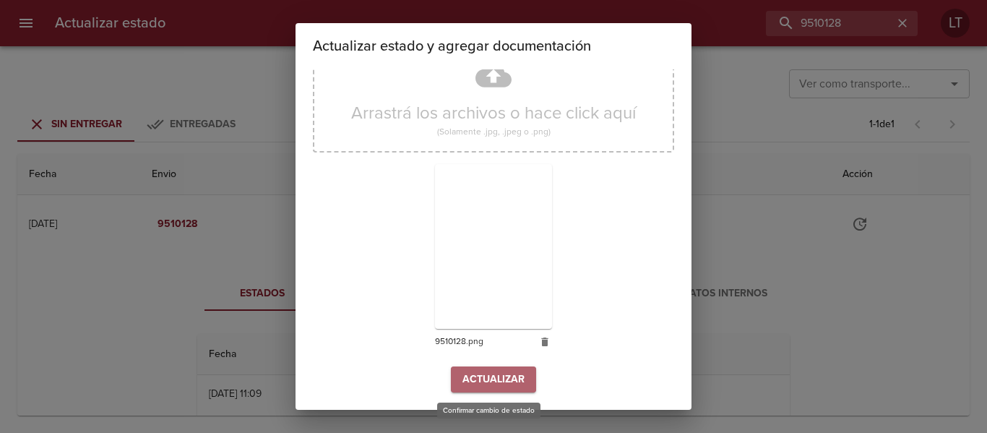
click at [491, 374] on span "Actualizar" at bounding box center [493, 380] width 62 height 18
